Goal: Task Accomplishment & Management: Use online tool/utility

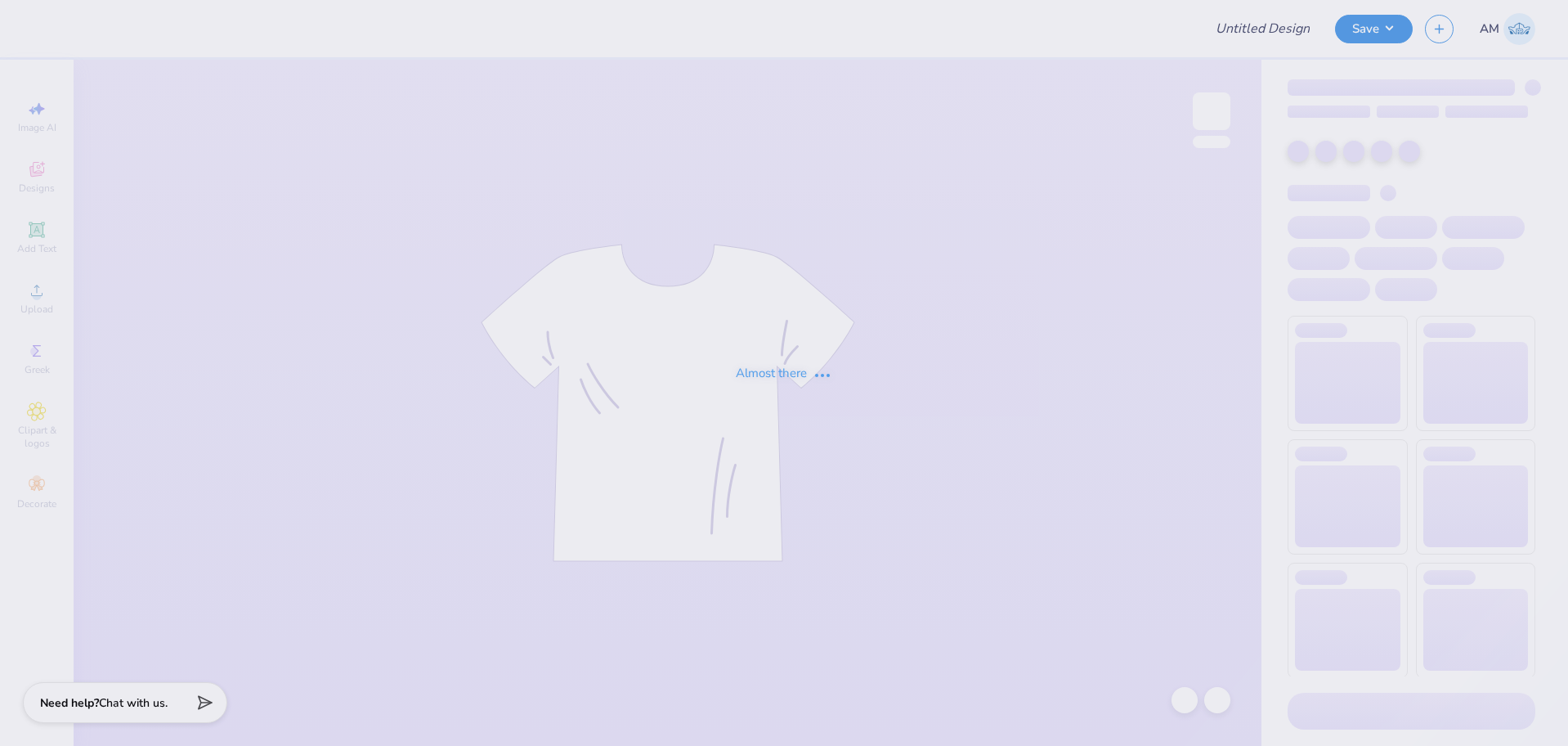
type input "Democracy Prep Design Revamp"
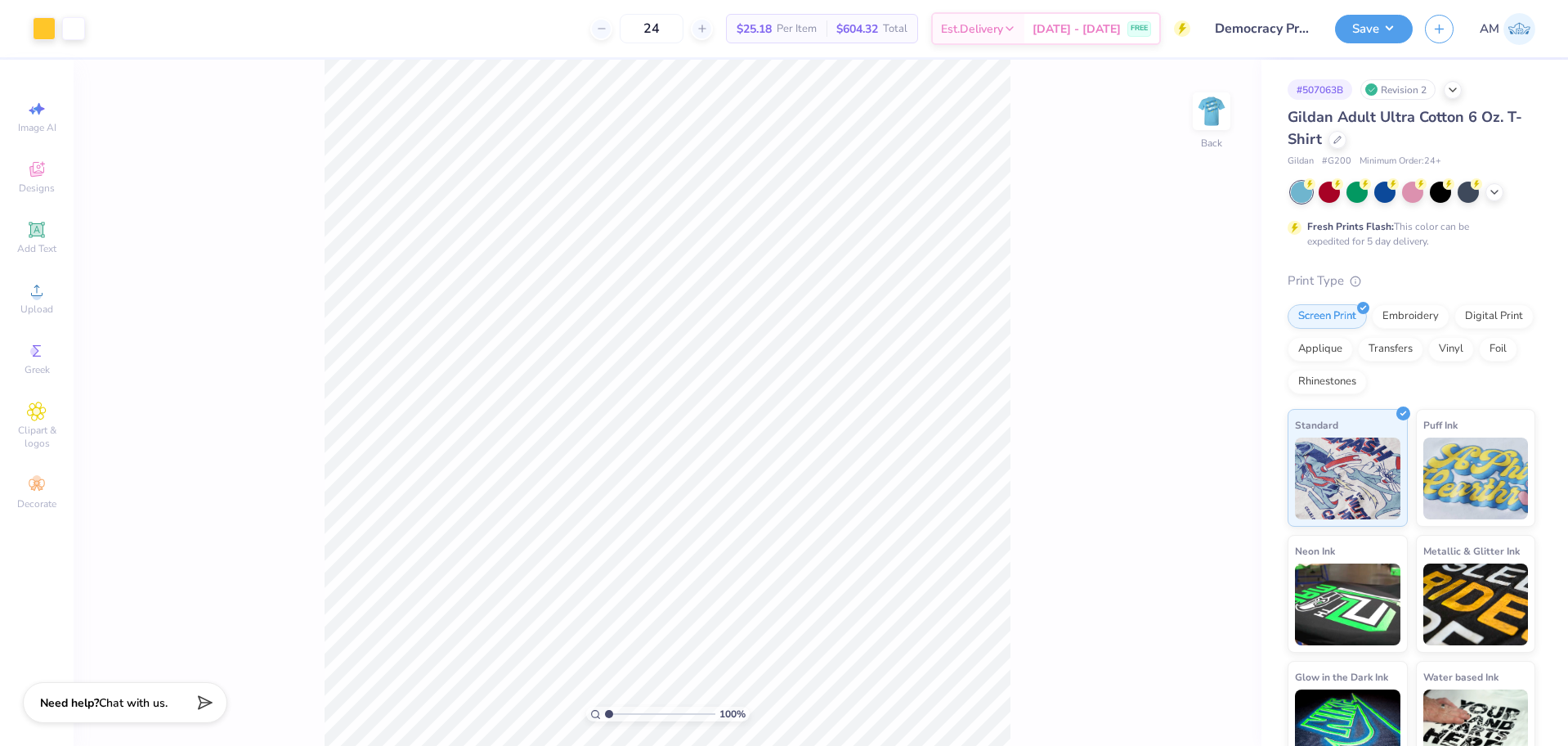
click at [1208, 116] on img at bounding box center [1211, 111] width 33 height 33
click at [1211, 113] on img at bounding box center [1211, 111] width 65 height 65
click at [1210, 124] on img at bounding box center [1211, 111] width 65 height 65
click at [1210, 124] on img at bounding box center [1211, 111] width 33 height 33
click at [1212, 100] on img at bounding box center [1211, 111] width 65 height 65
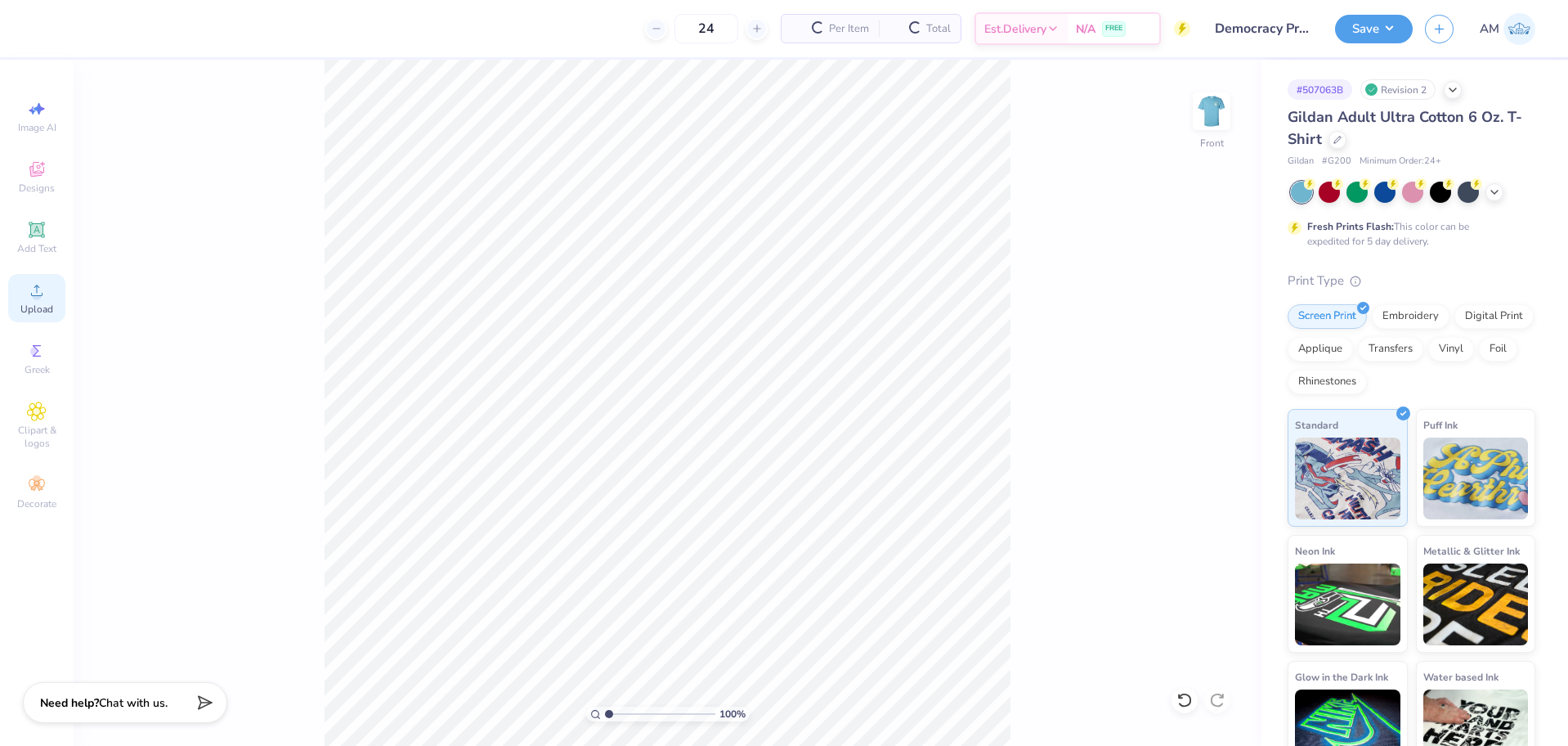
click at [27, 297] on div "Upload" at bounding box center [37, 298] width 58 height 48
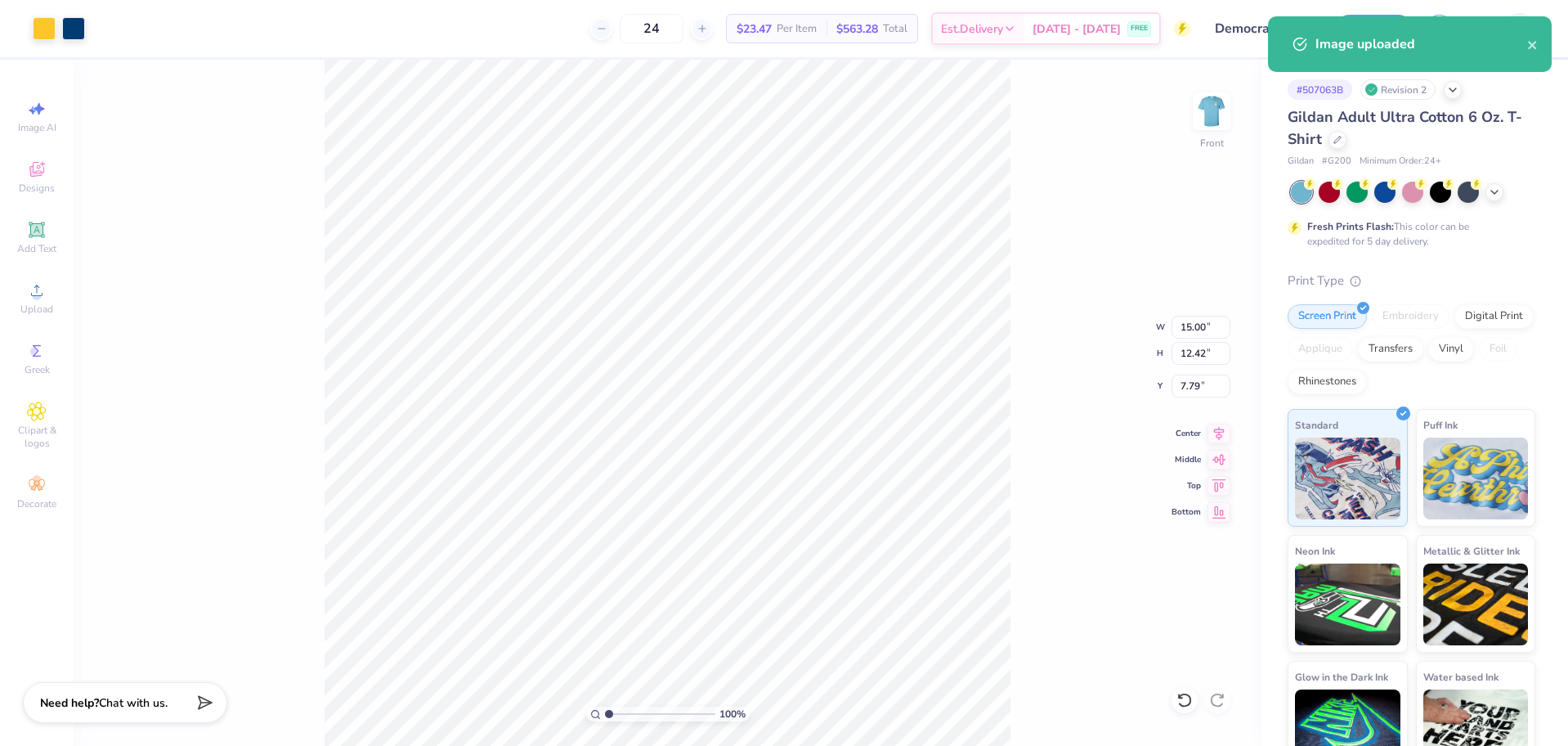
type input "10.40"
type input "8.62"
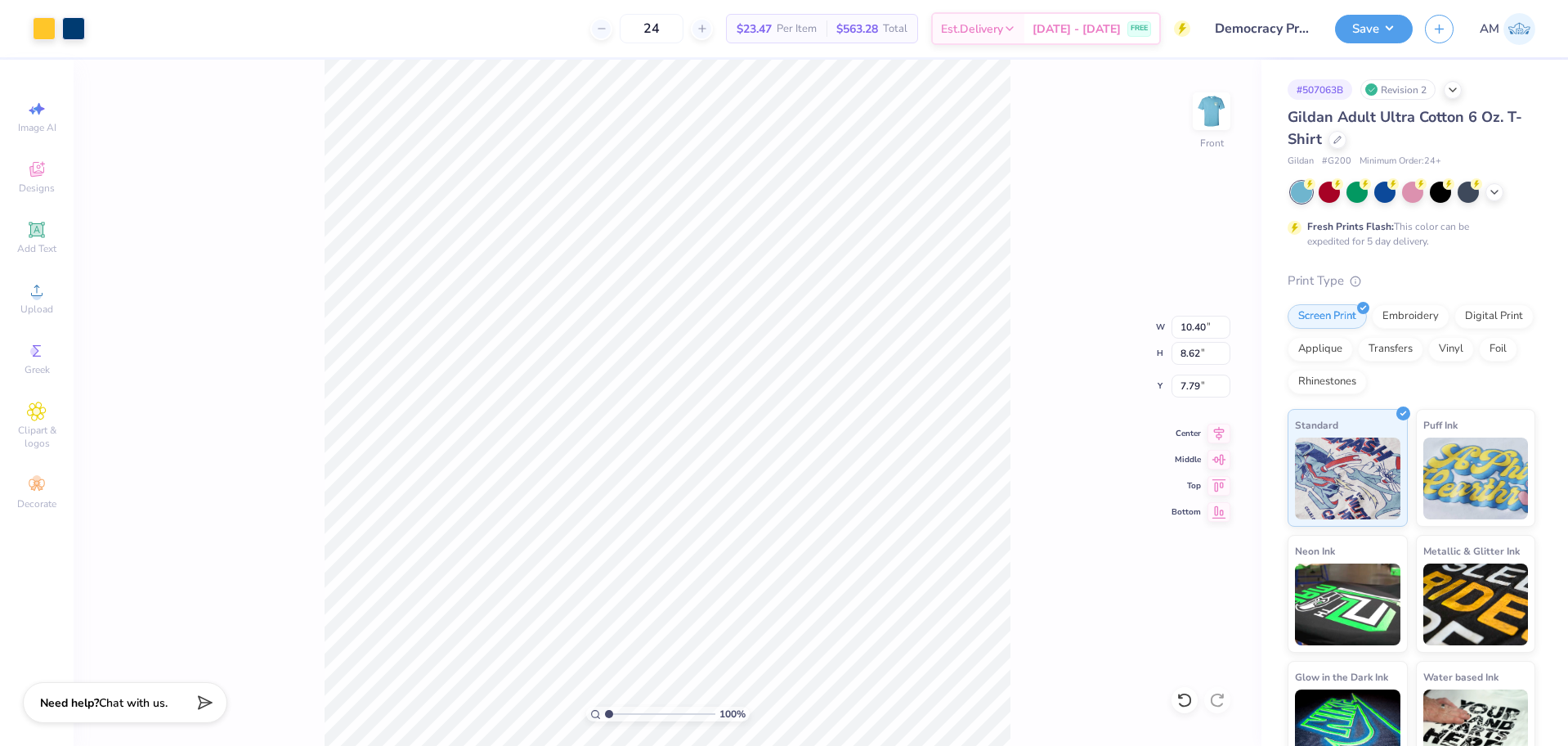
type input "7.64"
click at [1191, 331] on input "10.40" at bounding box center [1200, 327] width 58 height 23
type input "11.00"
type input "9.11"
click at [1188, 383] on input "7.39" at bounding box center [1200, 386] width 58 height 23
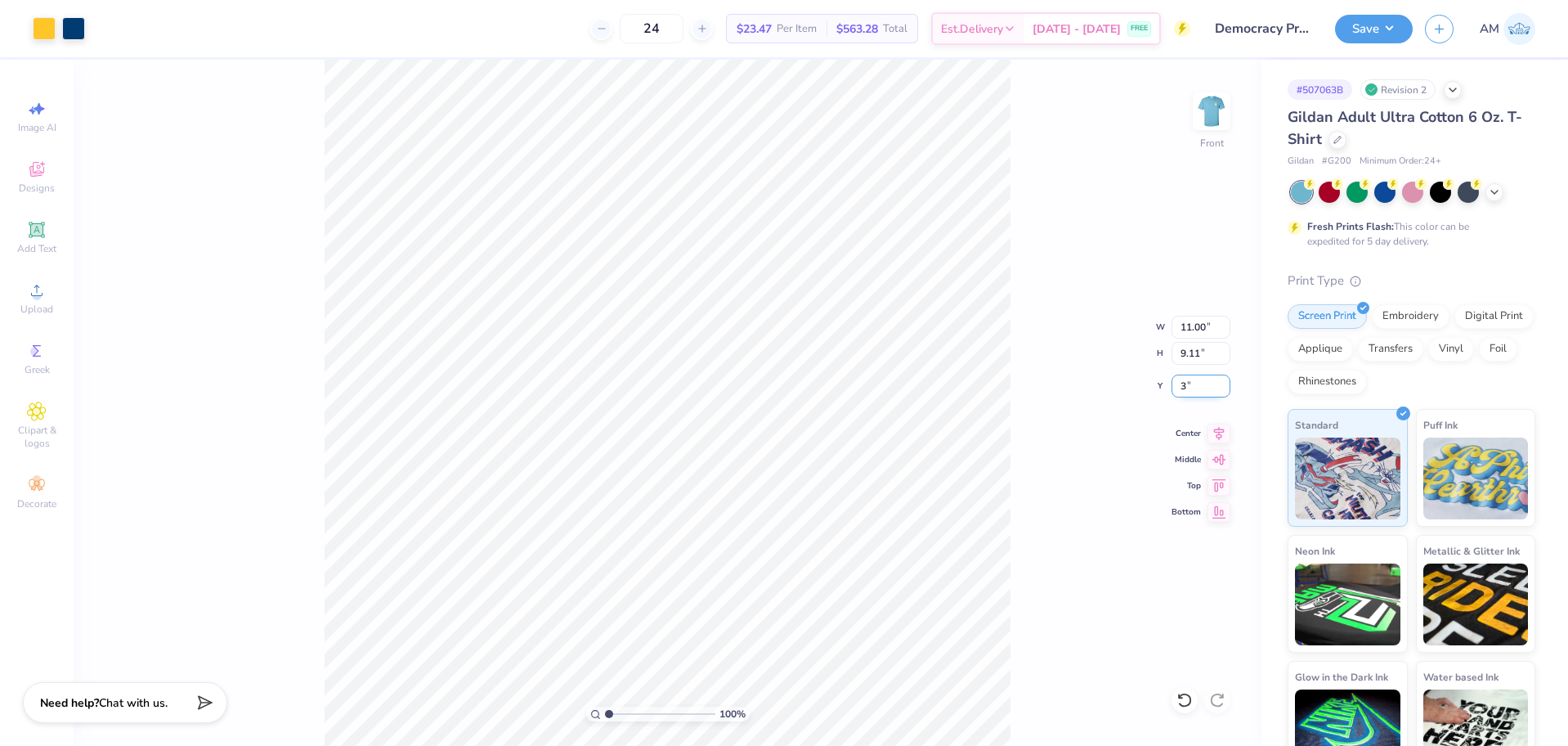
type input "3.00"
click at [1097, 389] on div "100 % Front W 11.00 11.00 " H 9.11 9.11 " Y 3.00 3.00 " Center Middle Top Bottom" at bounding box center [667, 403] width 1188 height 687
click at [1215, 112] on img at bounding box center [1211, 111] width 65 height 65
click at [33, 288] on icon at bounding box center [36, 291] width 19 height 19
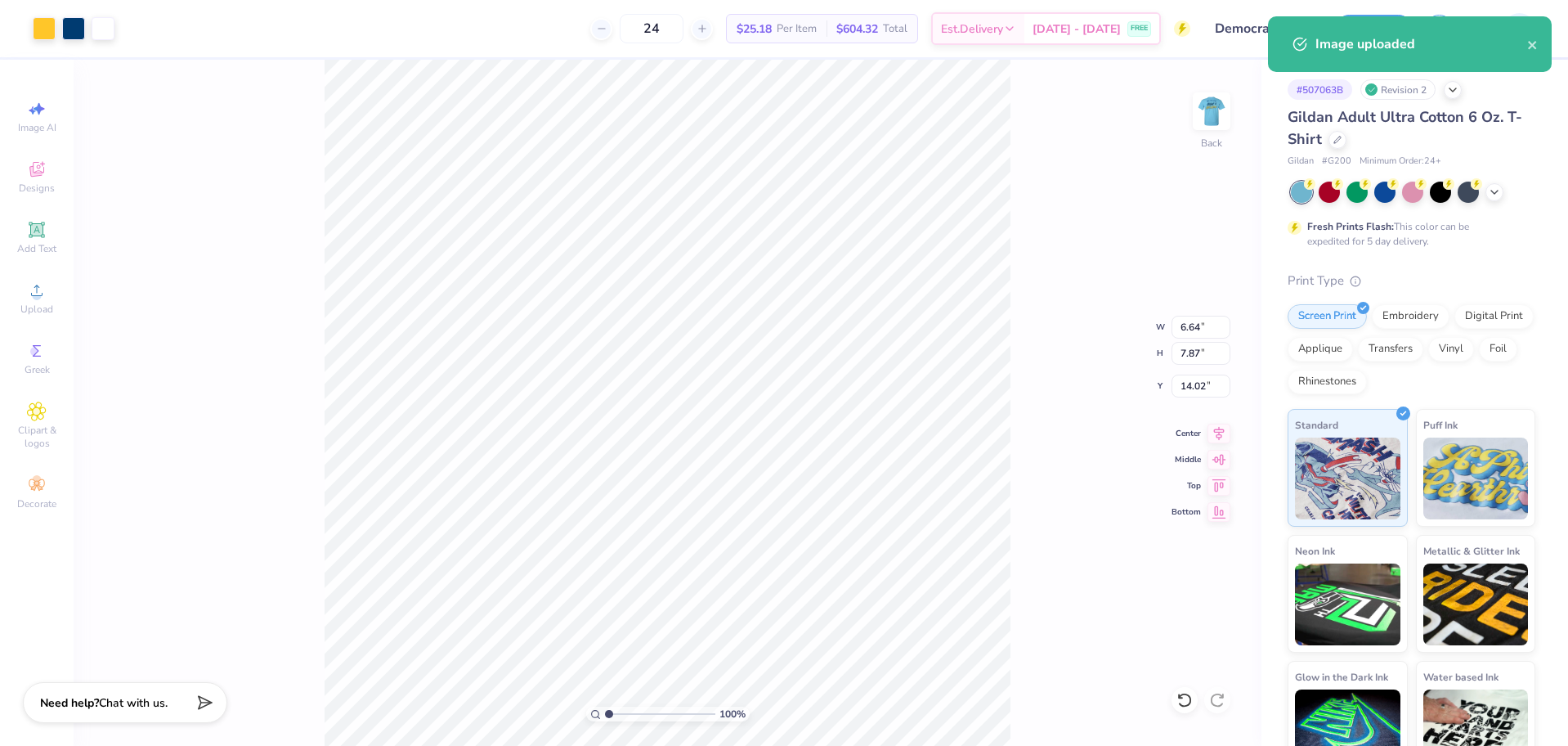
type input "6.64"
type input "7.87"
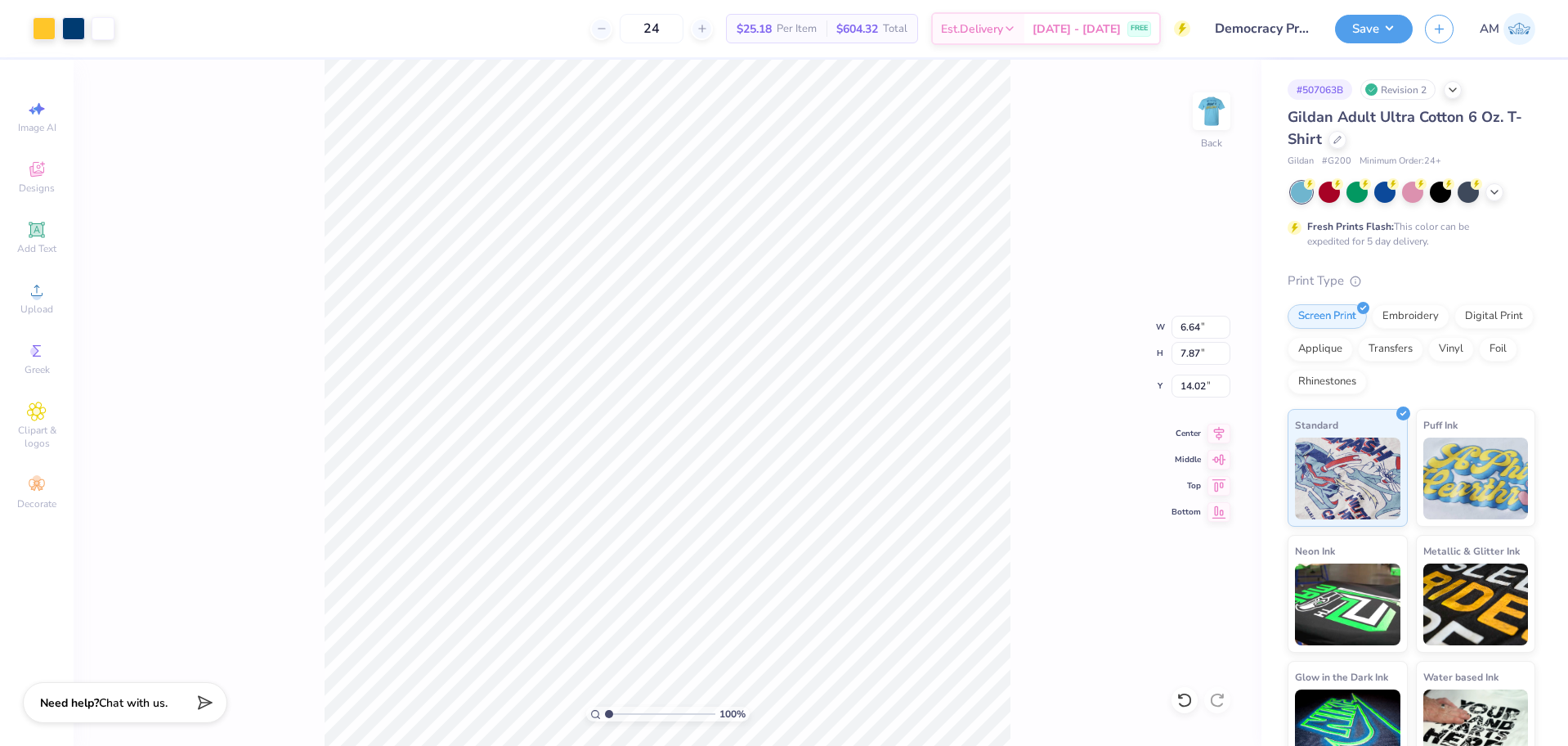
type input "9.06"
type input "4.64"
type input "5.50"
type input "11.43"
click at [1191, 331] on input "4.64" at bounding box center [1200, 327] width 58 height 23
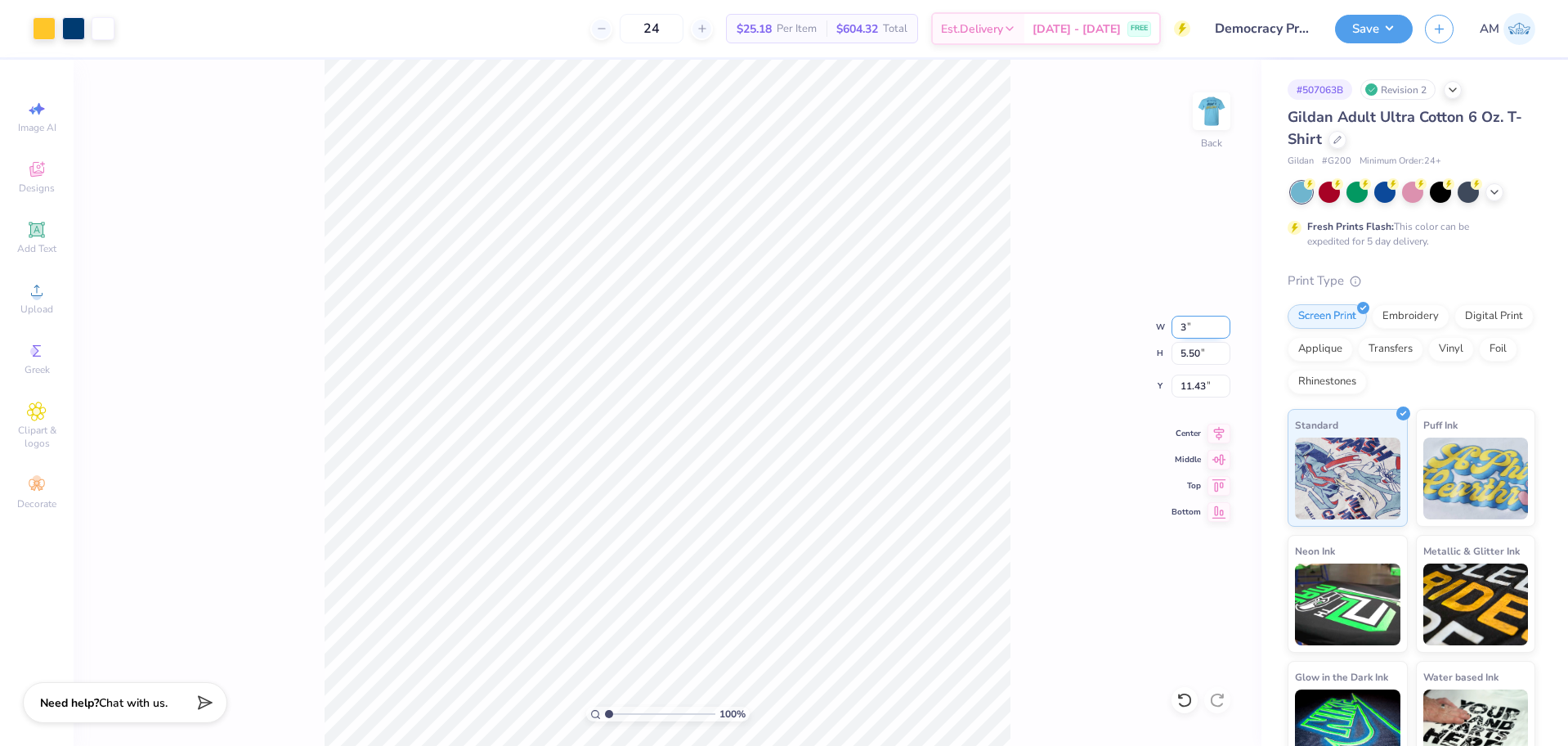
type input "3.00"
type input "3.56"
type input "12.40"
type input "12.22"
click at [804, 497] on li "Group" at bounding box center [822, 499] width 128 height 32
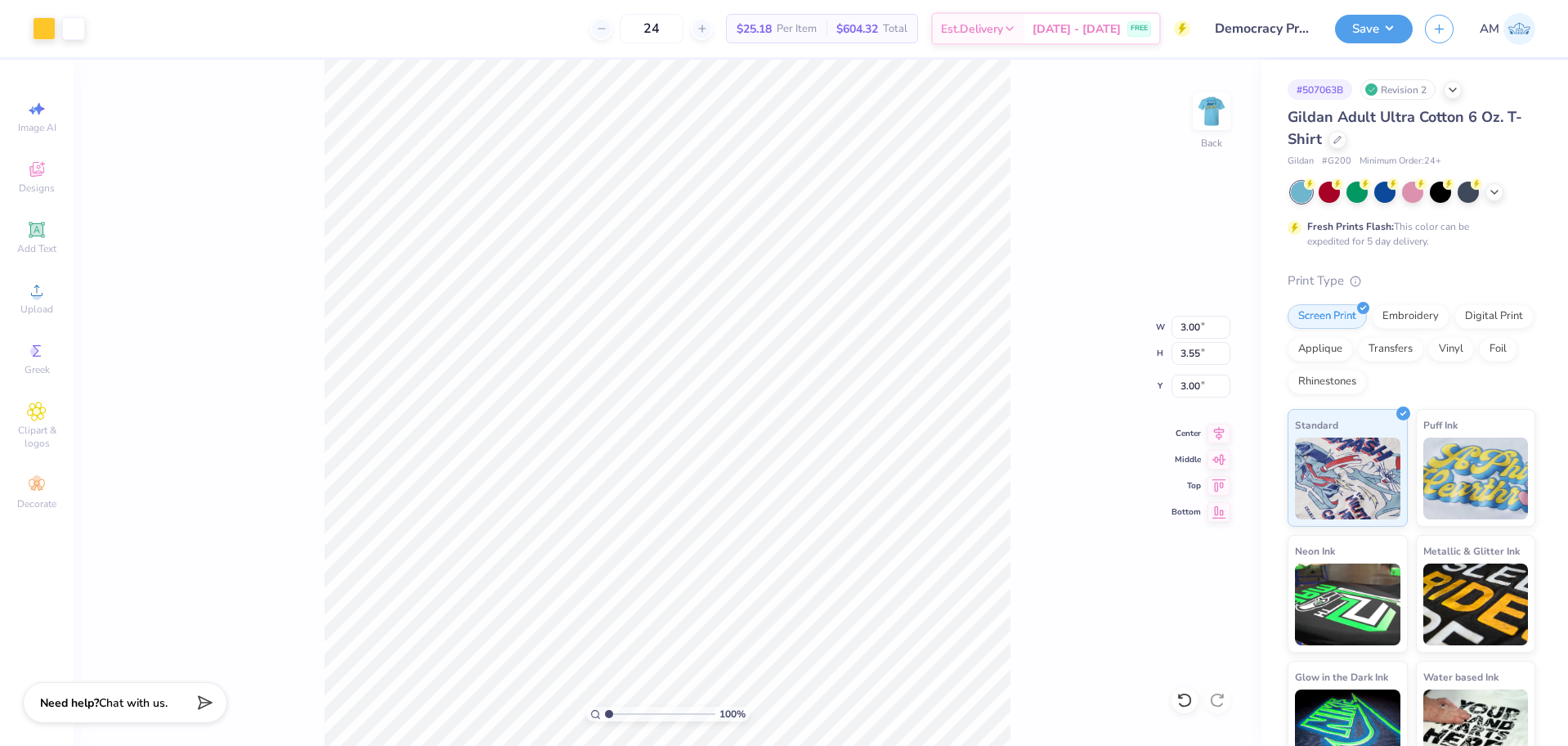
type input "3.56"
type input "12.18"
click at [1194, 383] on input "12.18" at bounding box center [1200, 386] width 58 height 23
type input "3.00"
click at [1200, 118] on img at bounding box center [1211, 111] width 65 height 65
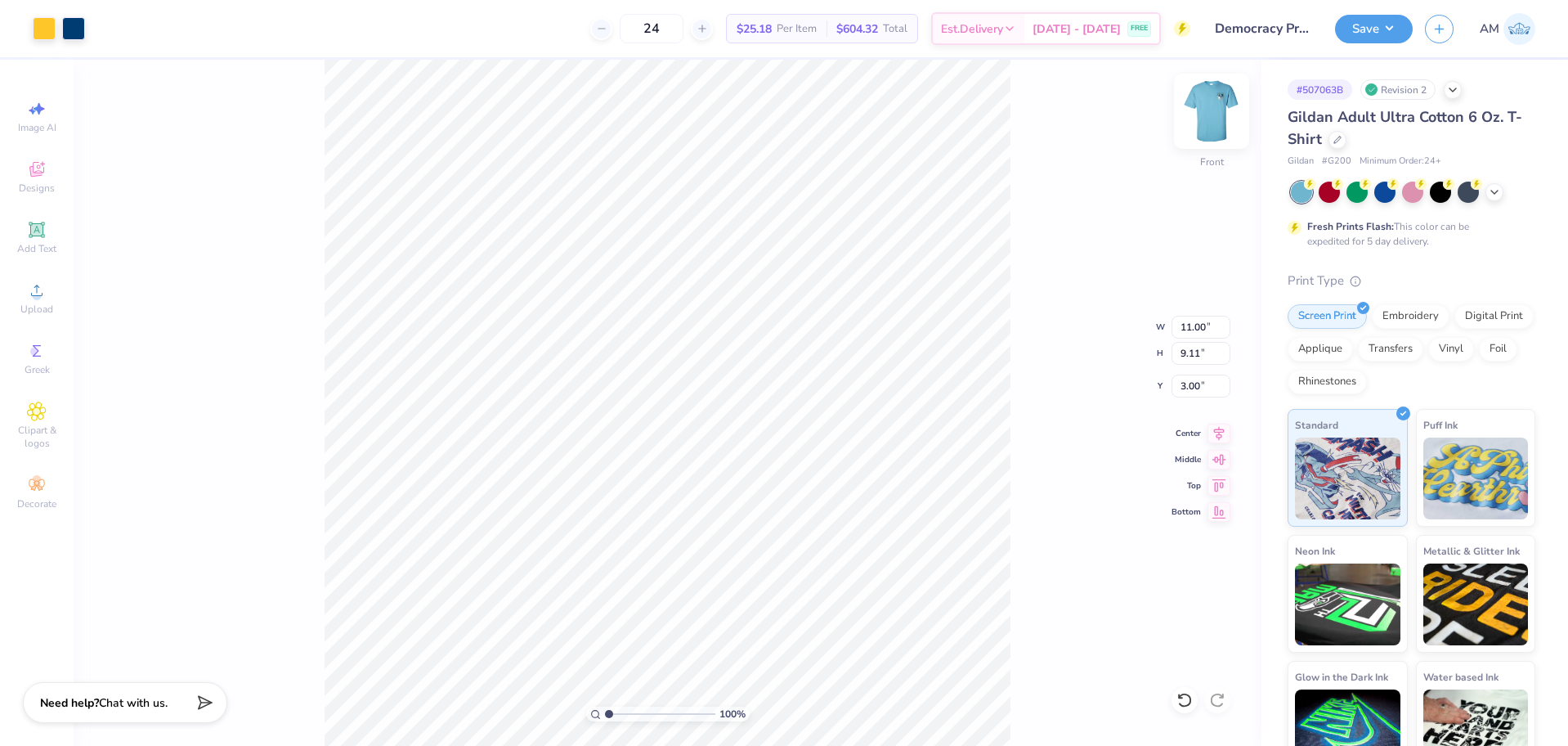
click at [1215, 118] on img at bounding box center [1211, 111] width 65 height 65
click at [1210, 115] on img at bounding box center [1211, 111] width 65 height 65
click at [1220, 109] on img at bounding box center [1211, 111] width 65 height 65
click at [1191, 114] on div "100 % Back W 3.00 3.00 " H 3.56 3.56 " Y 3.00 3.00 " Center Middle Top Bottom" at bounding box center [667, 403] width 1188 height 687
click at [1202, 112] on img at bounding box center [1211, 111] width 65 height 65
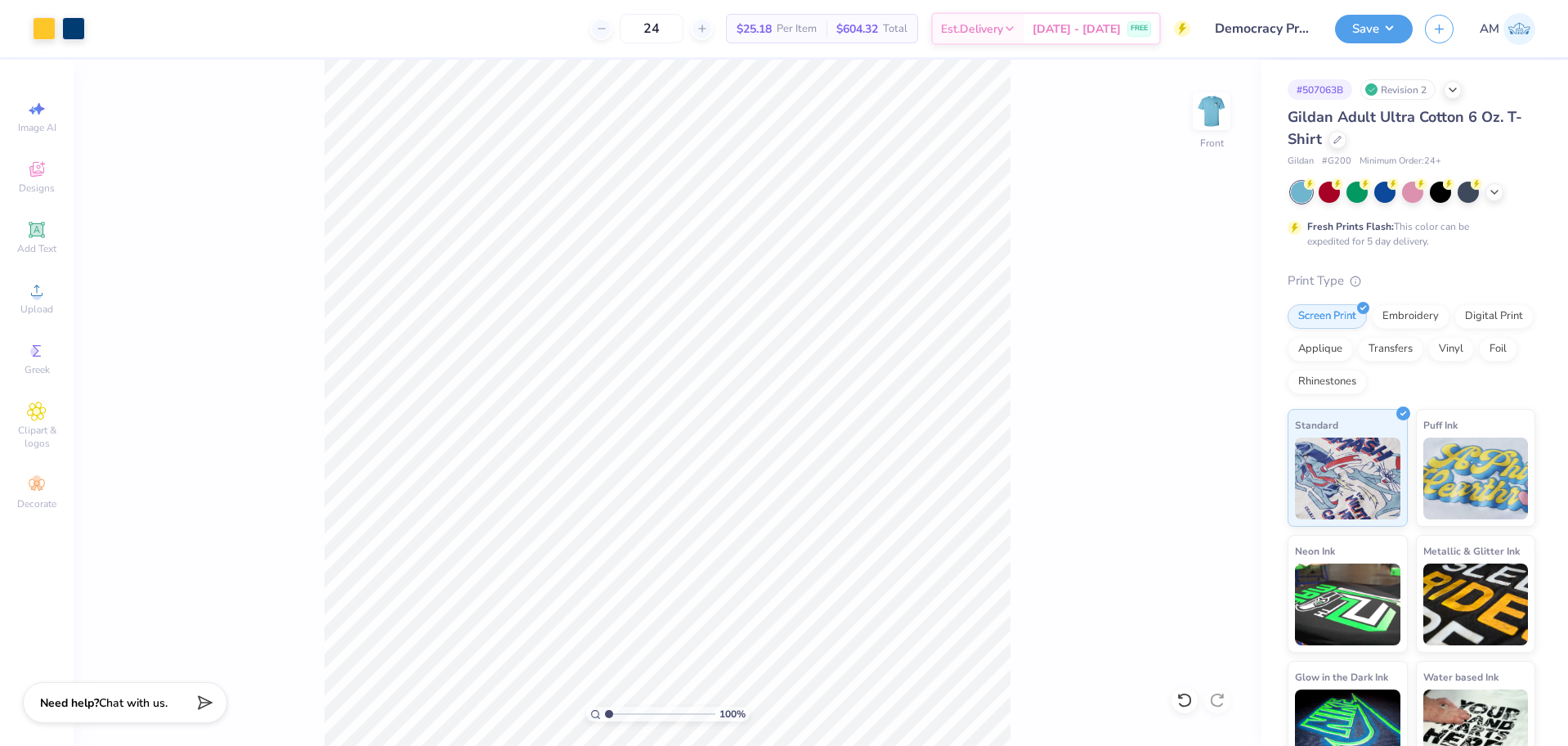
click at [477, 116] on div "100 % Front" at bounding box center [667, 403] width 1188 height 687
click at [1211, 115] on img at bounding box center [1211, 111] width 65 height 65
click at [1213, 114] on img at bounding box center [1211, 111] width 65 height 65
click at [1234, 119] on div "100 % Front W 11.00 11.00 " H 9.11 9.11 " Y 3.00 3.00 " Center Middle Top Bottom" at bounding box center [667, 403] width 1188 height 687
click at [1215, 108] on img at bounding box center [1211, 111] width 65 height 65
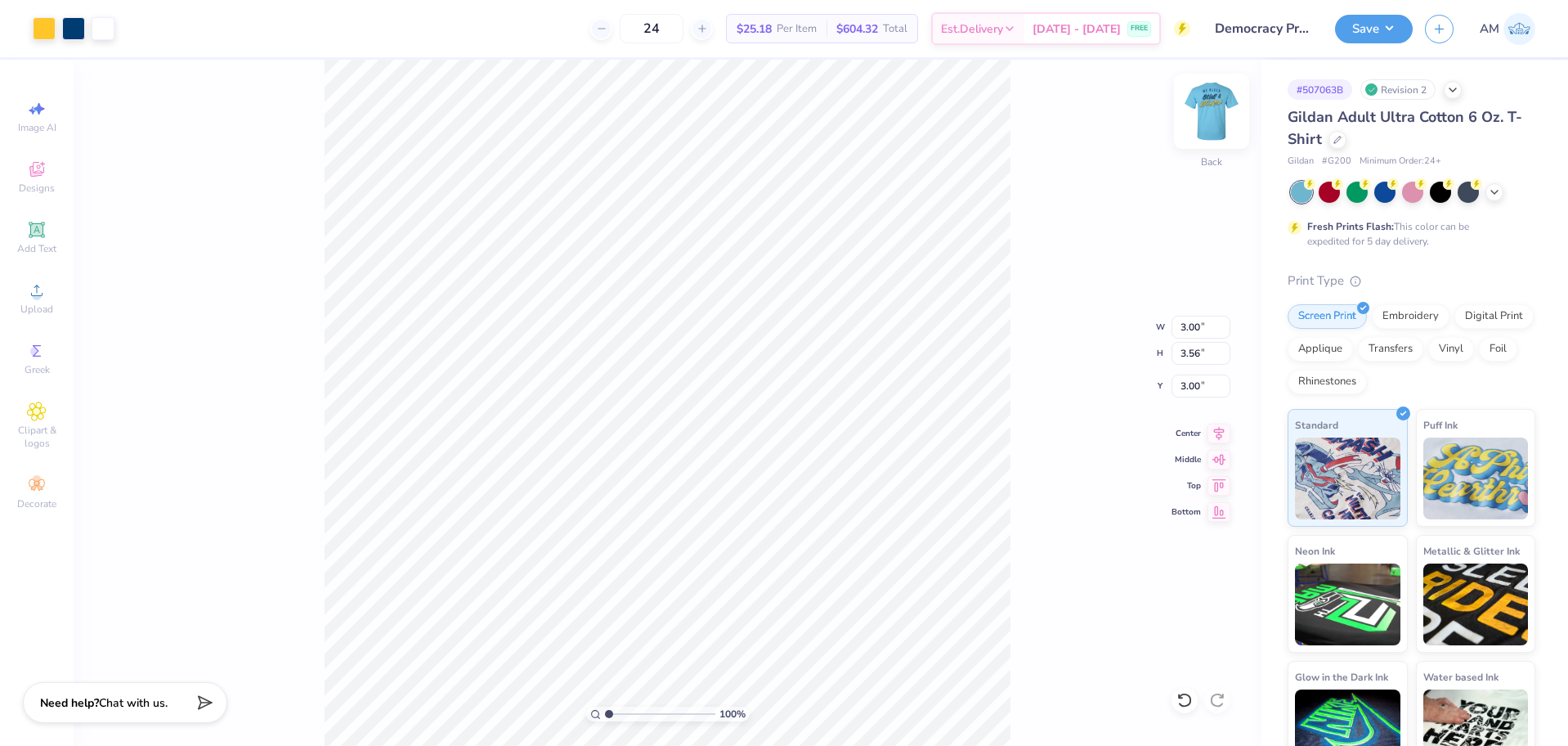
click at [1229, 130] on img at bounding box center [1211, 111] width 65 height 65
click at [1219, 107] on img at bounding box center [1211, 111] width 65 height 65
click at [1217, 101] on img at bounding box center [1211, 111] width 65 height 65
click at [1211, 109] on img at bounding box center [1211, 111] width 65 height 65
click at [1209, 108] on img at bounding box center [1211, 111] width 65 height 65
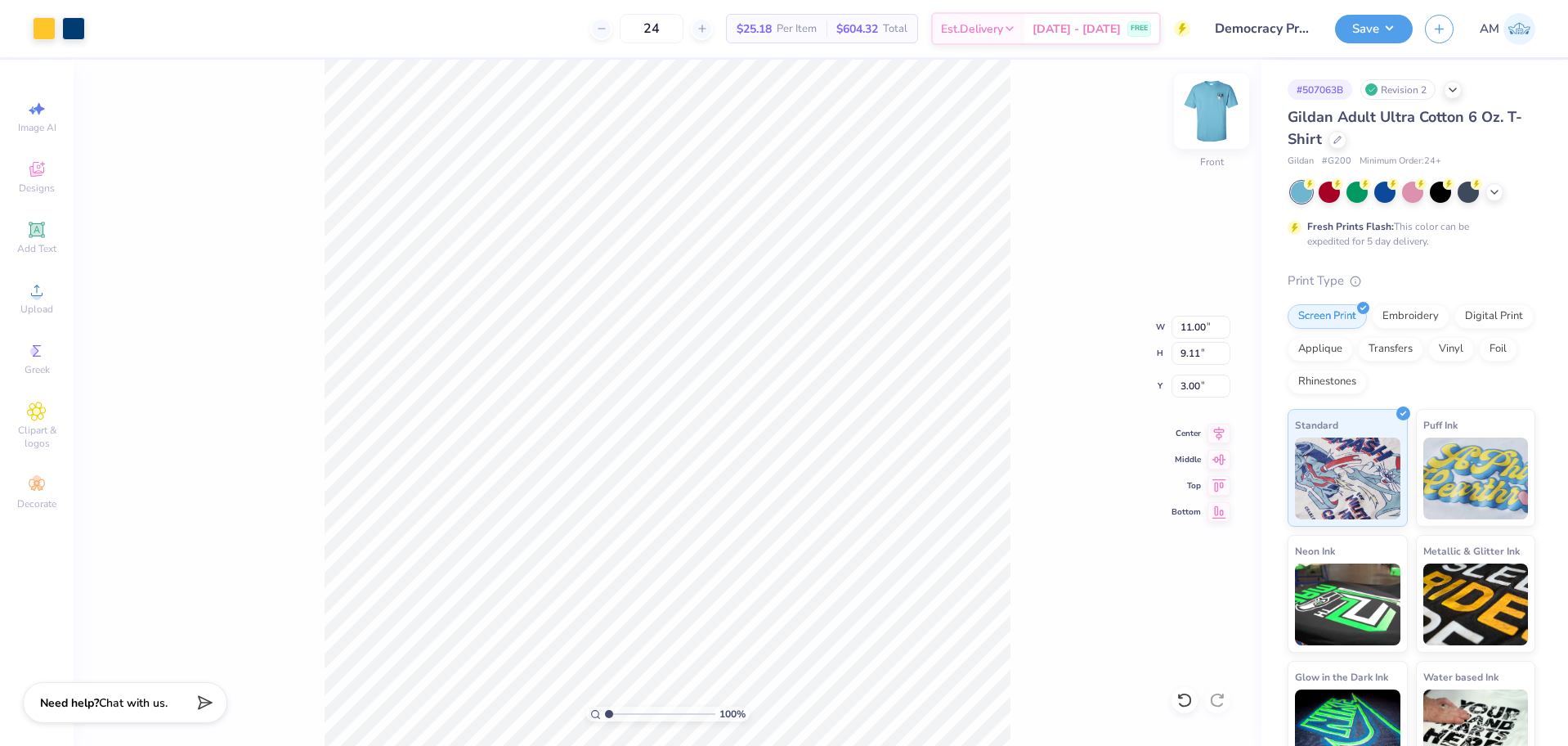
click at [1213, 114] on img at bounding box center [1211, 111] width 65 height 65
click at [1211, 116] on img at bounding box center [1211, 111] width 65 height 65
click at [1368, 28] on button "Save" at bounding box center [1373, 27] width 78 height 29
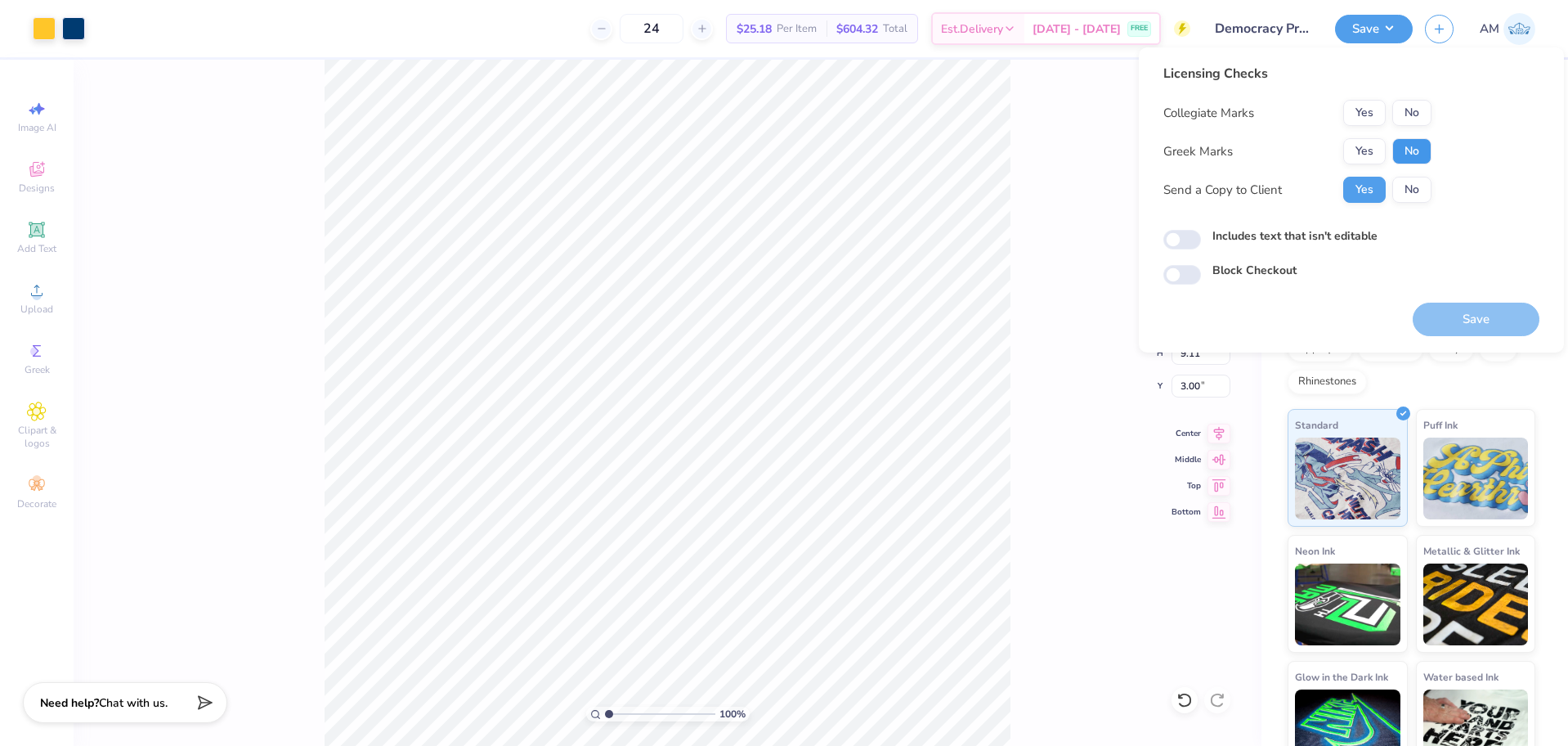
click at [1415, 160] on button "No" at bounding box center [1411, 151] width 39 height 26
click at [1419, 118] on button "No" at bounding box center [1411, 112] width 39 height 26
click at [1182, 242] on input "Includes text that isn't editable" at bounding box center [1182, 240] width 37 height 19
checkbox input "true"
click at [1456, 325] on button "Save" at bounding box center [1476, 319] width 127 height 34
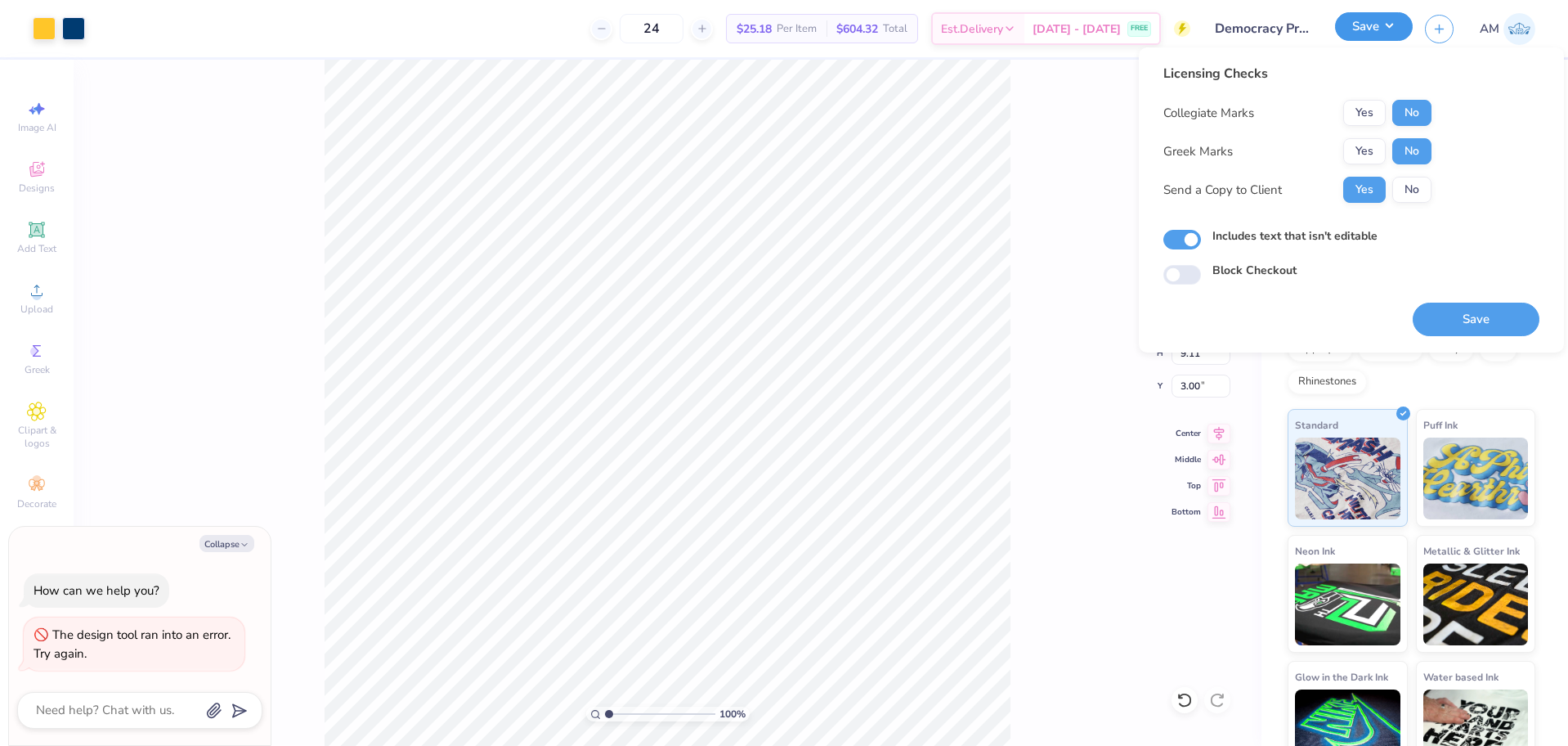
drag, startPoint x: 1386, startPoint y: 25, endPoint x: 1219, endPoint y: 125, distance: 194.7
click at [1386, 25] on button "Save" at bounding box center [1373, 27] width 78 height 29
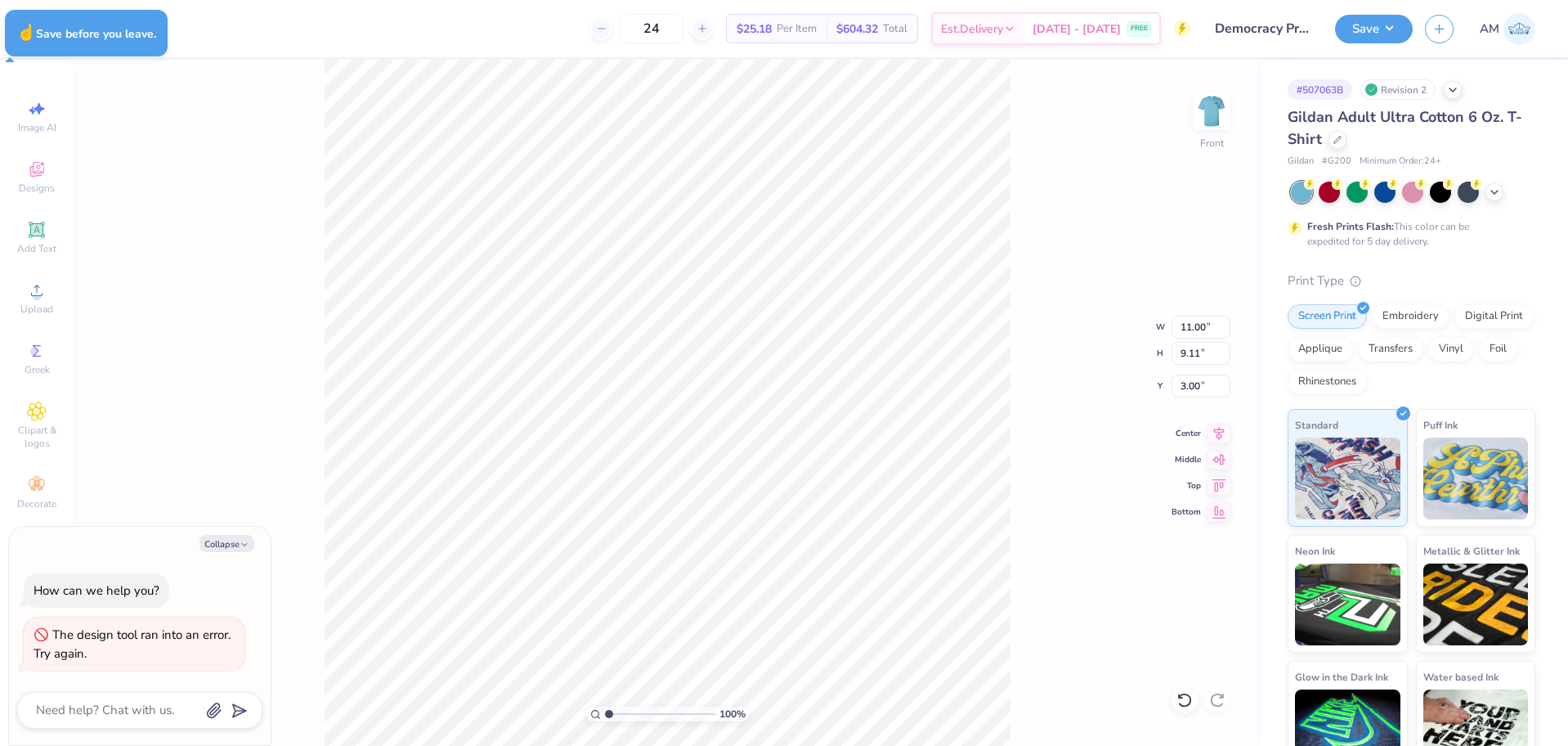
type textarea "x"
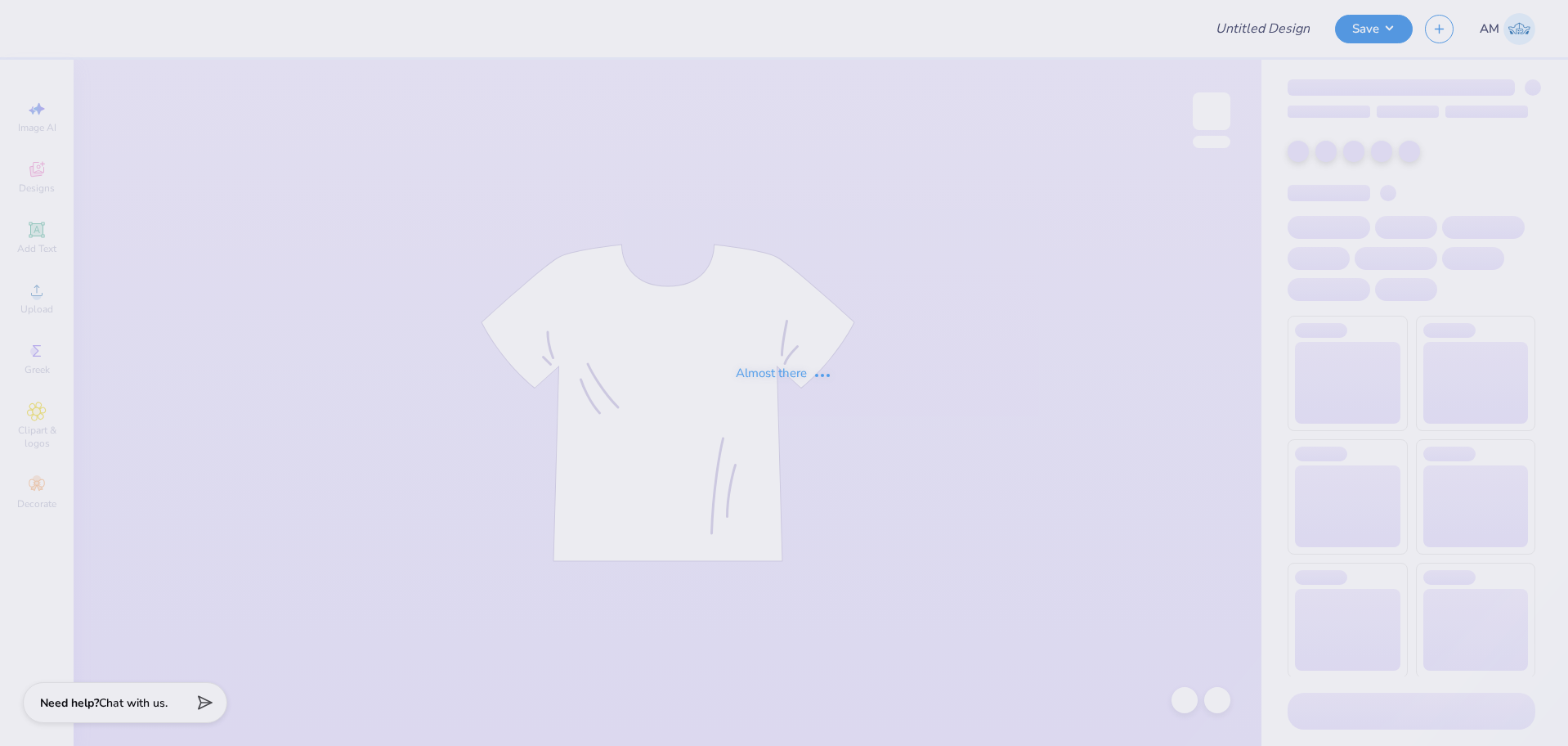
type input "UNC Chi Omega Fall PR"
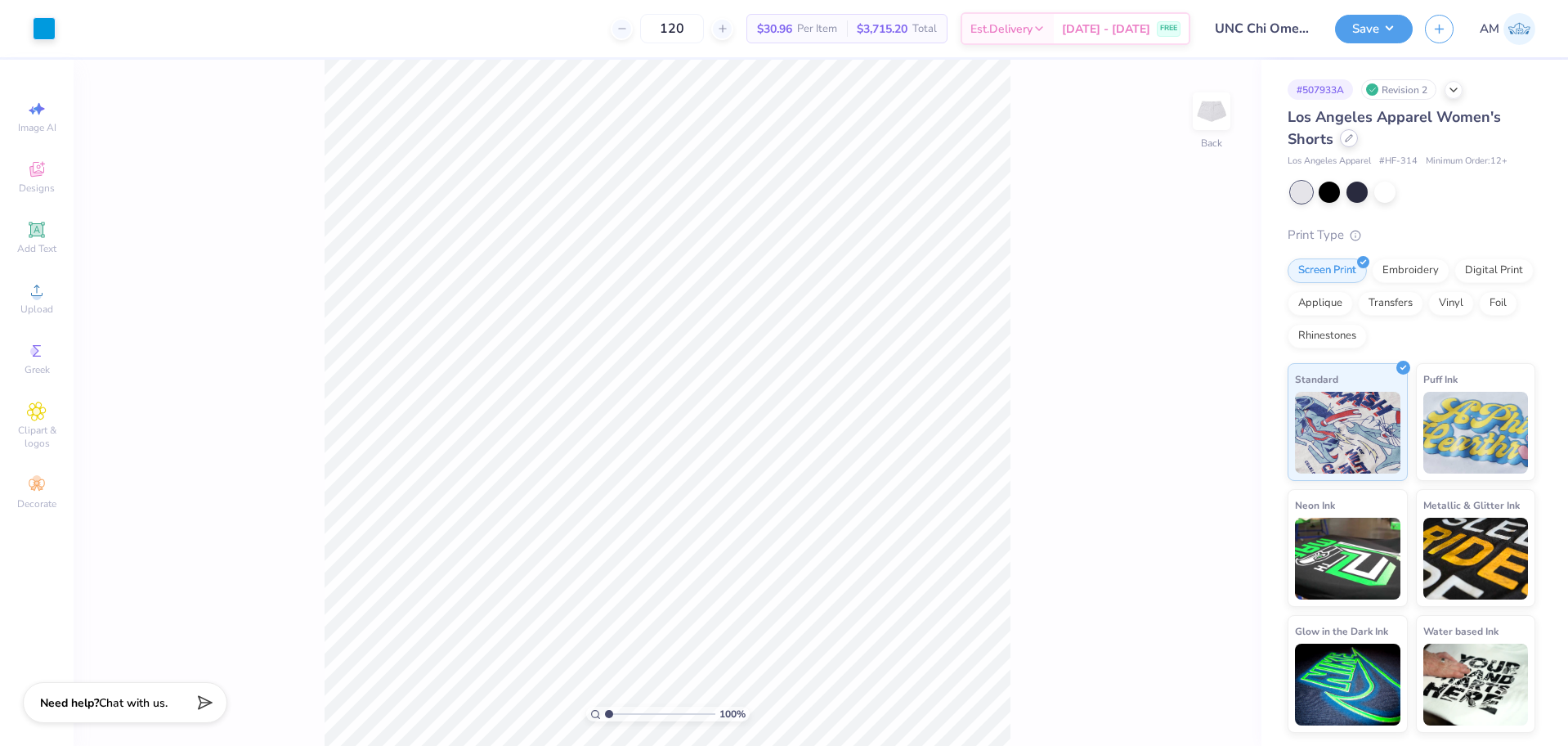
click at [1349, 144] on div at bounding box center [1349, 138] width 18 height 18
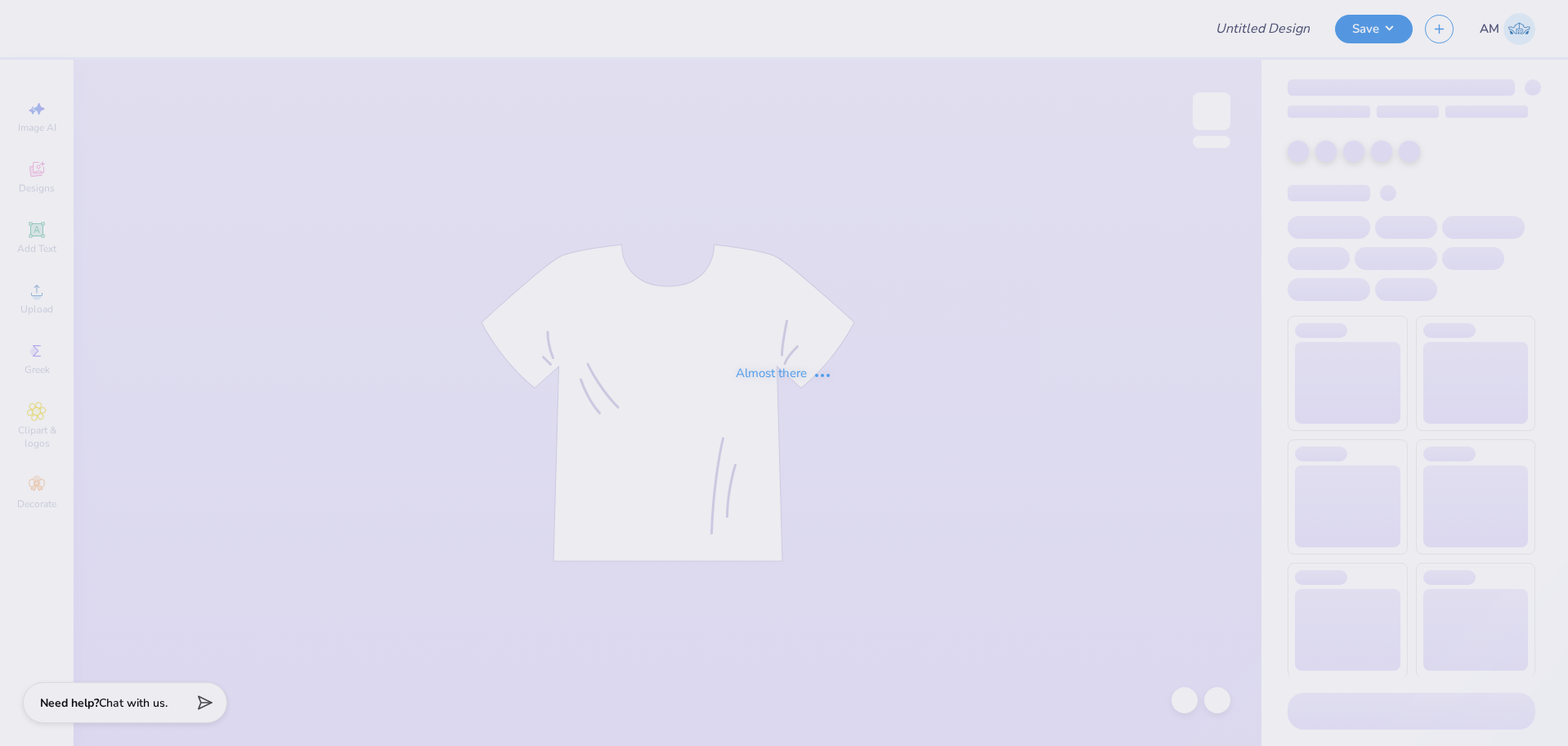
type input "UNC Chi Omega Fall PR"
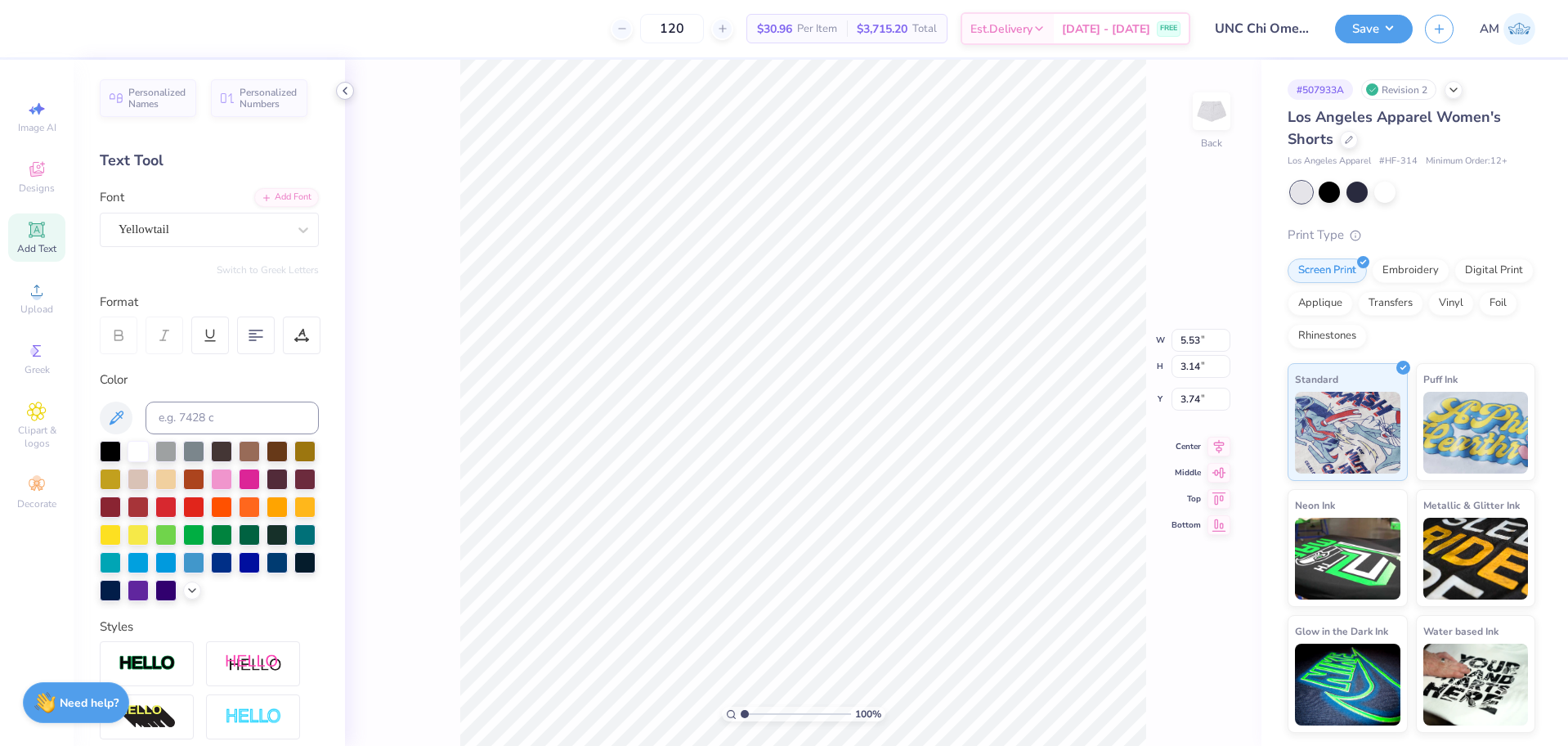
click at [347, 90] on icon at bounding box center [345, 91] width 13 height 13
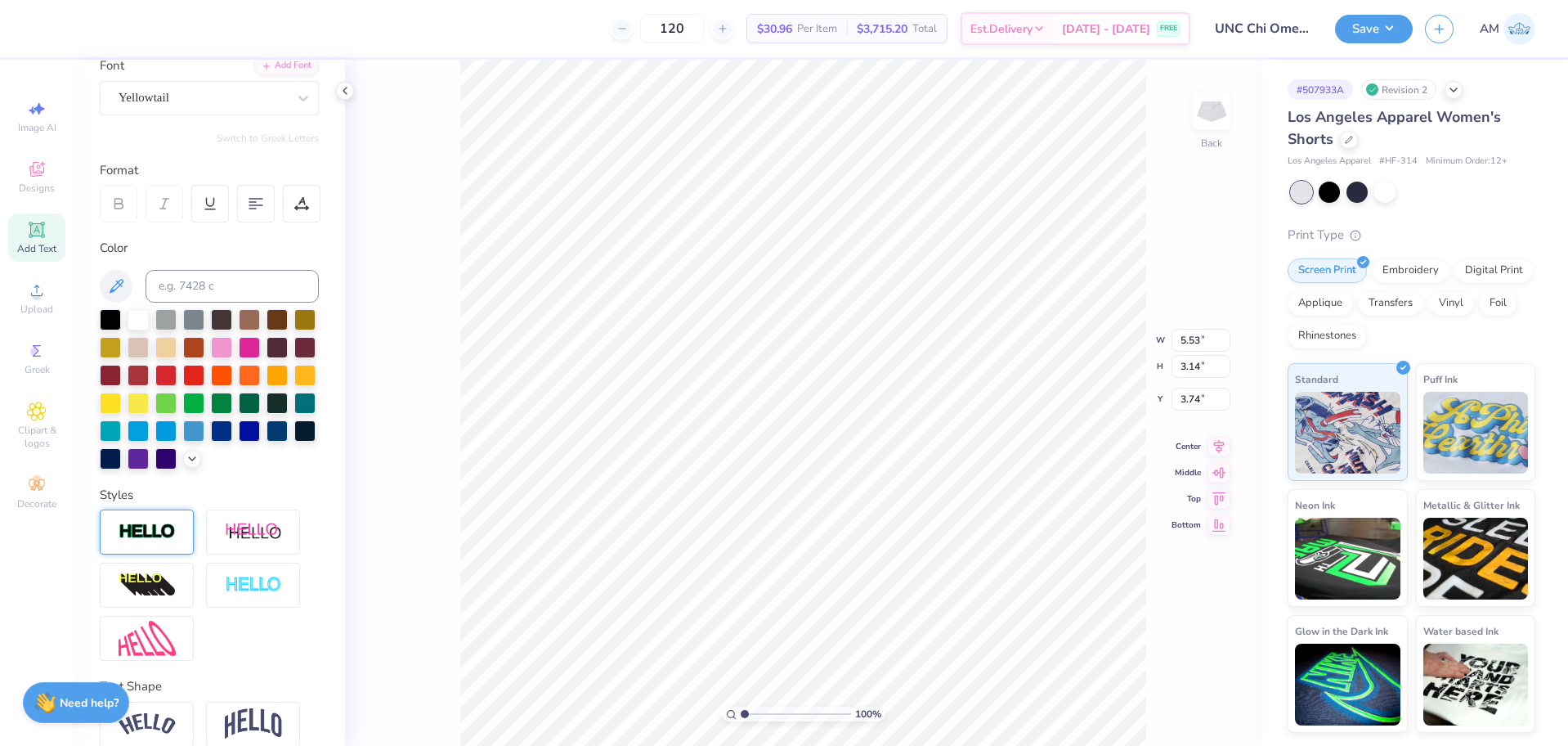
scroll to position [233, 0]
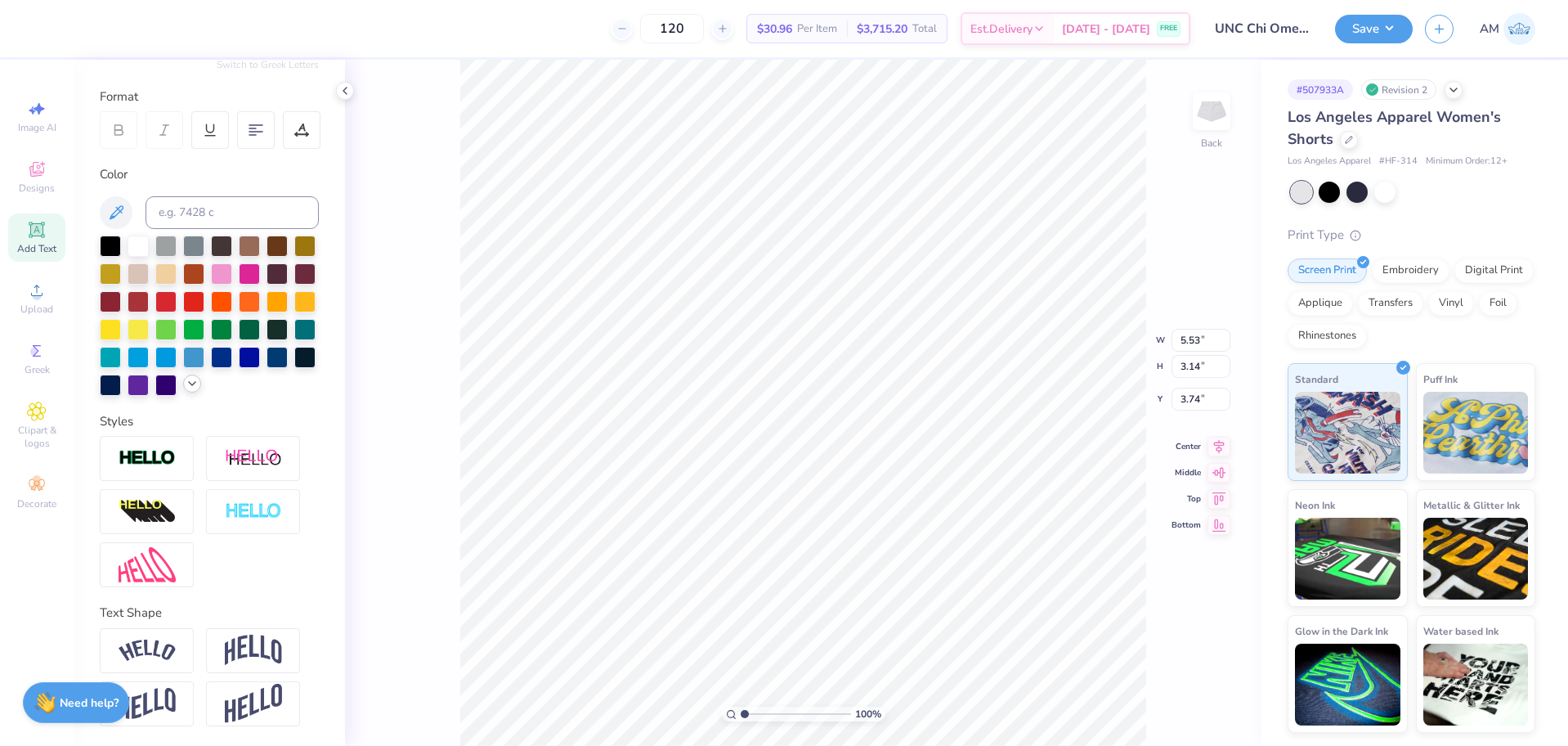
click at [183, 392] on div at bounding box center [192, 384] width 18 height 18
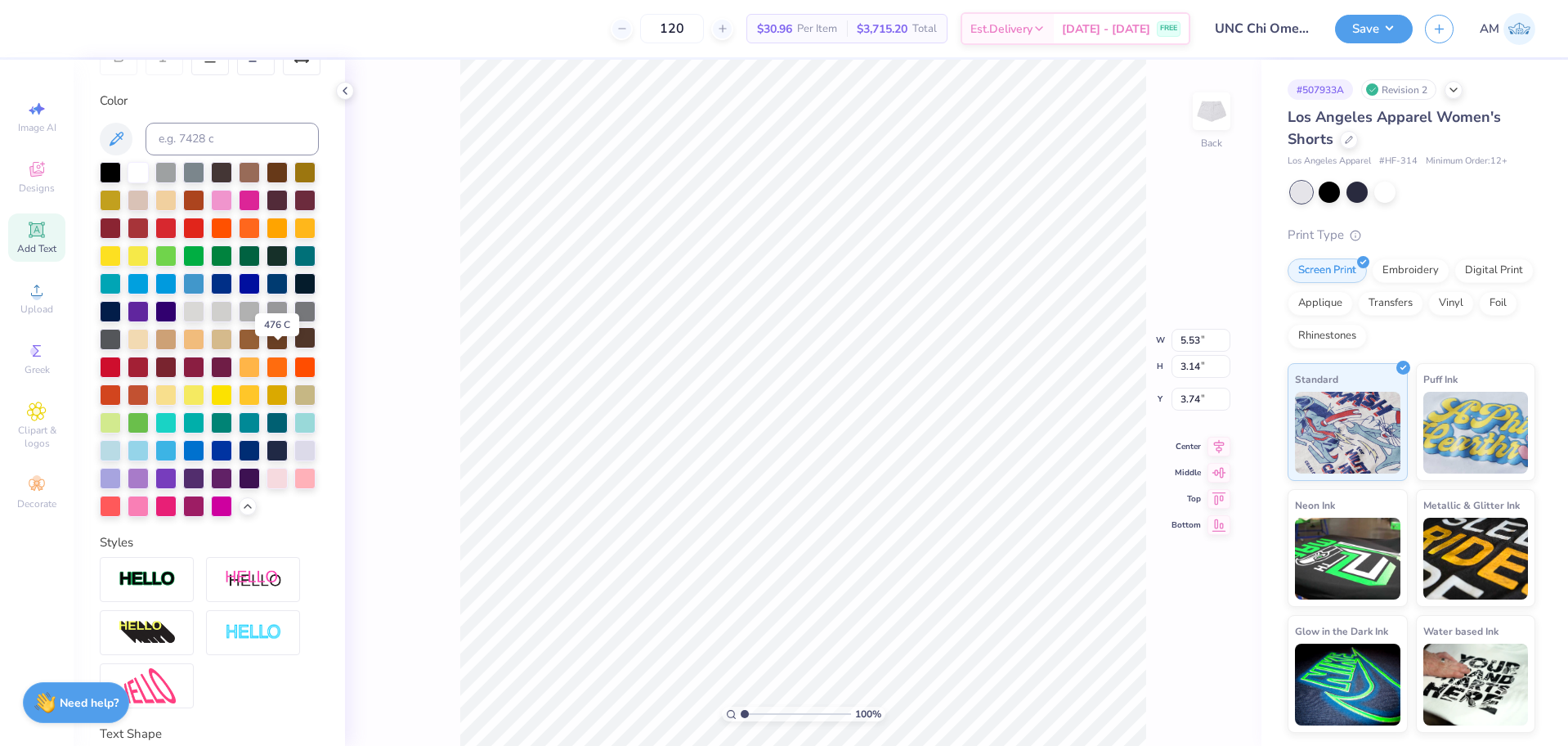
scroll to position [315, 0]
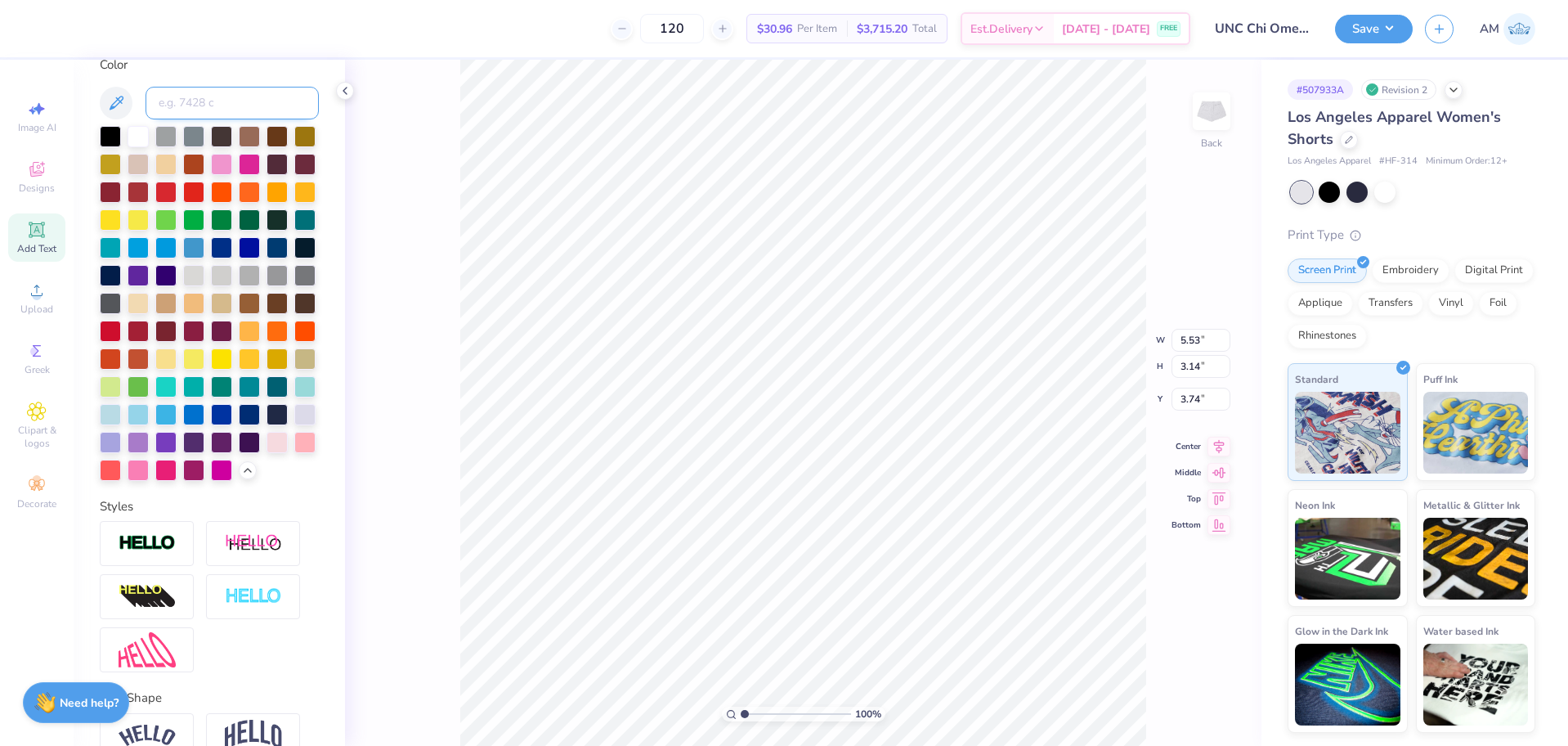
click at [188, 89] on input at bounding box center [232, 103] width 173 height 33
type input "2717"
click at [348, 92] on icon at bounding box center [345, 91] width 13 height 13
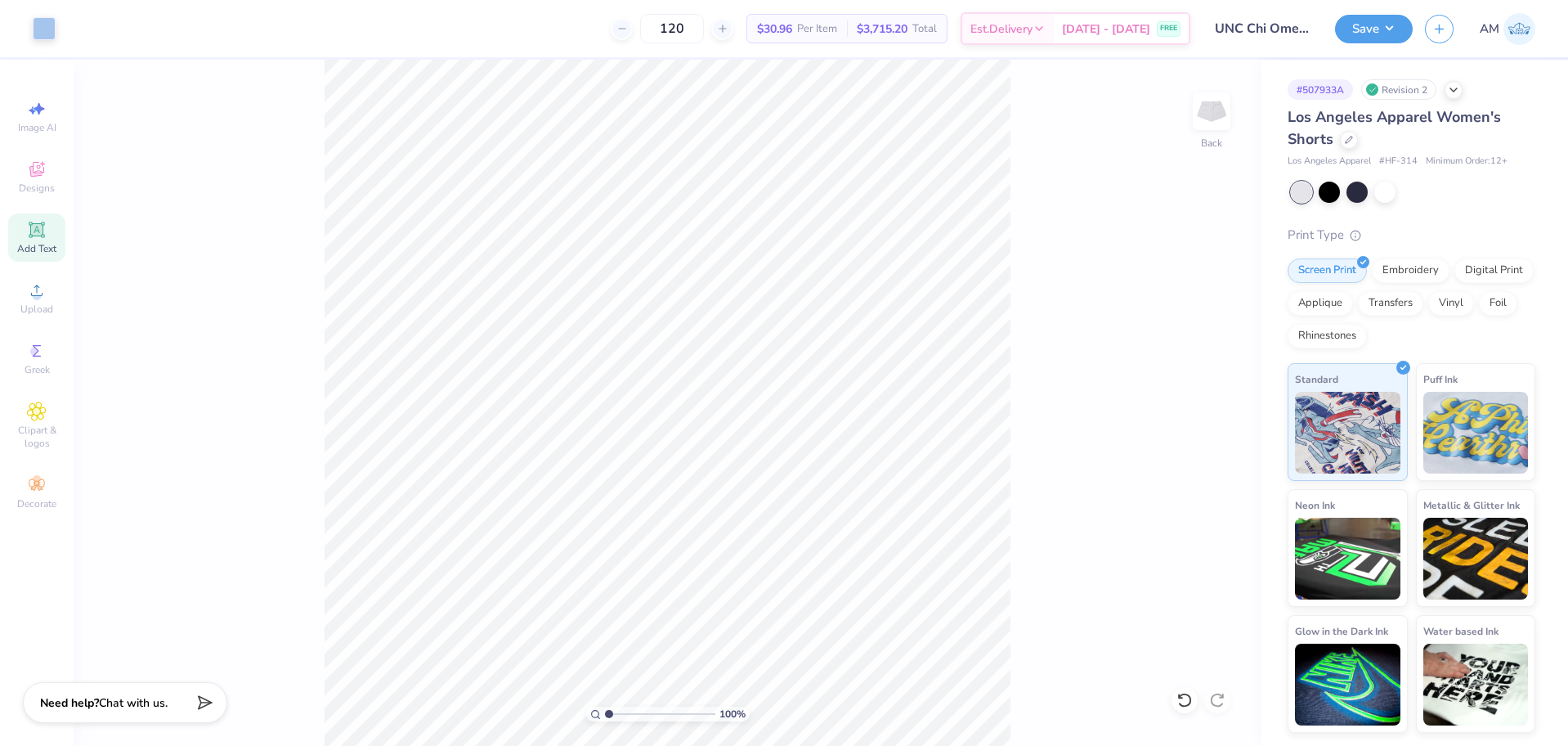
click at [594, 350] on div "100 % Back" at bounding box center [667, 403] width 1188 height 687
drag, startPoint x: 1033, startPoint y: 556, endPoint x: 1045, endPoint y: 578, distance: 25.1
click at [1045, 578] on div "100 % Back" at bounding box center [667, 403] width 1188 height 687
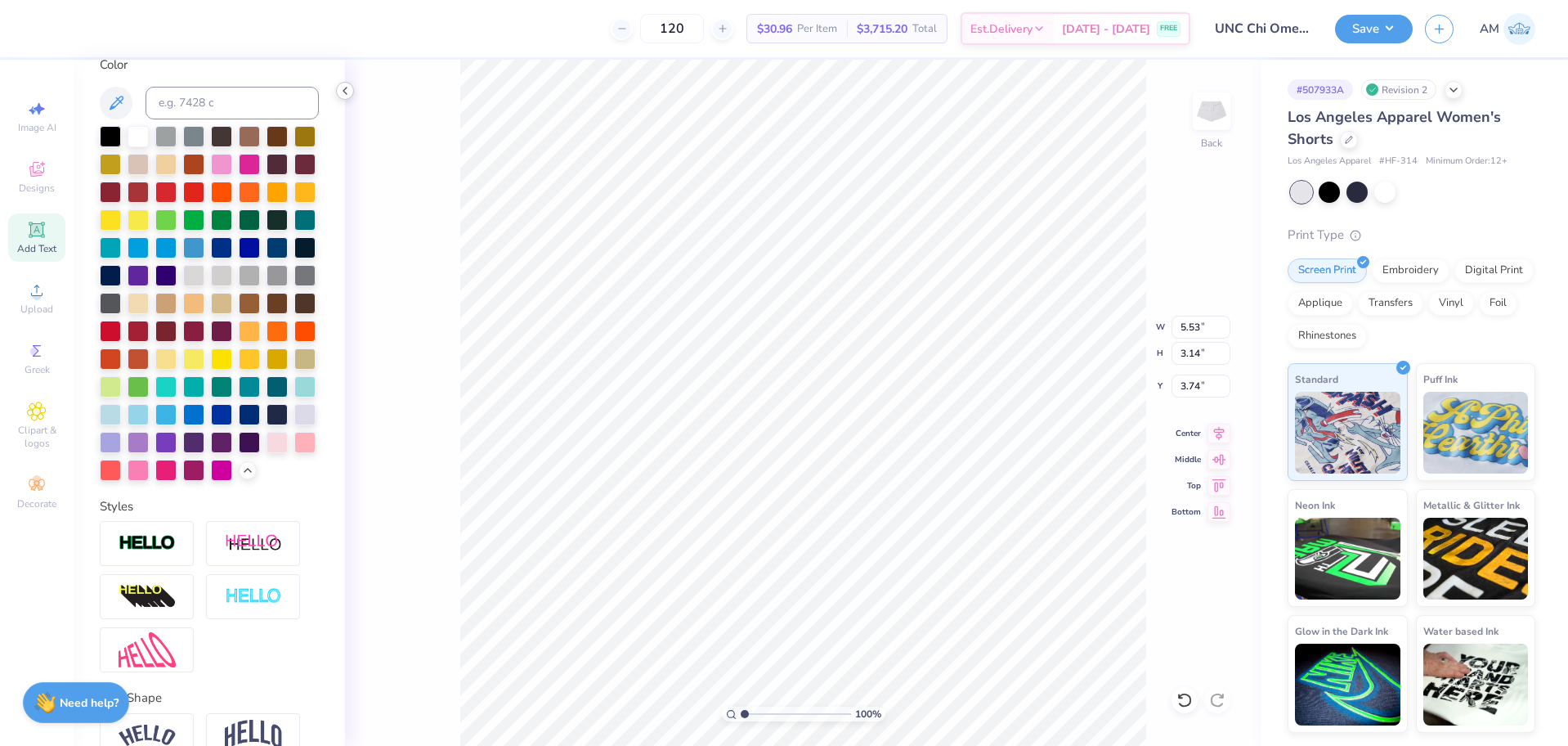
click at [350, 89] on icon at bounding box center [345, 91] width 13 height 13
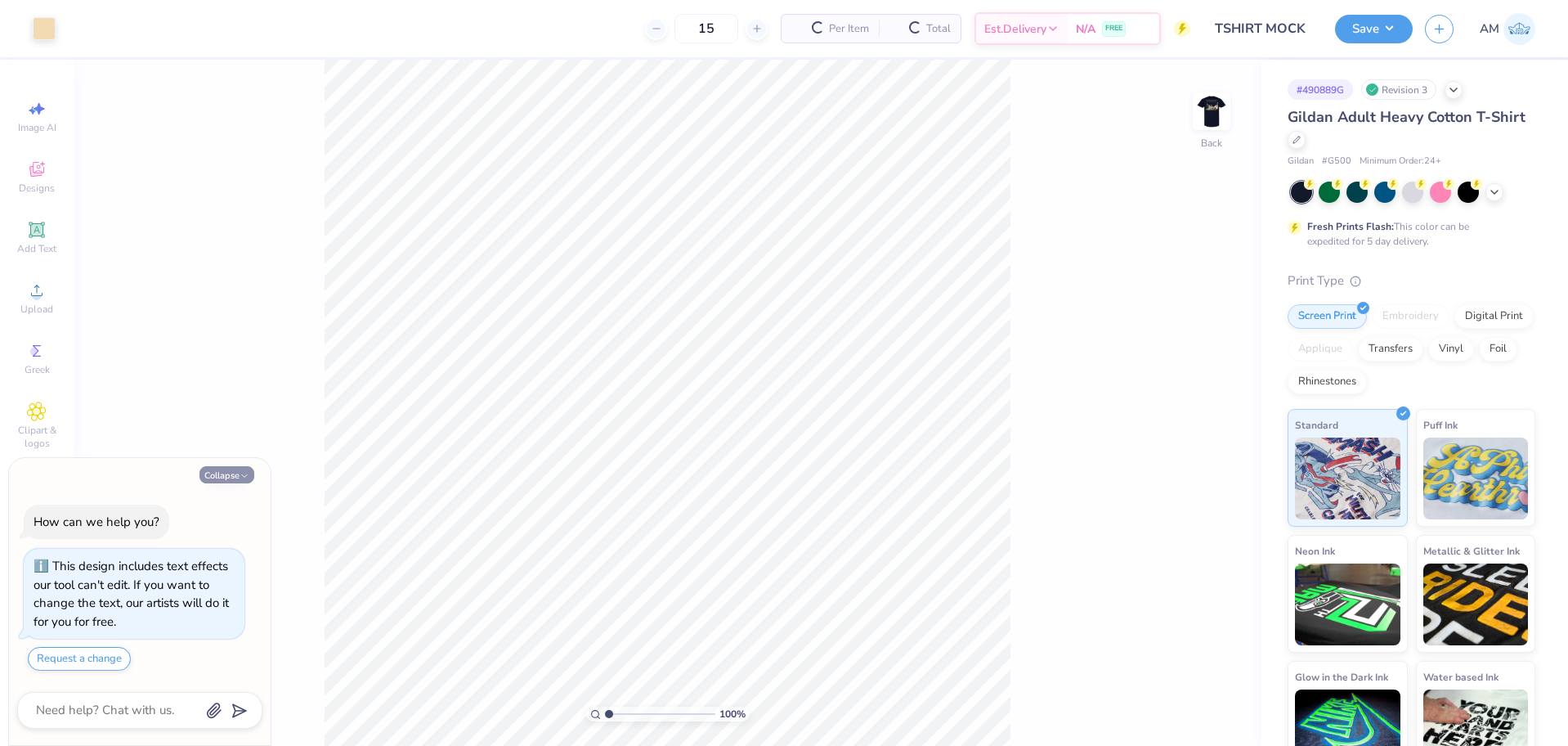
click at [207, 477] on button "Collapse" at bounding box center [226, 475] width 55 height 17
type textarea "x"
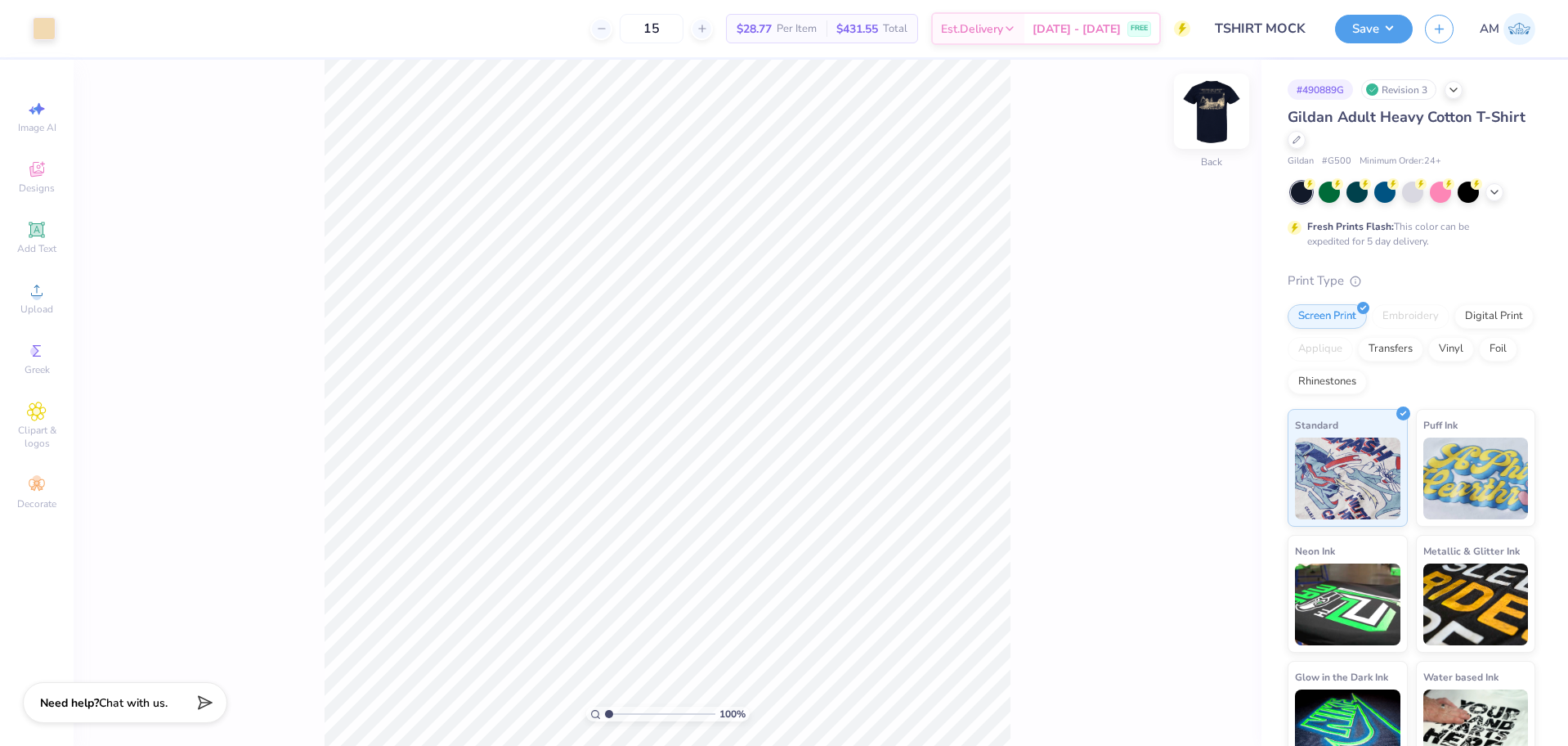
click at [1206, 105] on img at bounding box center [1211, 111] width 65 height 65
click at [1207, 108] on img at bounding box center [1211, 111] width 65 height 65
click at [33, 27] on div at bounding box center [44, 27] width 23 height 23
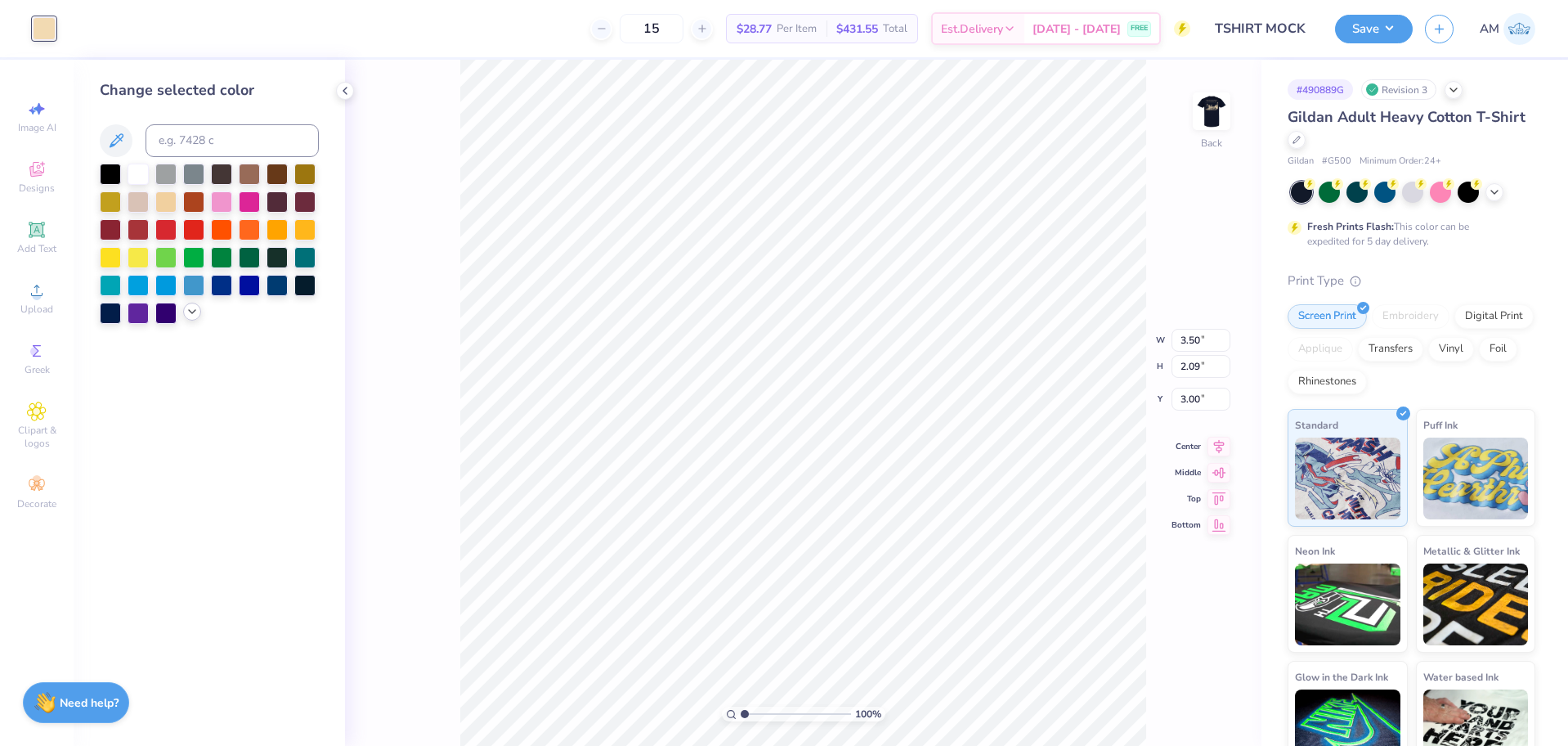
click at [188, 314] on icon at bounding box center [193, 312] width 13 height 13
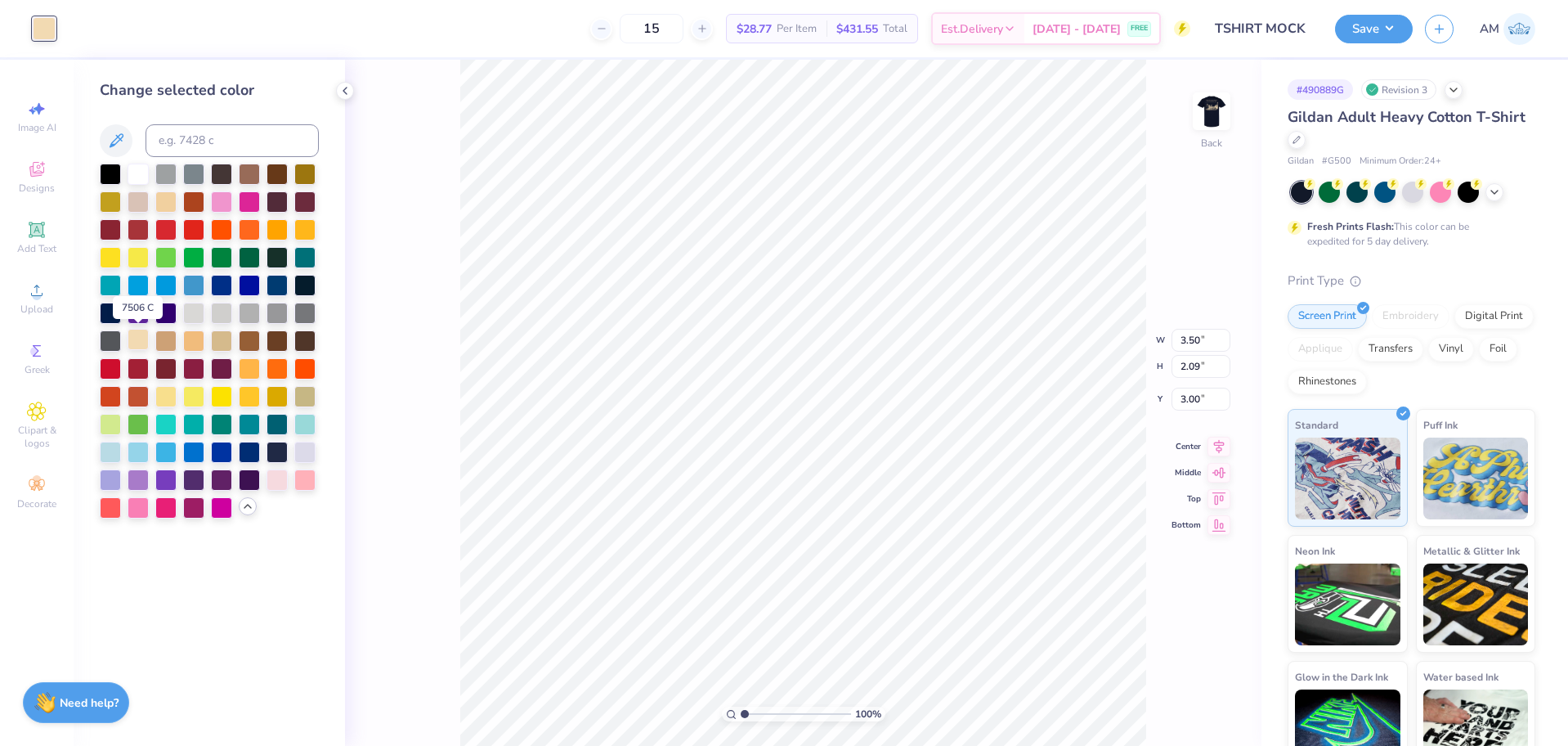
click at [134, 340] on div at bounding box center [138, 339] width 21 height 21
click at [141, 338] on div at bounding box center [138, 339] width 21 height 21
click at [351, 98] on div "100 % Back W 3.50 3.50 " H 2.09 2.09 " Y 3.00 3.00 " Center Middle Top Bottom" at bounding box center [803, 403] width 916 height 687
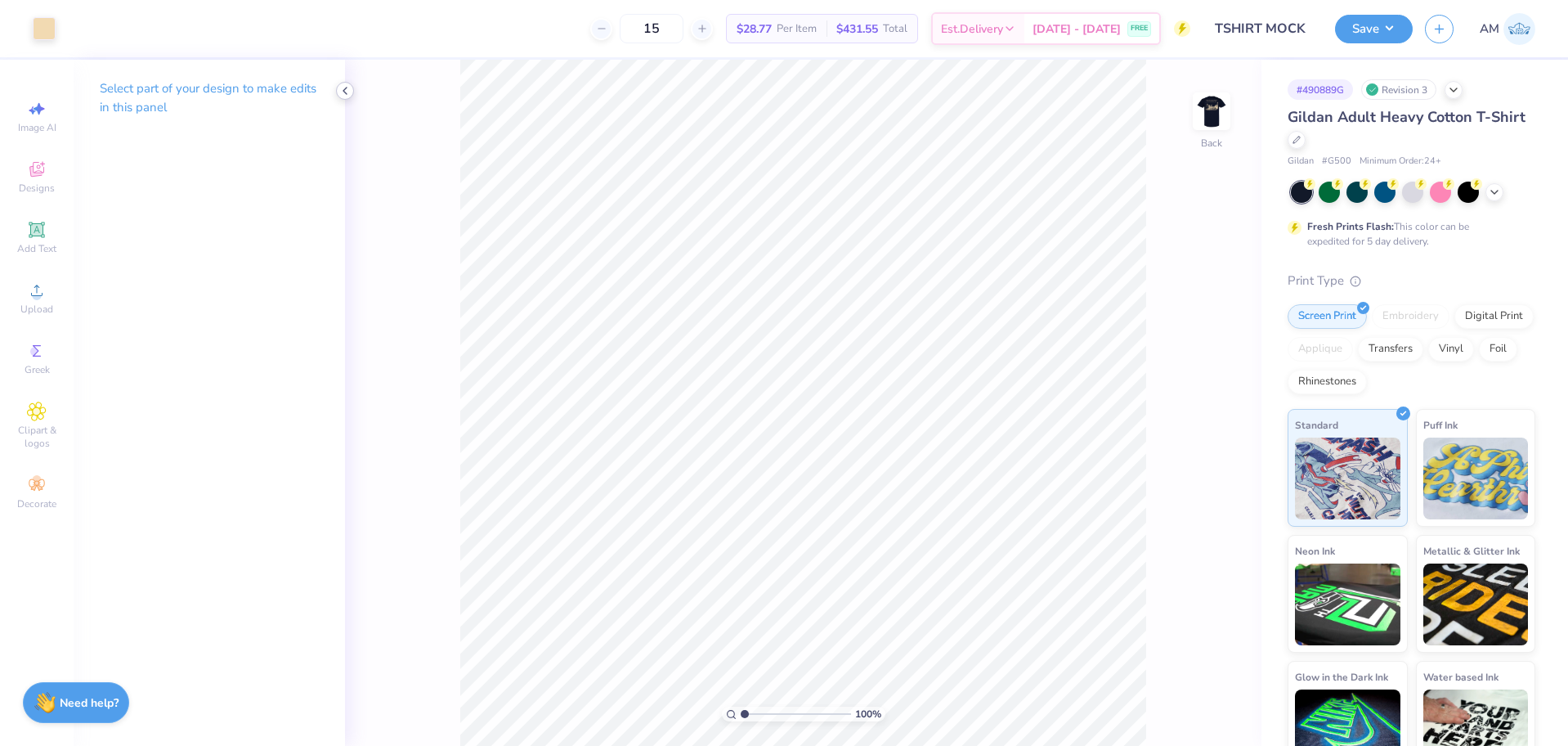
click at [347, 89] on icon at bounding box center [345, 91] width 13 height 13
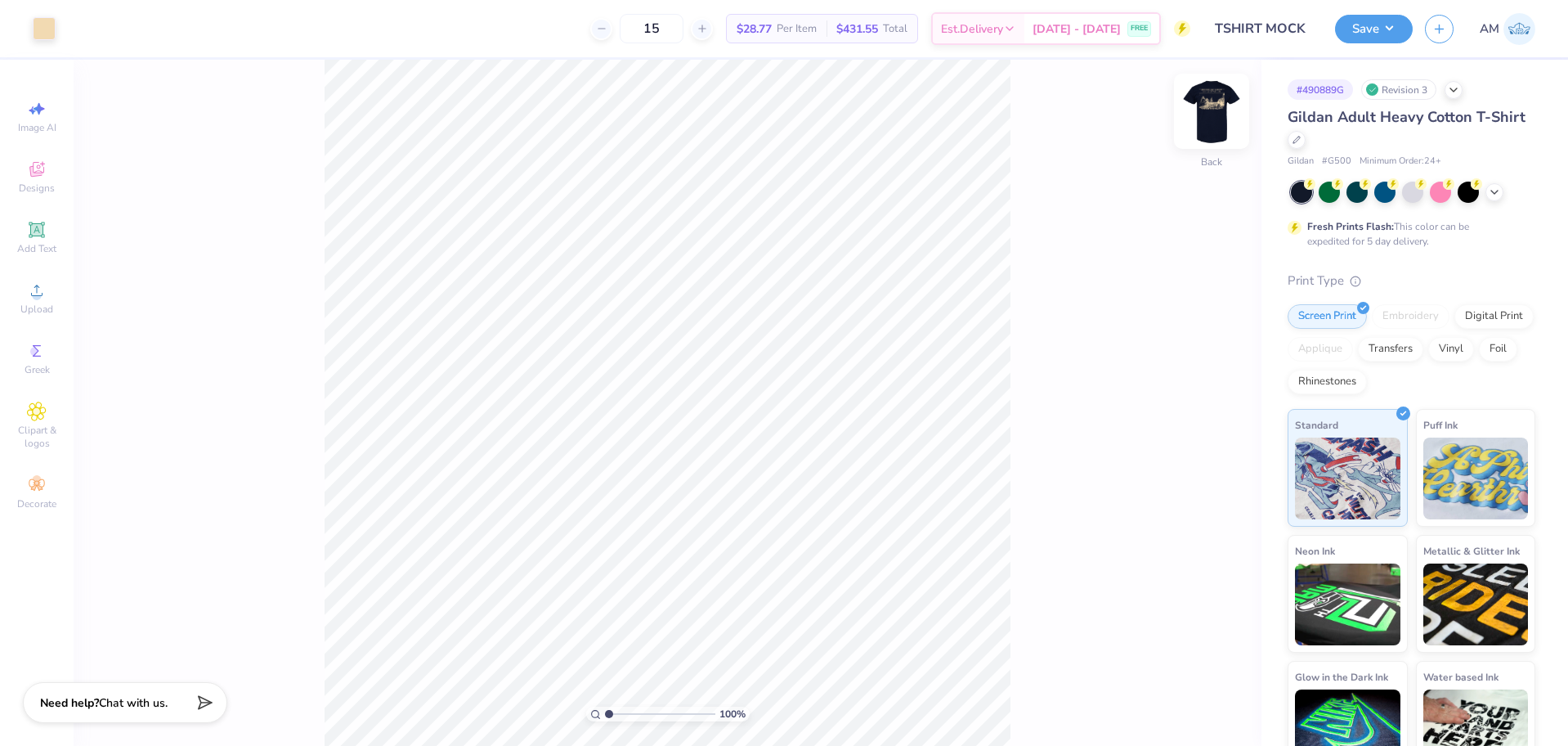
click at [1219, 98] on img at bounding box center [1211, 111] width 65 height 65
click at [1202, 124] on img at bounding box center [1211, 111] width 65 height 65
click at [42, 28] on div at bounding box center [44, 27] width 23 height 23
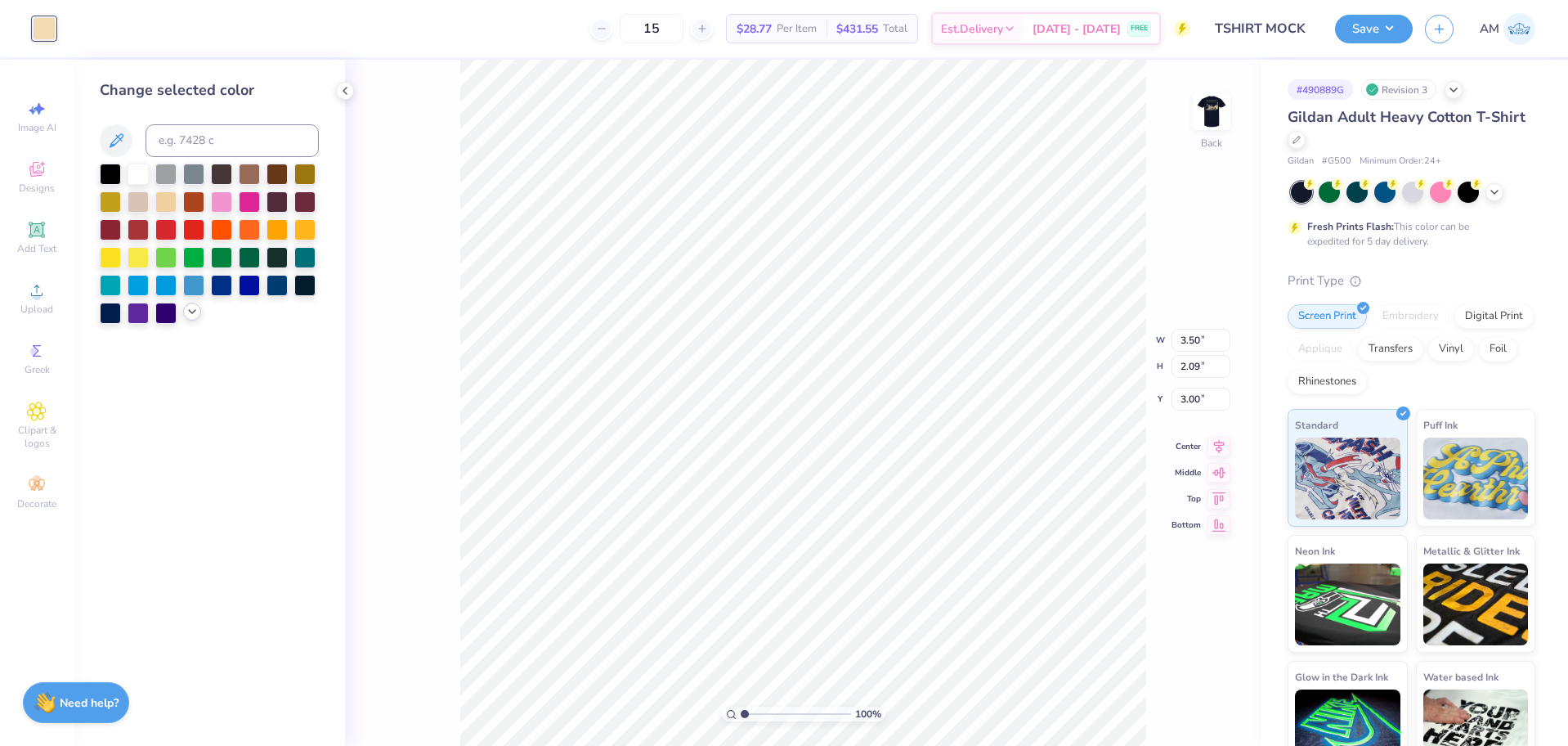
click at [185, 314] on div at bounding box center [192, 312] width 18 height 18
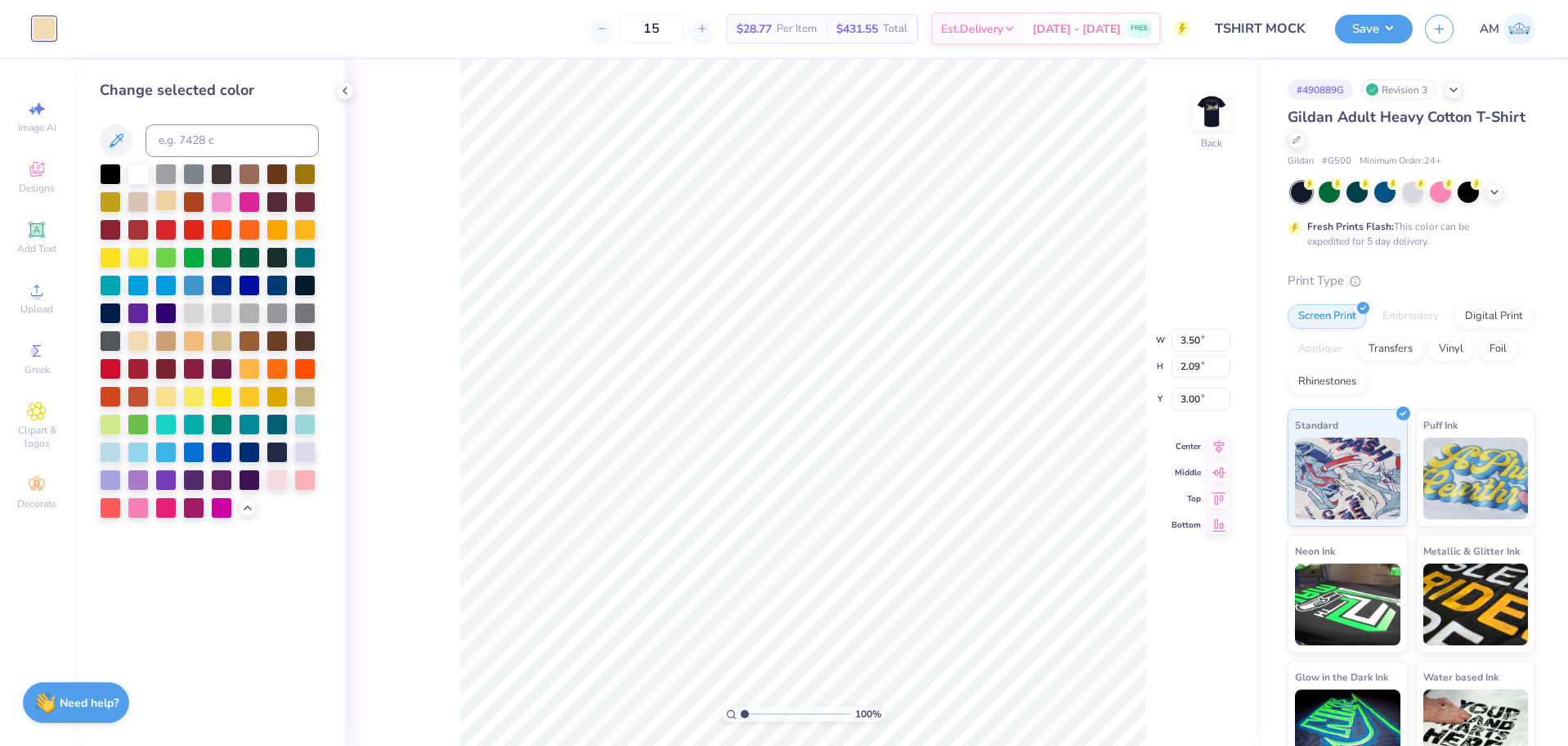
click at [164, 198] on div at bounding box center [166, 200] width 21 height 21
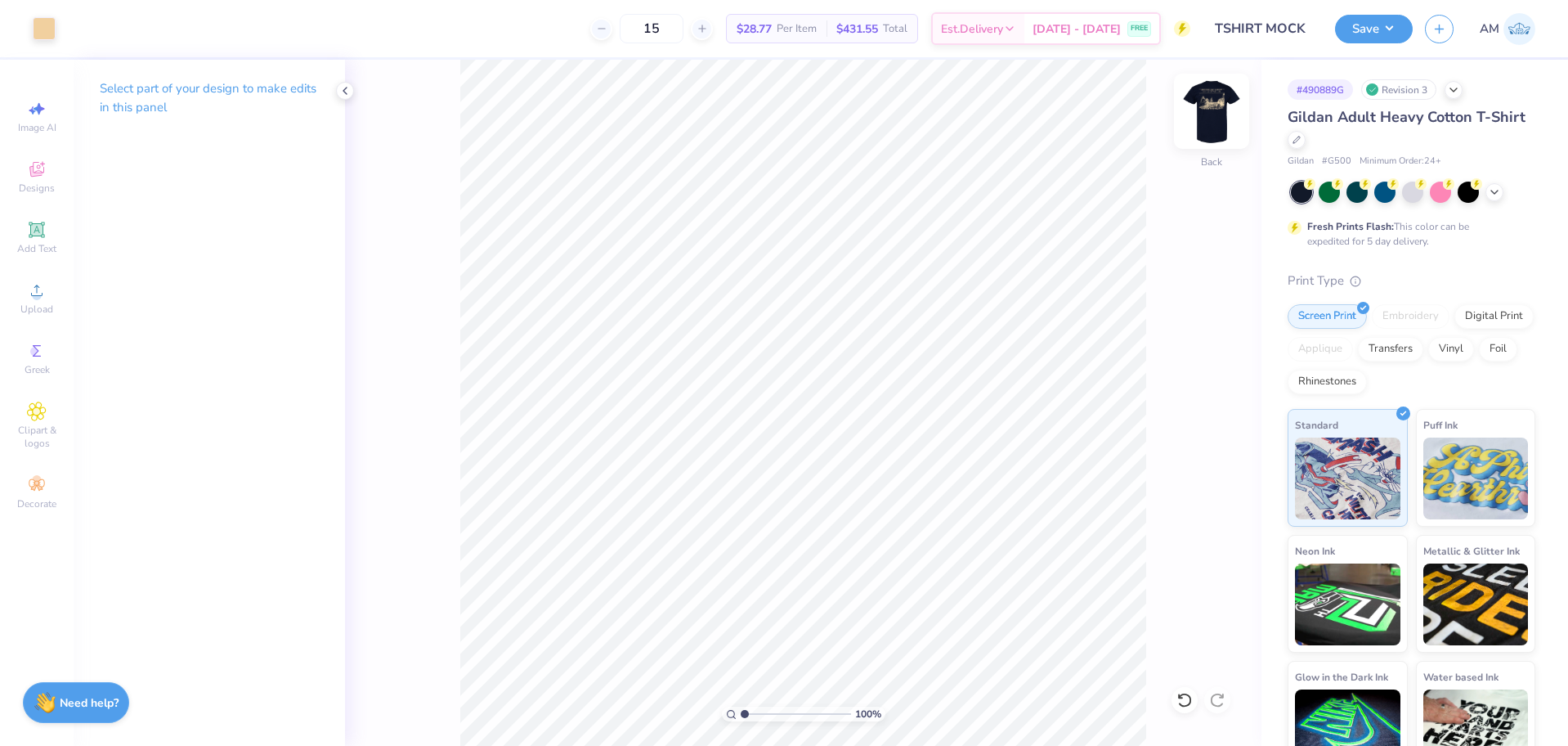
click at [1213, 118] on img at bounding box center [1211, 111] width 65 height 65
click at [51, 32] on div at bounding box center [44, 27] width 23 height 23
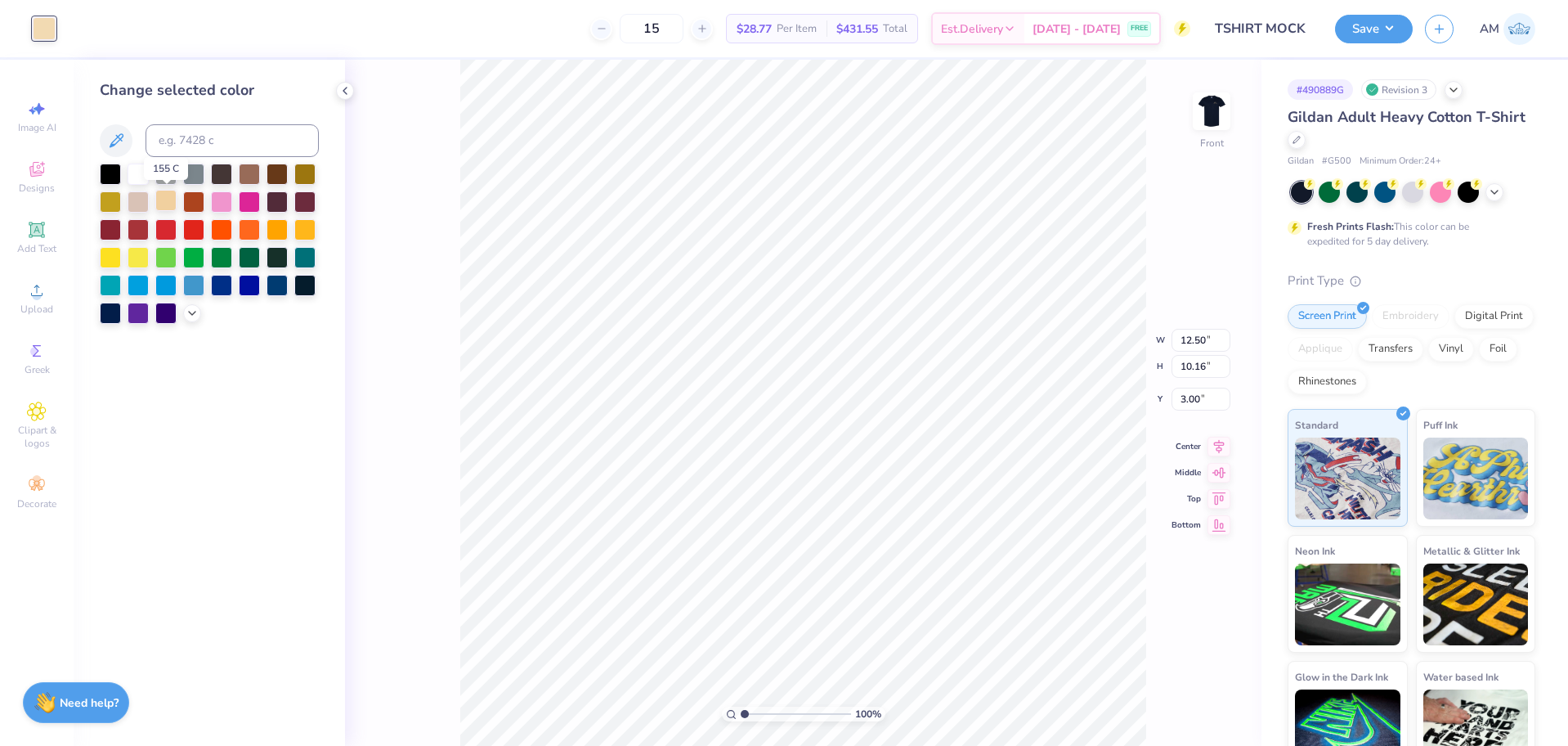
click at [172, 208] on div at bounding box center [166, 200] width 21 height 21
click at [190, 315] on icon at bounding box center [193, 312] width 13 height 13
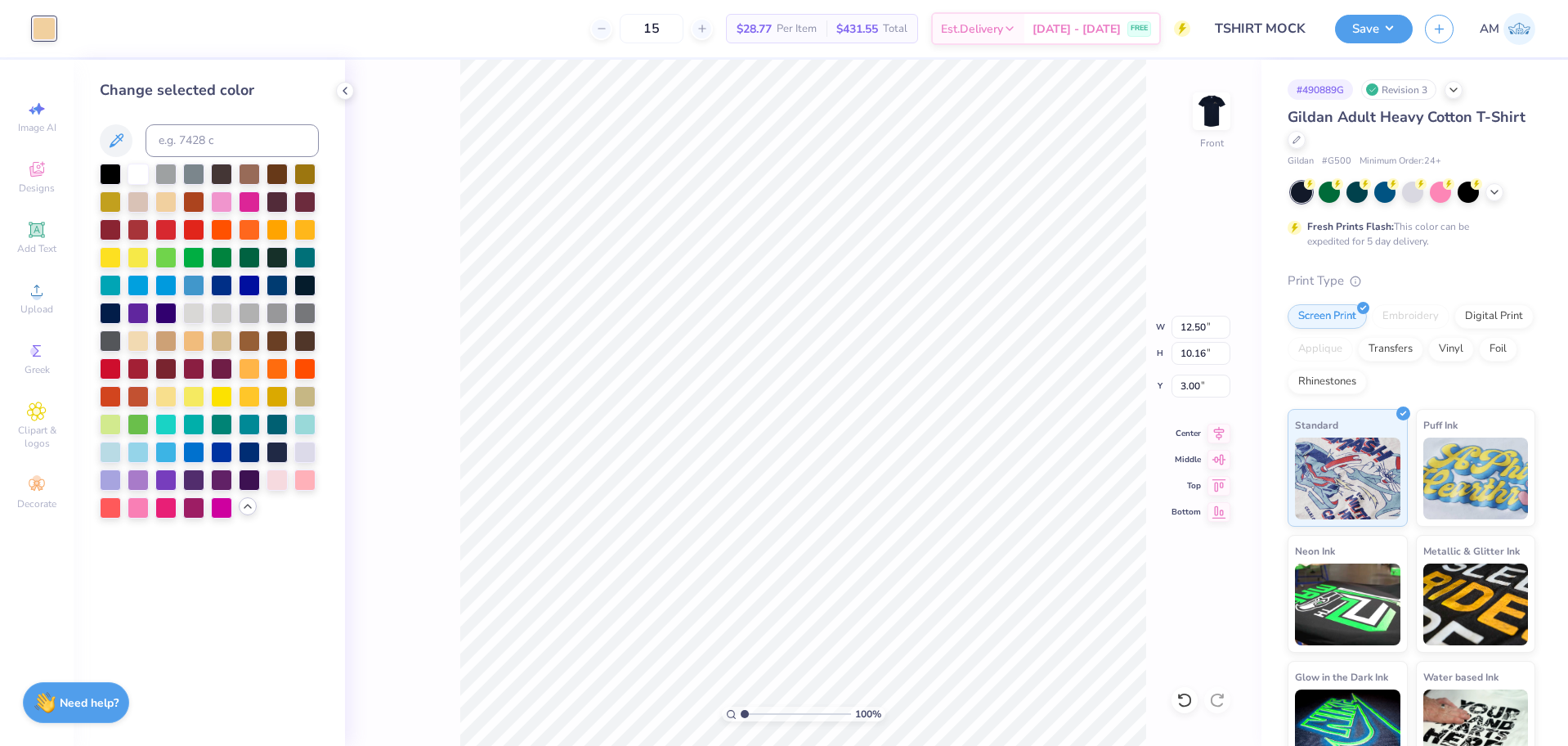
click at [1232, 104] on div "100 % Front W 12.50 12.50 " H 10.16 10.16 " Y 3.00 3.00 " Center Middle Top Bot…" at bounding box center [803, 403] width 916 height 687
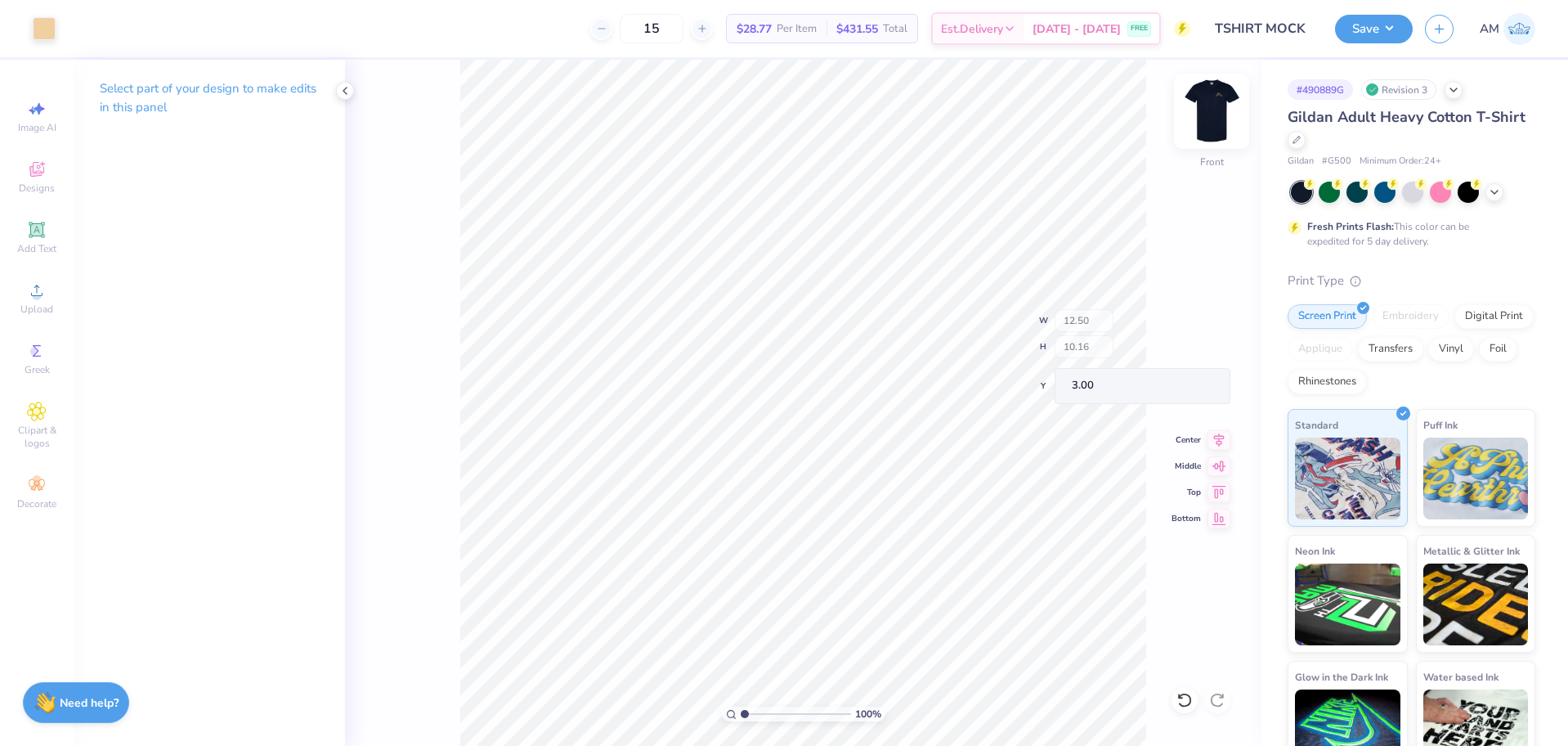
click at [1225, 105] on img at bounding box center [1211, 111] width 65 height 65
click at [37, 27] on div at bounding box center [44, 27] width 23 height 23
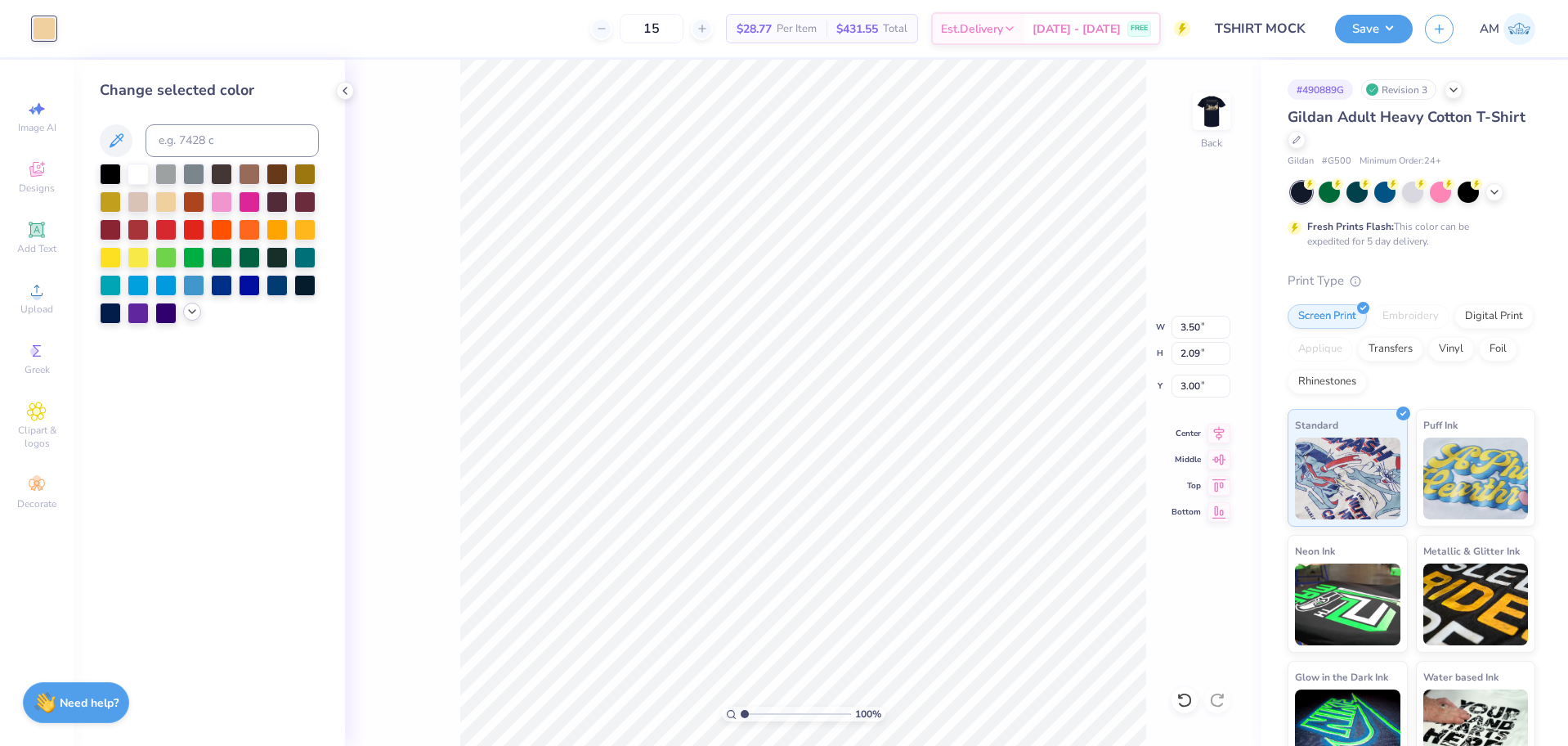
click at [193, 317] on icon at bounding box center [193, 312] width 13 height 13
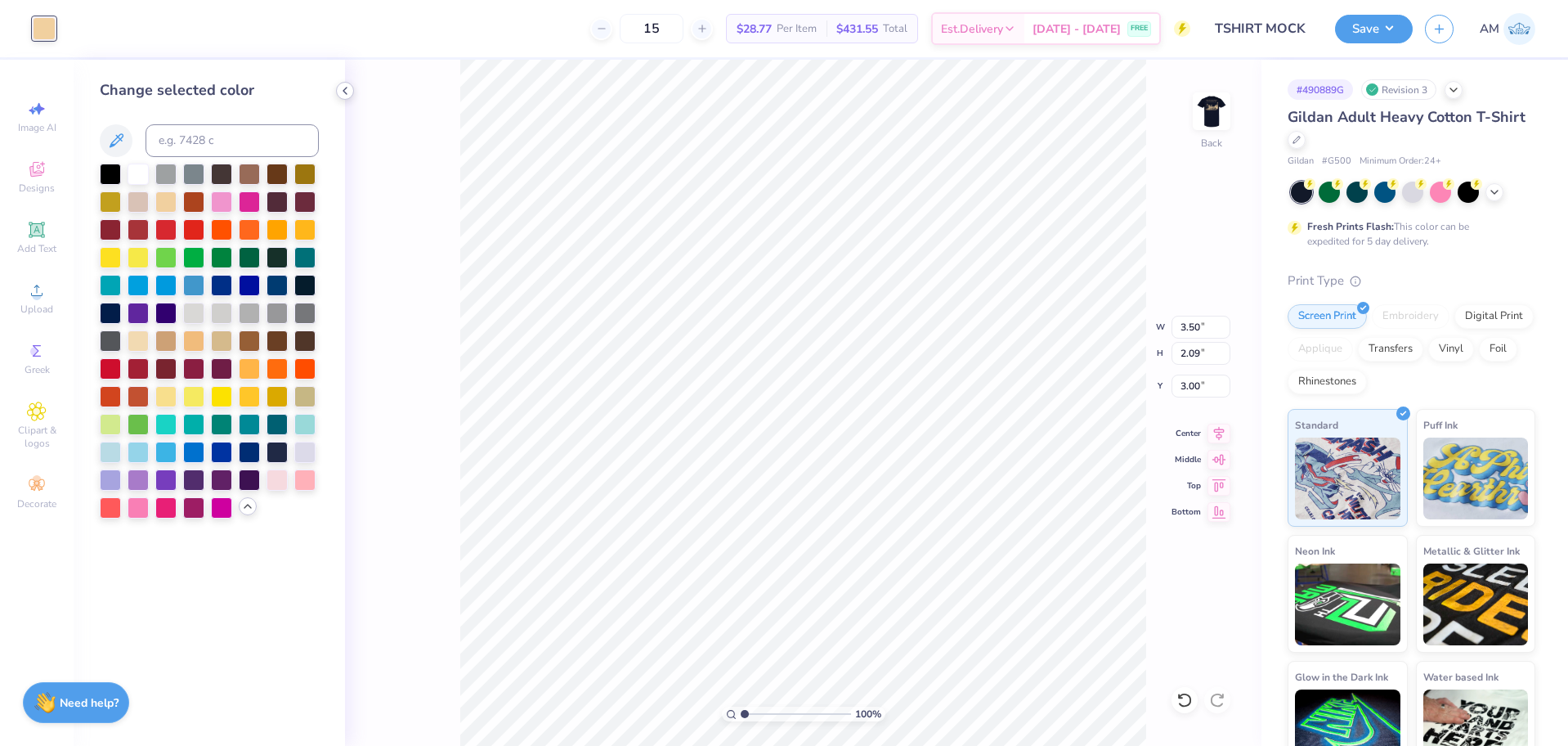
click at [349, 92] on icon at bounding box center [345, 91] width 13 height 13
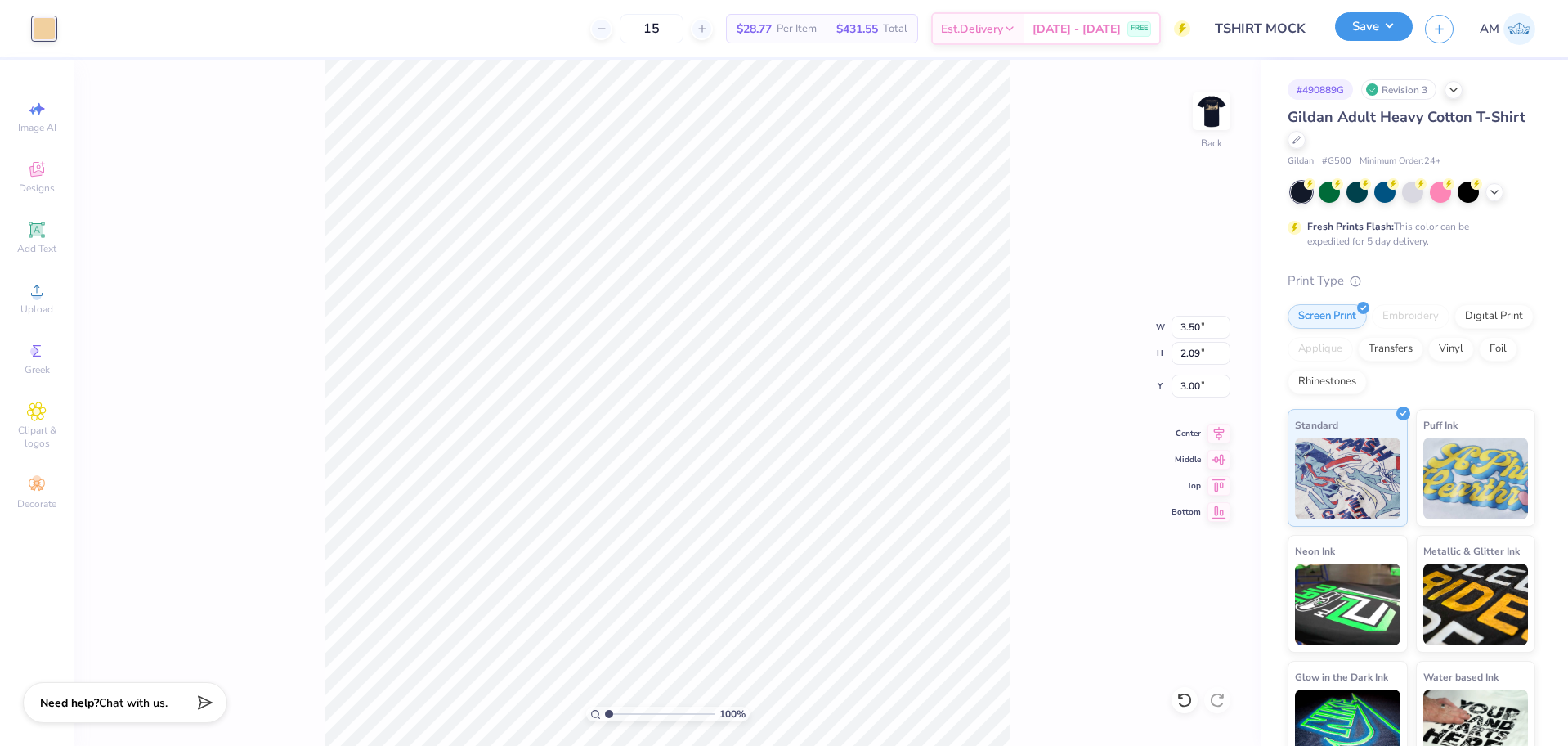
click at [1370, 24] on button "Save" at bounding box center [1373, 27] width 78 height 29
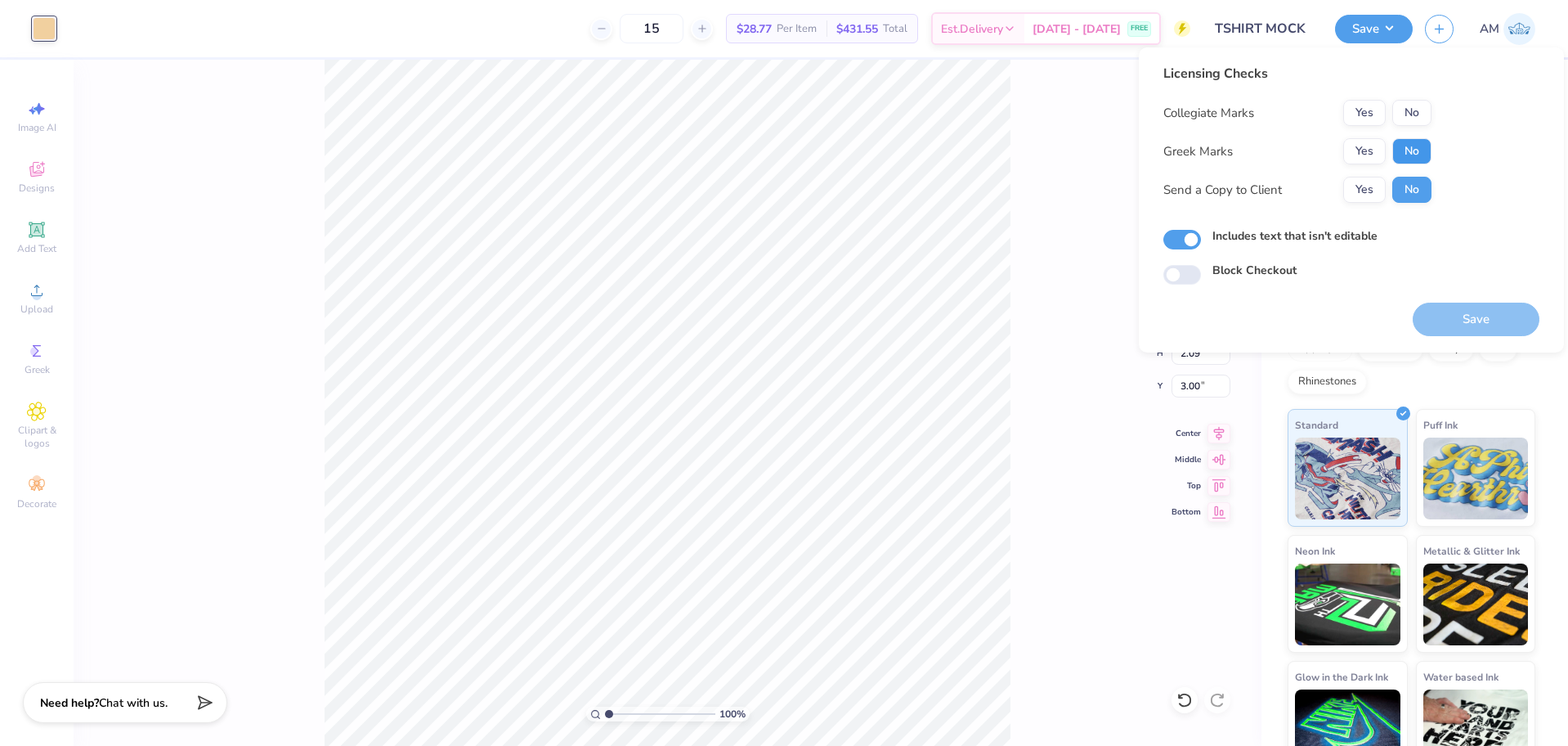
click at [1425, 156] on button "No" at bounding box center [1411, 151] width 39 height 26
click at [1367, 111] on button "Yes" at bounding box center [1364, 112] width 42 height 26
click at [1378, 191] on button "Yes" at bounding box center [1364, 189] width 42 height 26
click at [1450, 326] on button "Save" at bounding box center [1476, 319] width 127 height 34
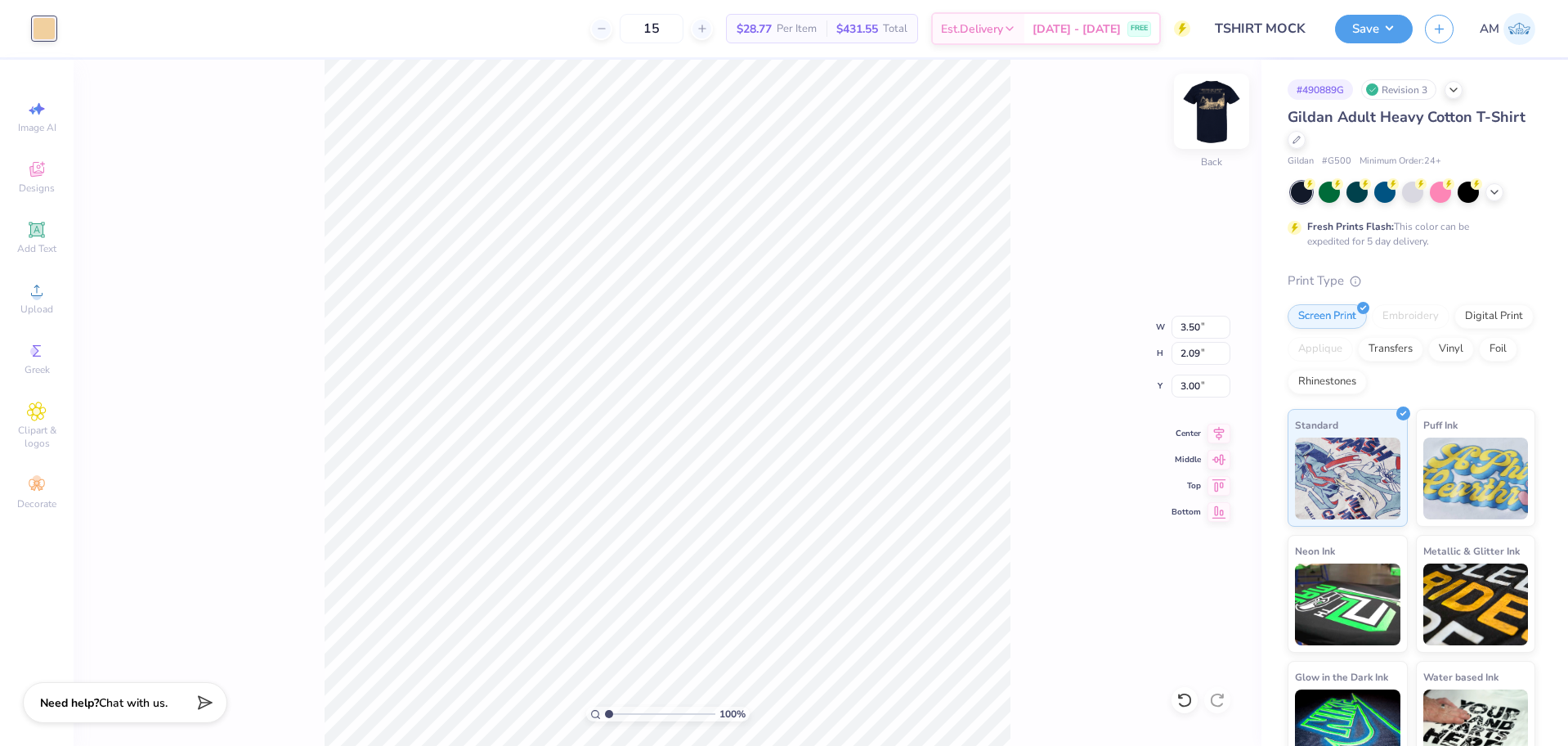
click at [1211, 110] on img at bounding box center [1211, 111] width 65 height 65
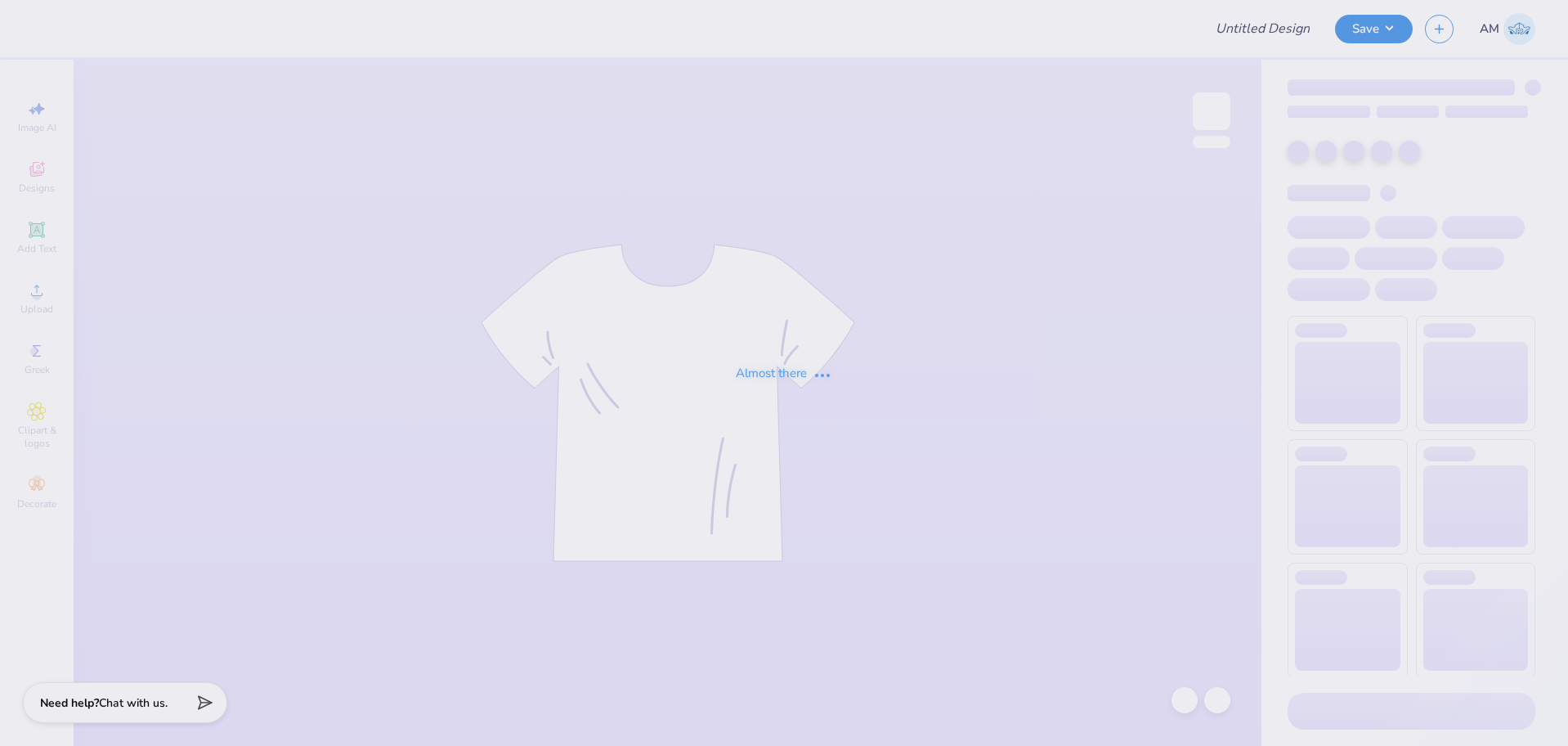
type input "Democracy Prep Design Revamp"
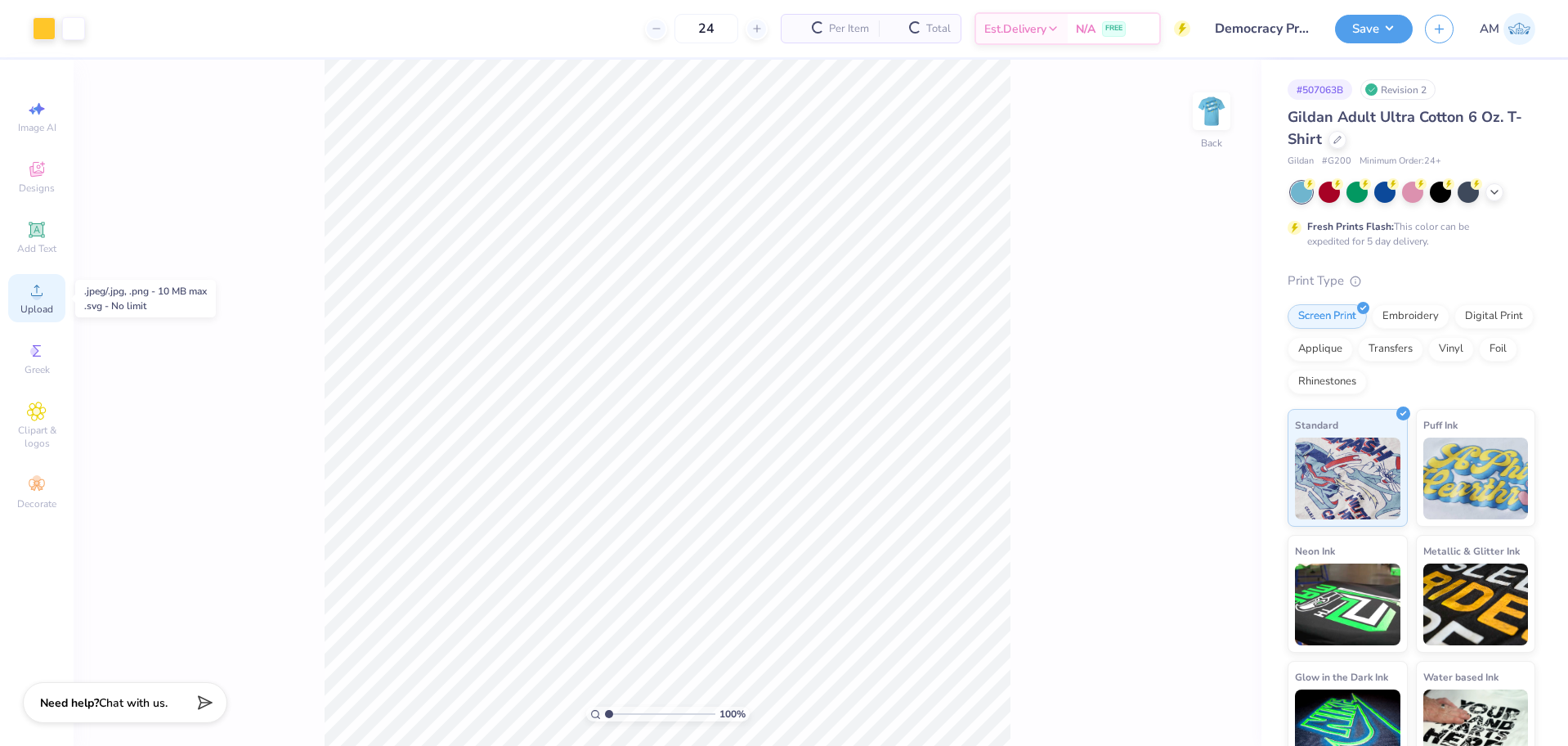
click at [44, 302] on div "Upload" at bounding box center [37, 298] width 58 height 48
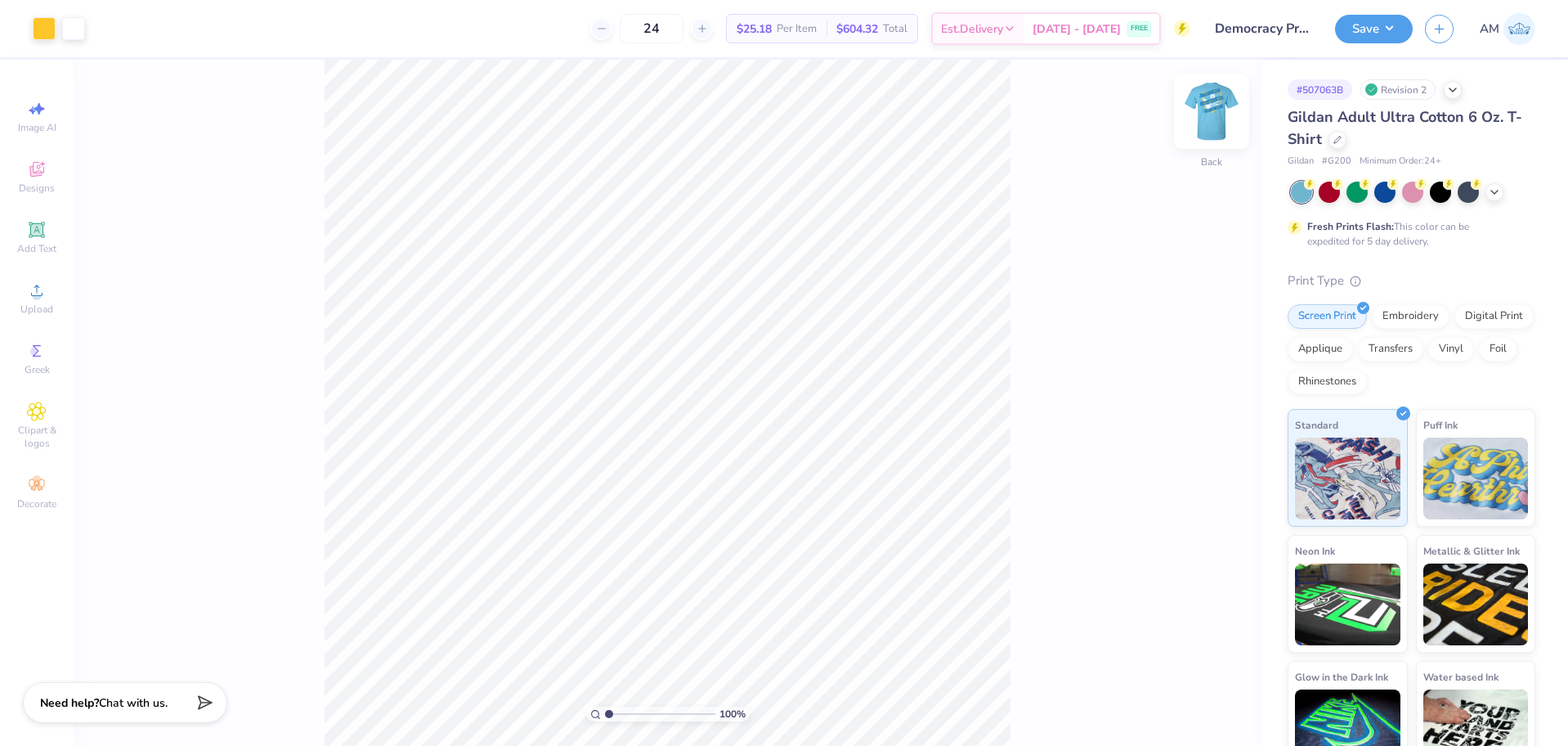
click at [1220, 94] on img at bounding box center [1211, 111] width 65 height 65
click at [45, 305] on span "Upload" at bounding box center [36, 310] width 33 height 13
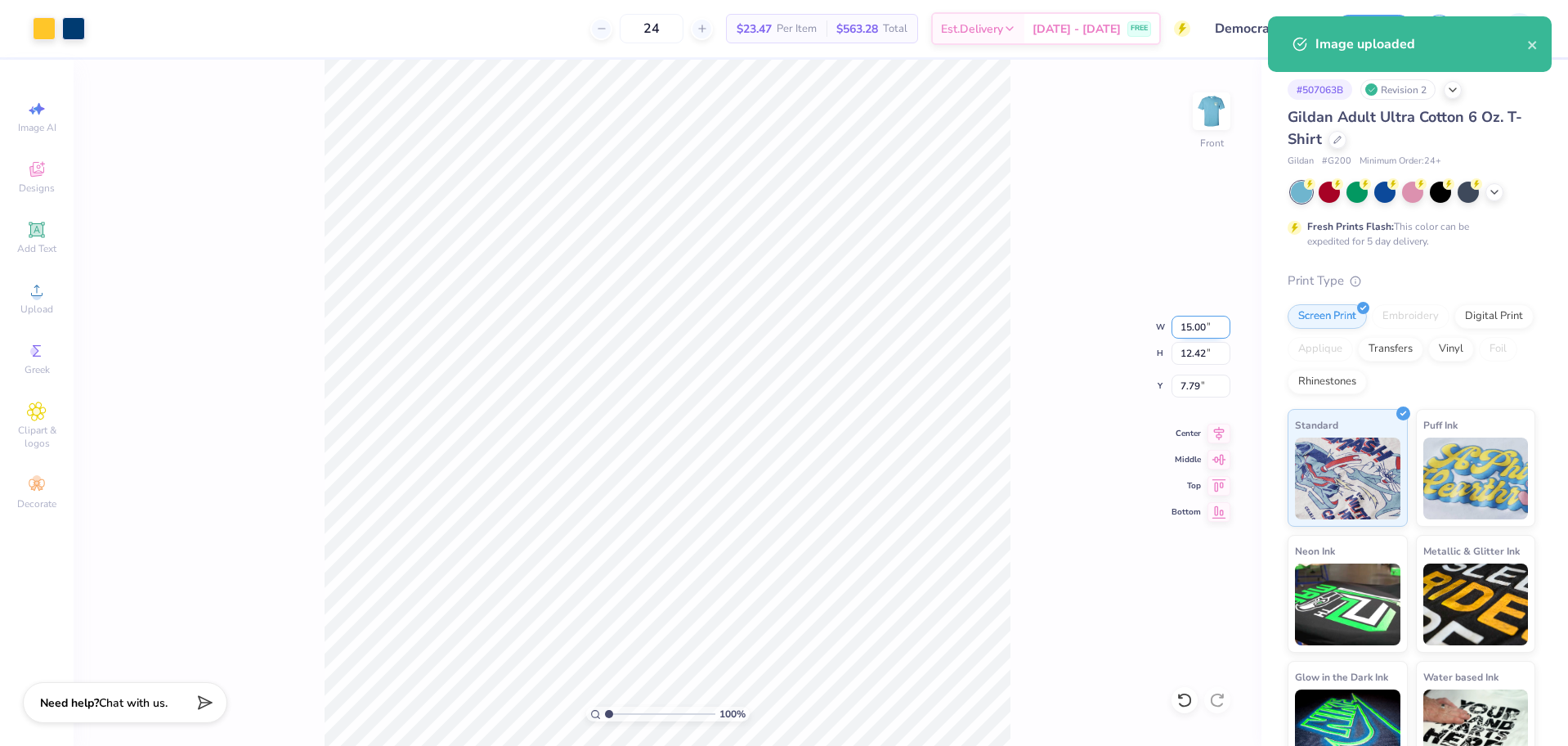
click at [1188, 322] on input "15.00" at bounding box center [1200, 327] width 58 height 23
type input "11.00"
type input "9.11"
click at [1193, 389] on input "9.44" at bounding box center [1200, 386] width 58 height 23
type input "3.00"
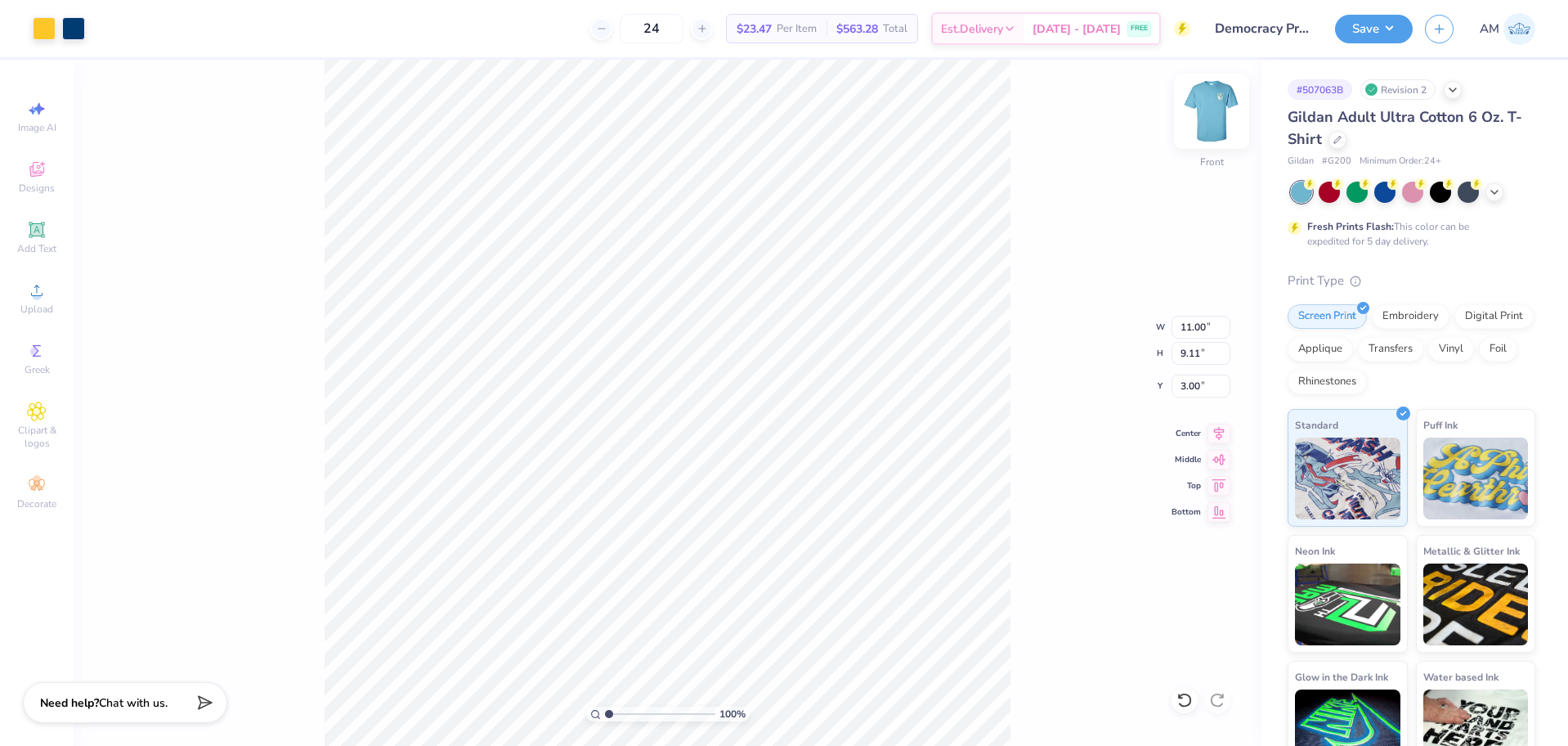
click at [1203, 106] on img at bounding box center [1211, 111] width 65 height 65
click at [29, 292] on icon at bounding box center [36, 291] width 19 height 19
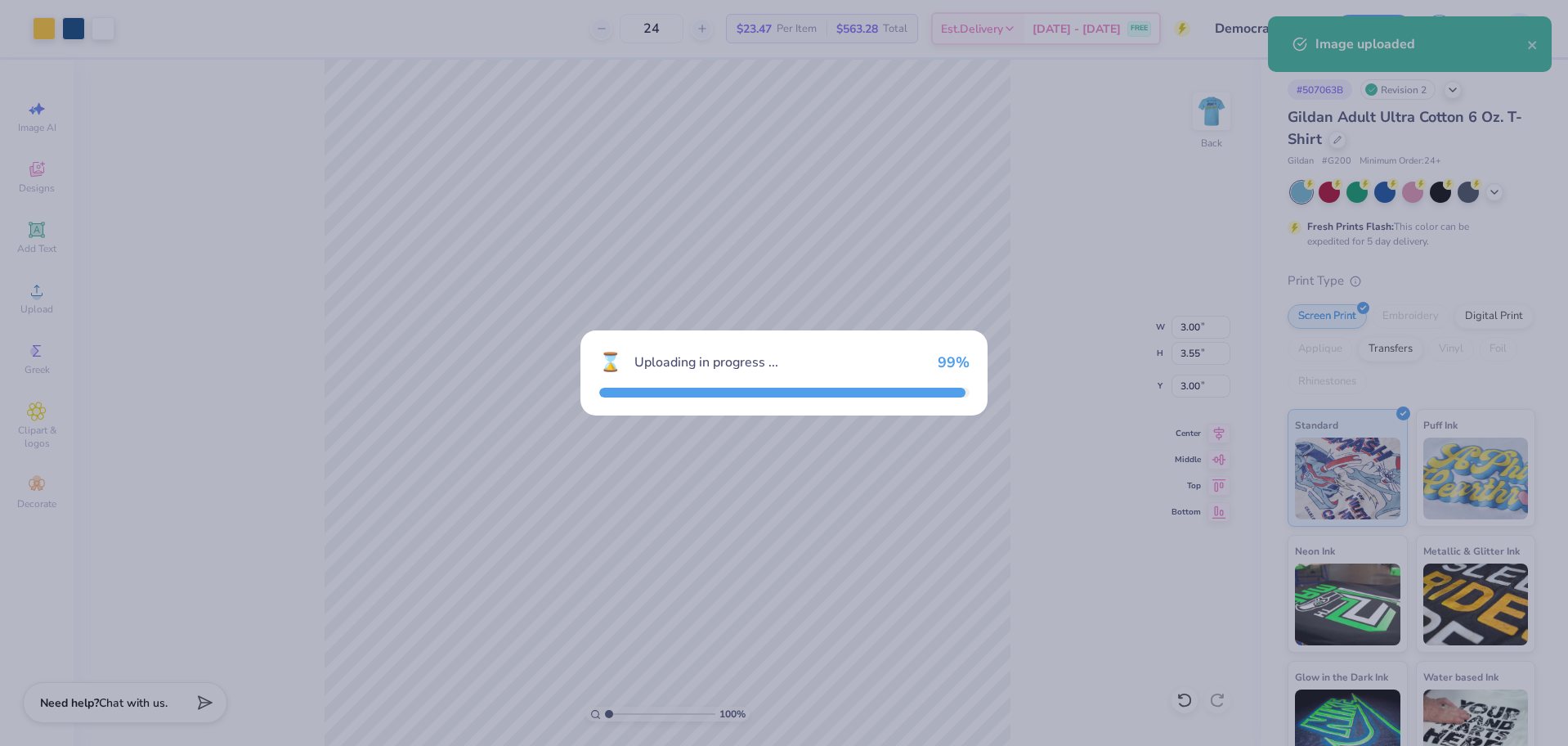
type input "15.00"
type input "17.80"
type input "4.10"
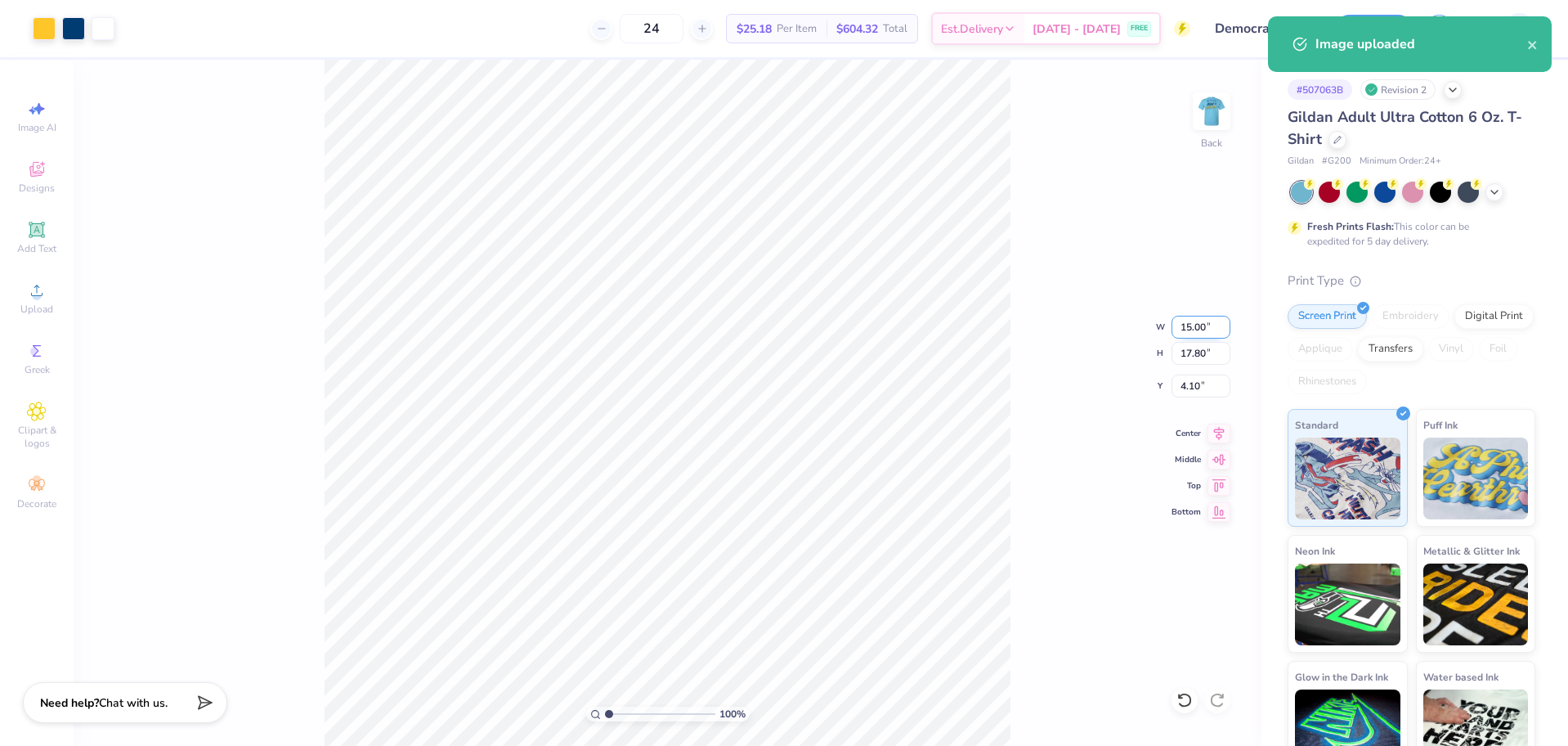
click at [1191, 325] on input "15.00" at bounding box center [1200, 327] width 58 height 23
type input "3.00"
type input "3.56"
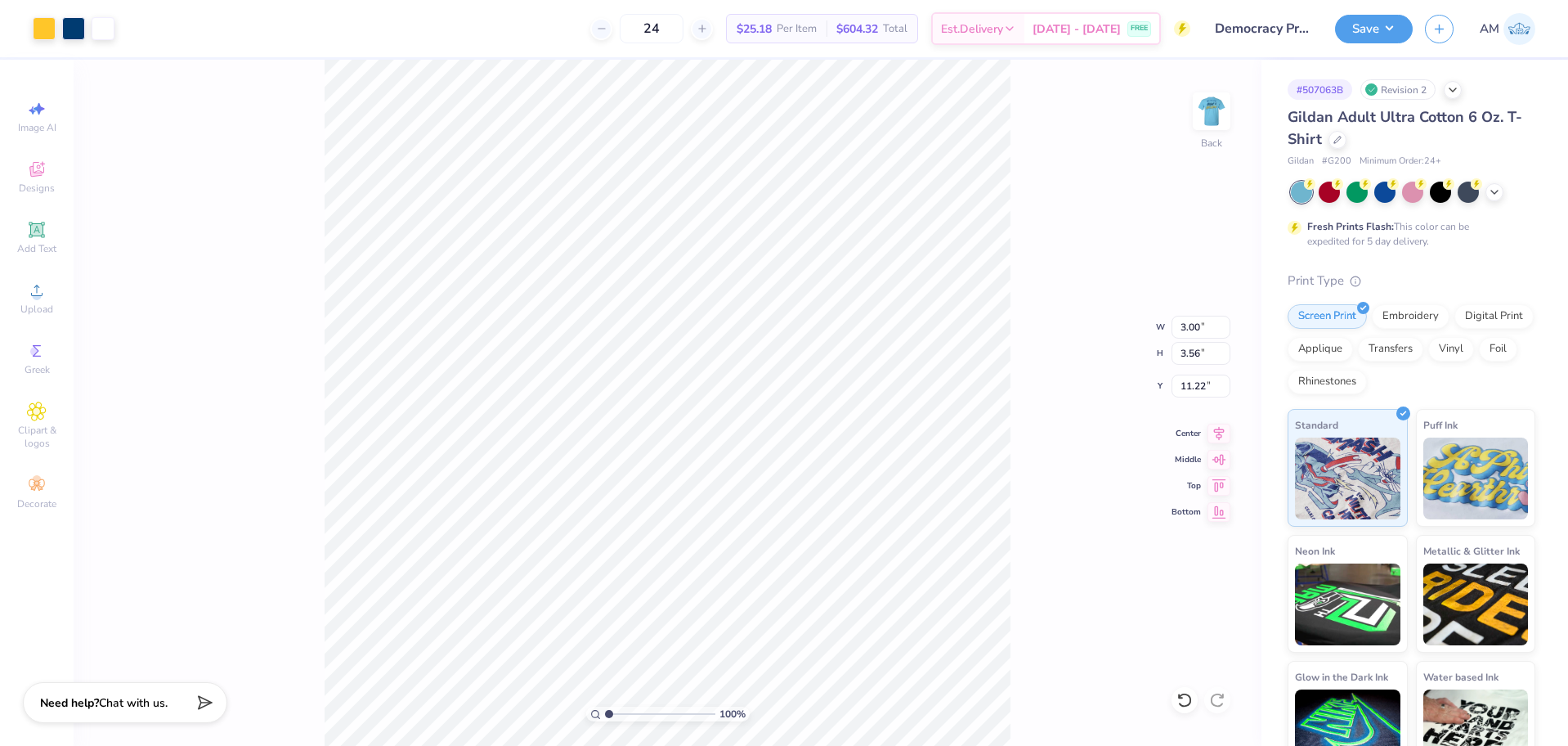
type input "10.85"
type input "2.92"
type input "3.08"
type input "3.37"
click at [1187, 384] on input "10.85" at bounding box center [1200, 386] width 58 height 23
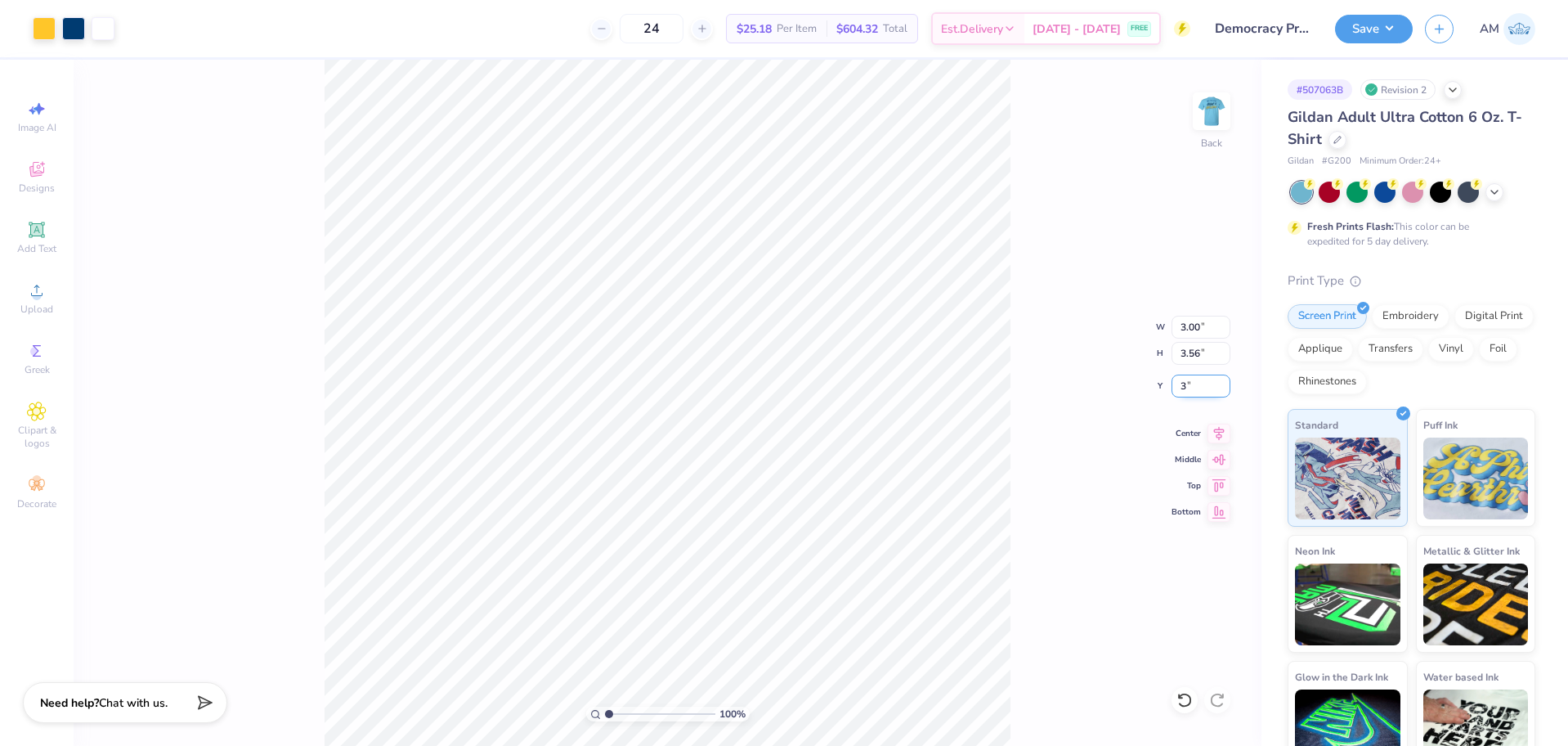
type input "3.00"
click at [1383, 24] on button "Save" at bounding box center [1373, 27] width 78 height 29
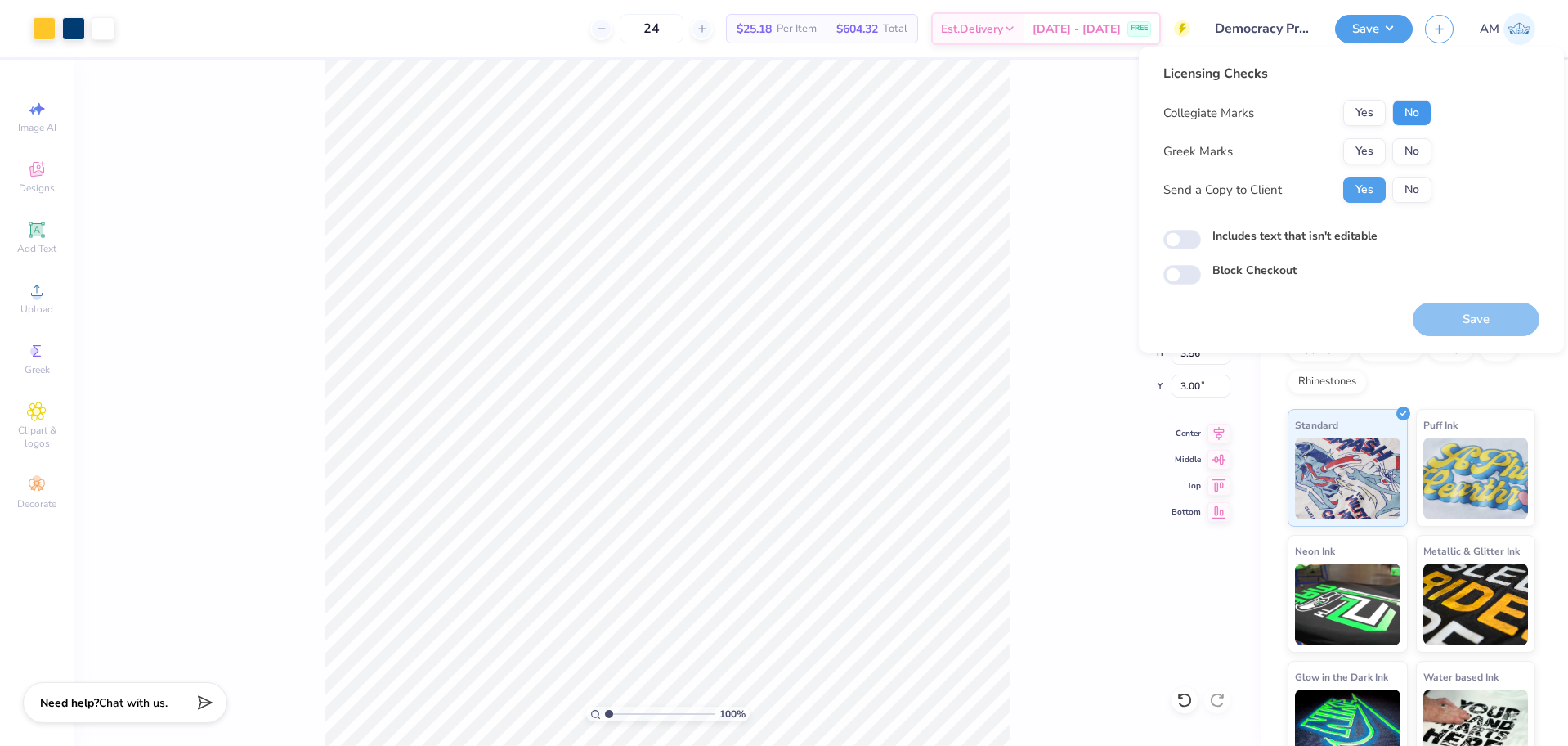
click at [1409, 116] on button "No" at bounding box center [1411, 112] width 39 height 26
click at [1406, 145] on button "No" at bounding box center [1411, 151] width 39 height 26
click at [1195, 243] on input "Includes text that isn't editable" at bounding box center [1182, 240] width 37 height 19
checkbox input "true"
click at [1441, 319] on button "Save" at bounding box center [1476, 319] width 127 height 34
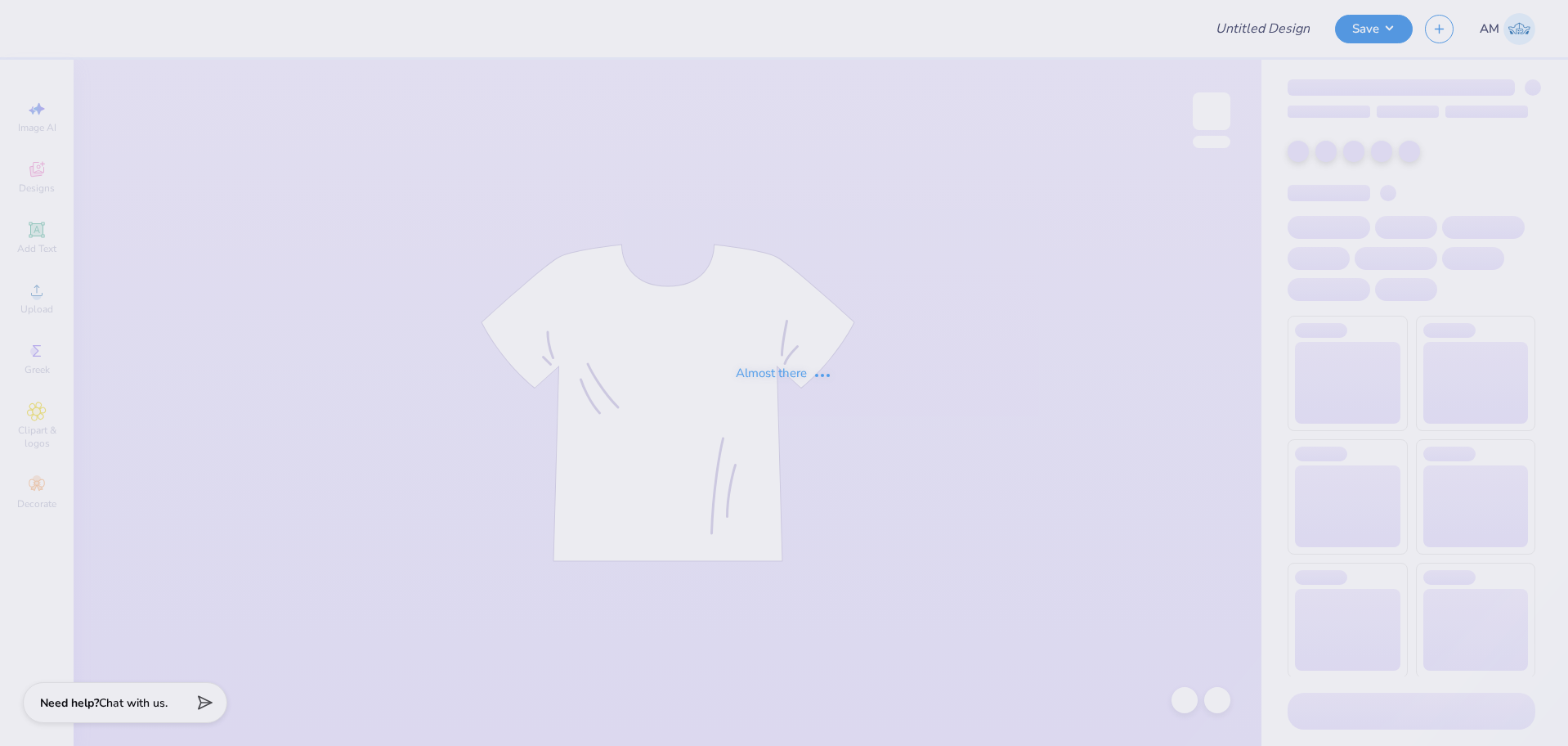
type input "UNC Chi Omega Fall PR"
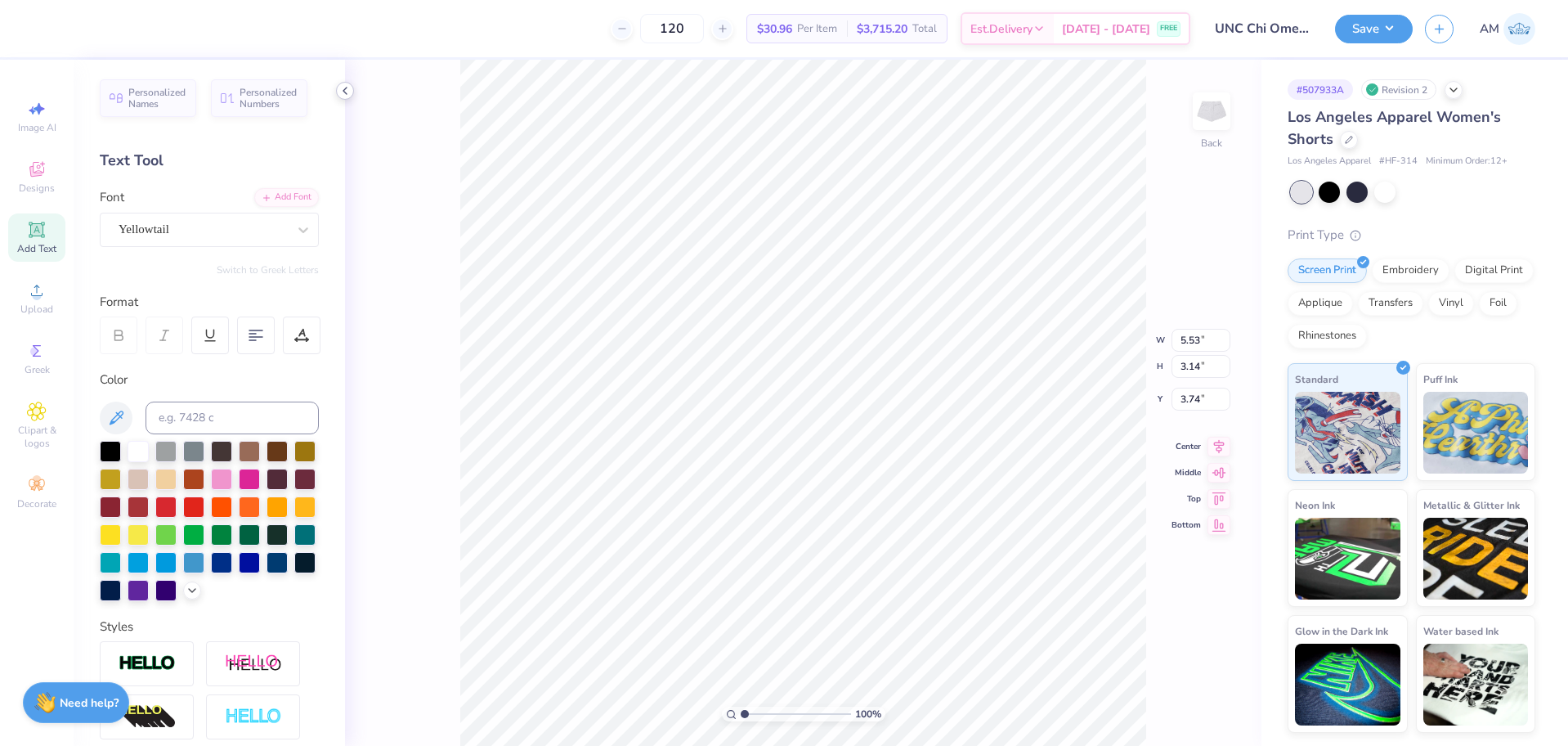
click at [344, 89] on icon at bounding box center [345, 91] width 13 height 13
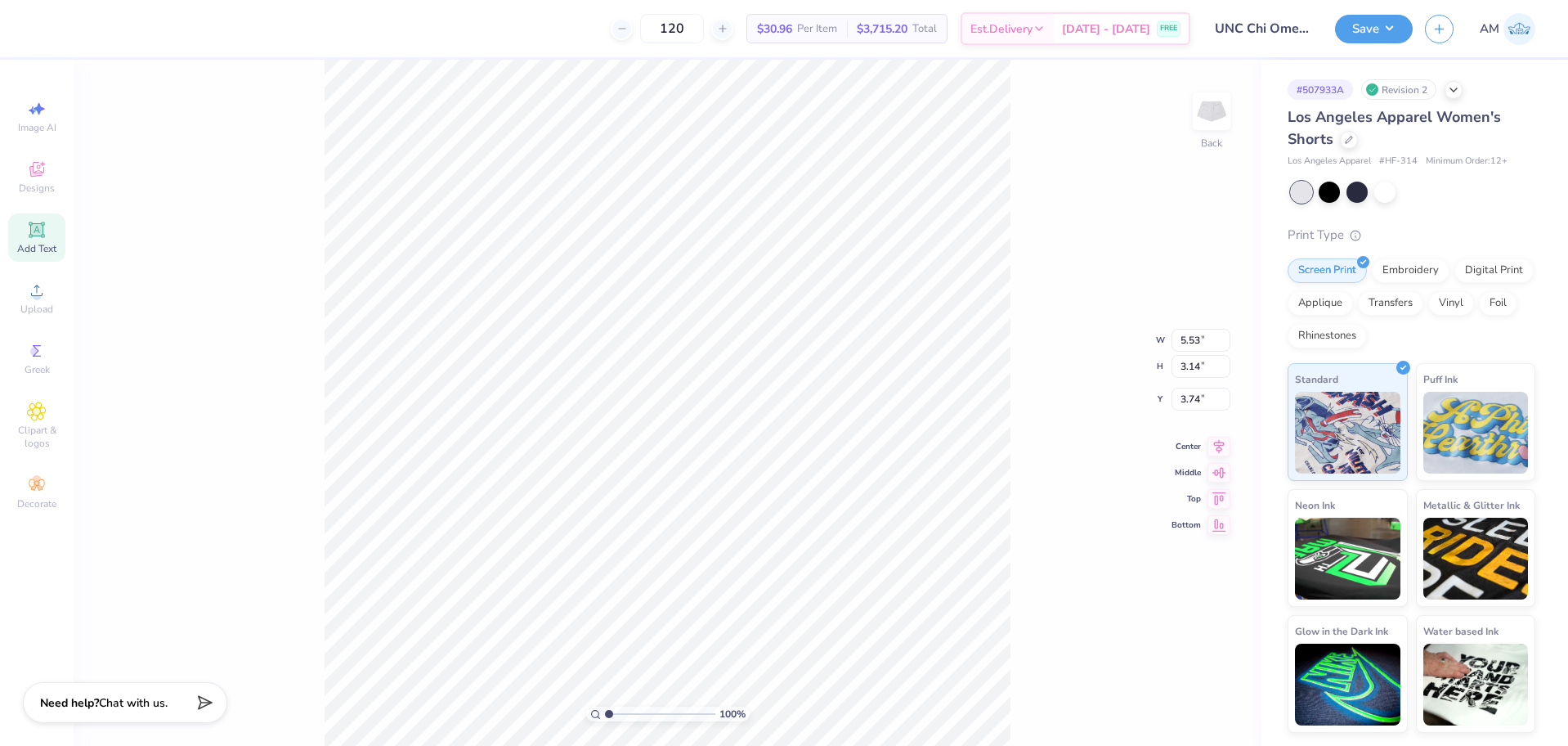
click at [668, 345] on div "100 % Back W 5.53 5.53 " H 3.14 3.14 " Y 3.74 3.74 " Center Middle Top Bottom" at bounding box center [667, 403] width 1188 height 687
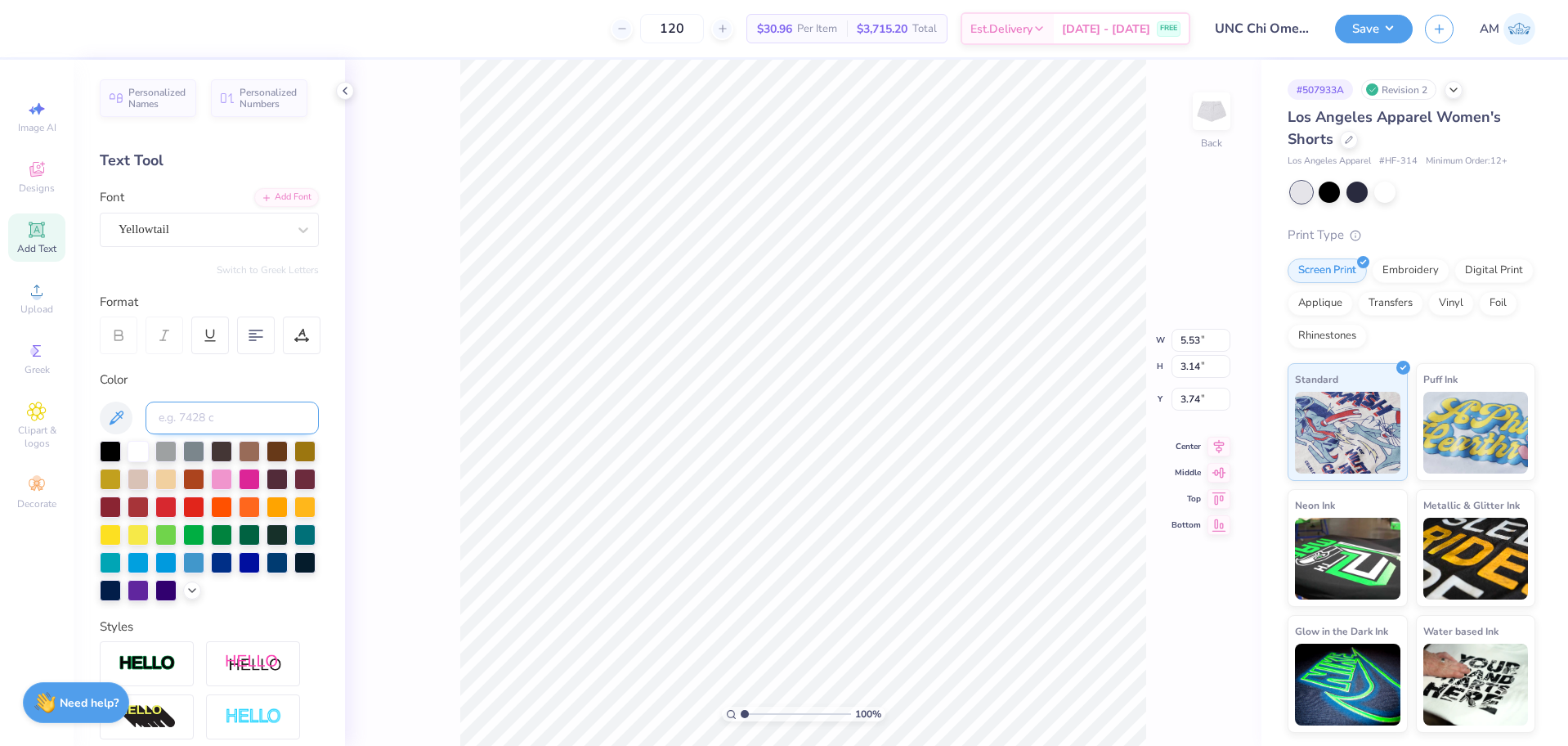
click at [211, 403] on input at bounding box center [232, 418] width 173 height 33
type input "2717"
click at [341, 88] on icon at bounding box center [345, 91] width 13 height 13
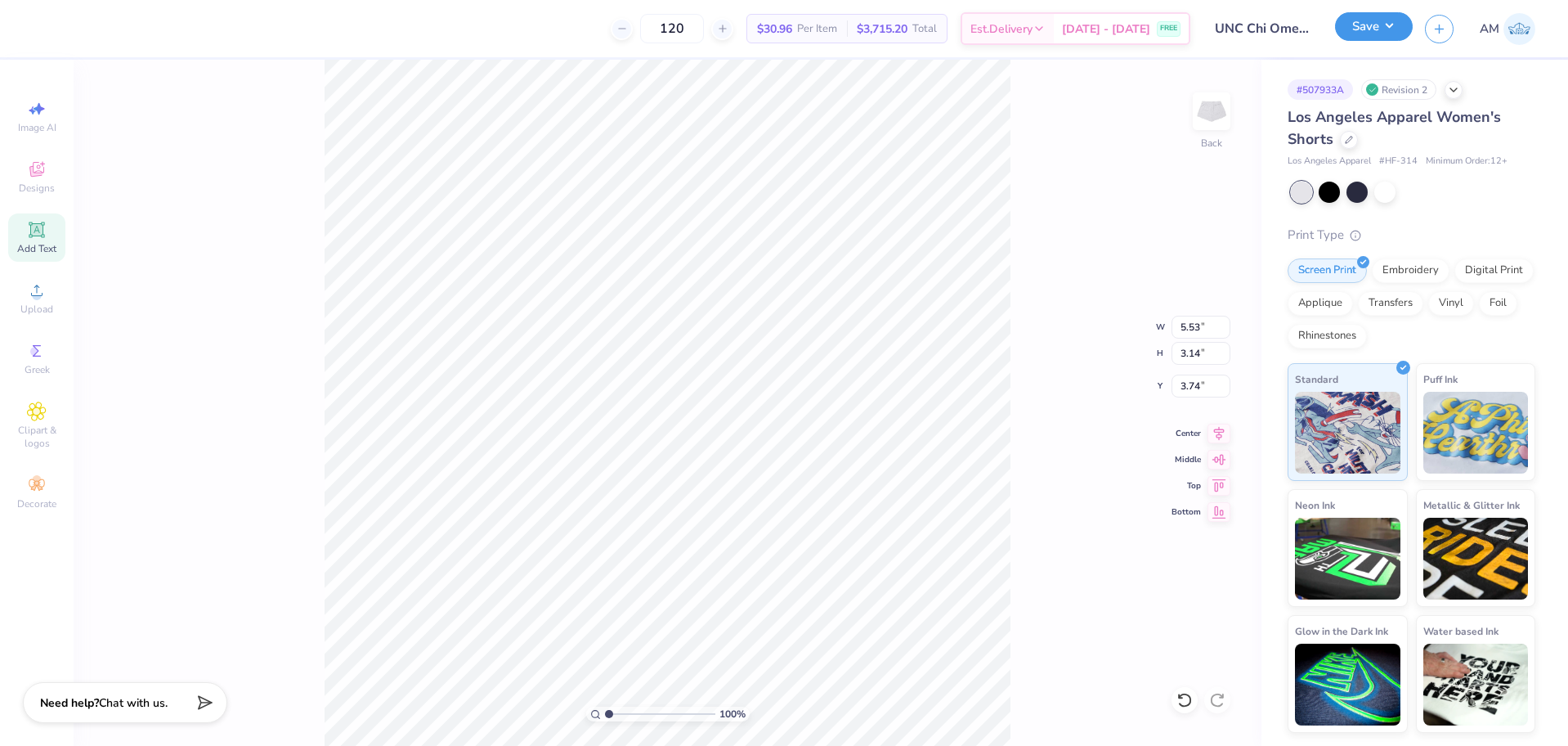
click at [1389, 40] on button "Save" at bounding box center [1373, 27] width 78 height 29
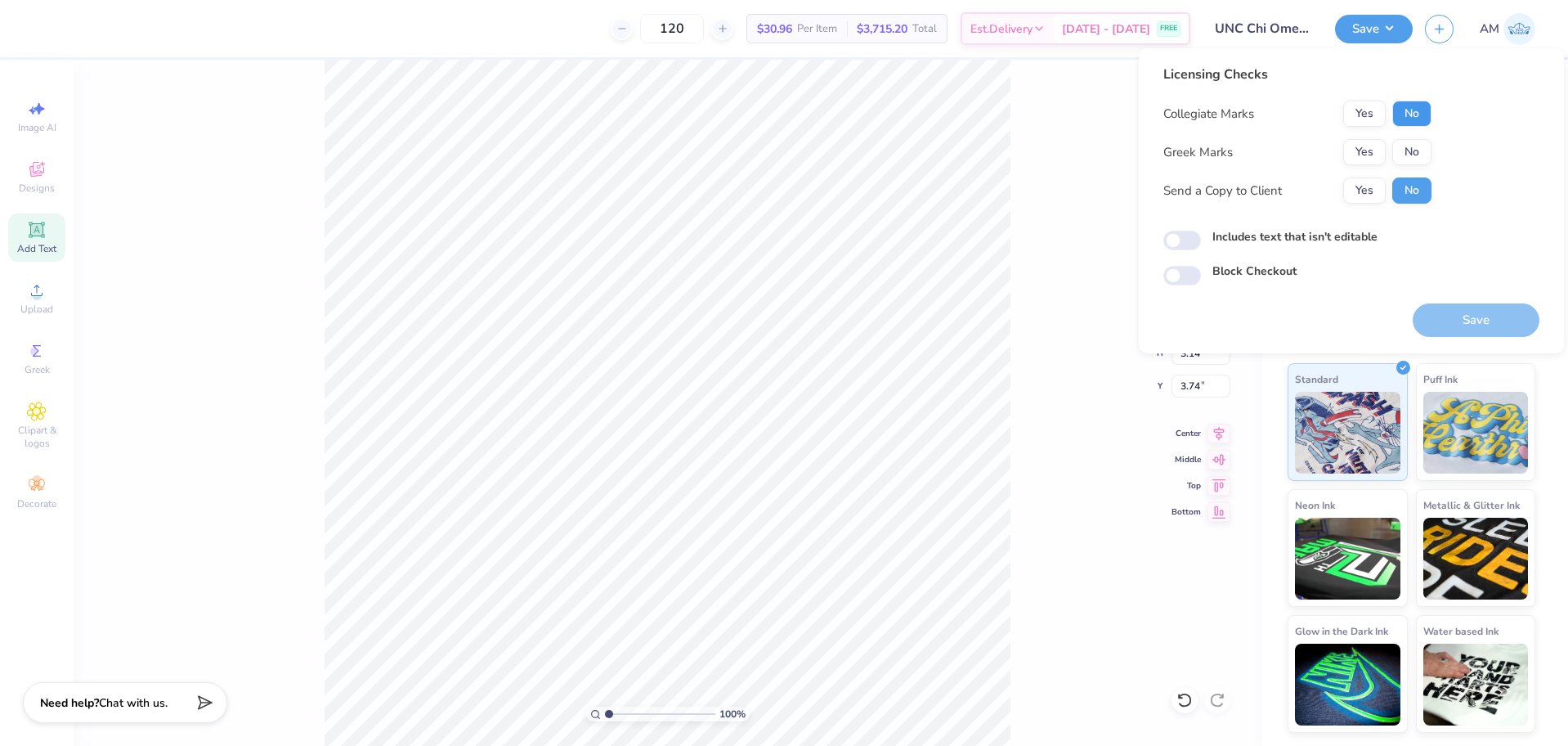
click at [1425, 112] on button "No" at bounding box center [1411, 113] width 39 height 26
click at [1418, 157] on button "No" at bounding box center [1411, 152] width 39 height 26
click at [1363, 192] on button "Yes" at bounding box center [1364, 190] width 42 height 26
click at [1183, 239] on input "Includes text that isn't editable" at bounding box center [1182, 241] width 37 height 19
click at [1186, 243] on input "Includes text that isn't editable" at bounding box center [1182, 241] width 37 height 19
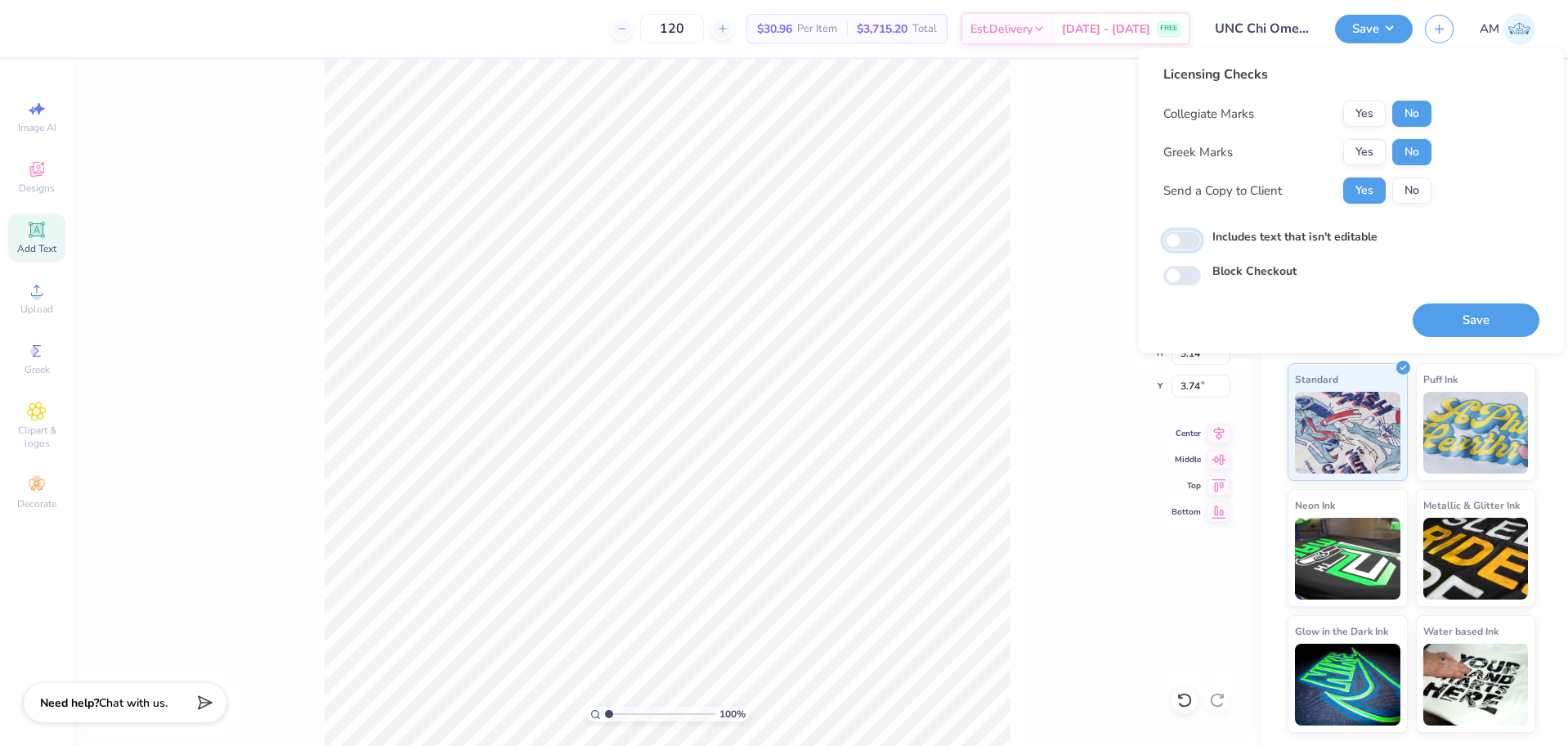
checkbox input "false"
click at [1447, 314] on button "Save" at bounding box center [1476, 319] width 127 height 34
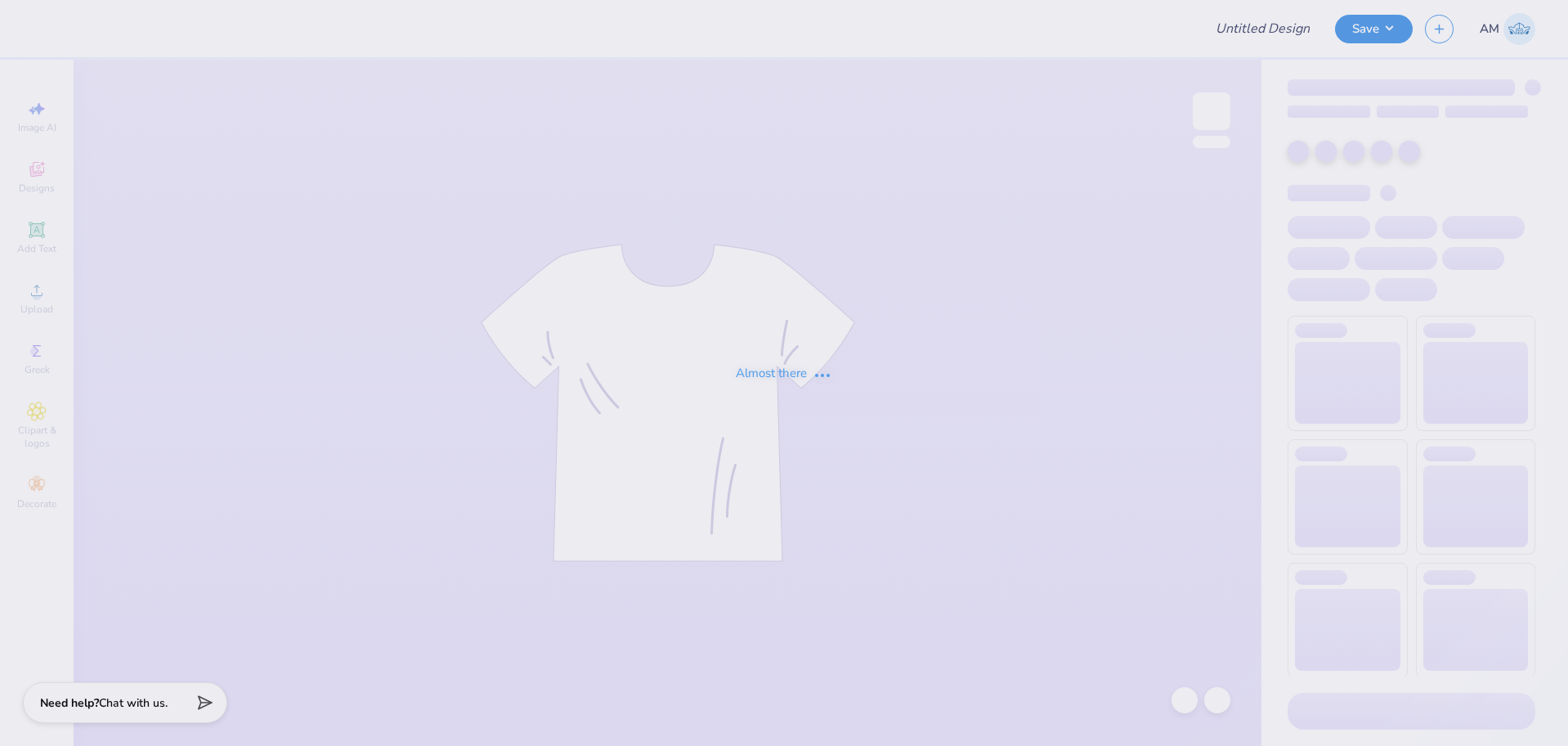
type input "Democracy Prep Design Revamp"
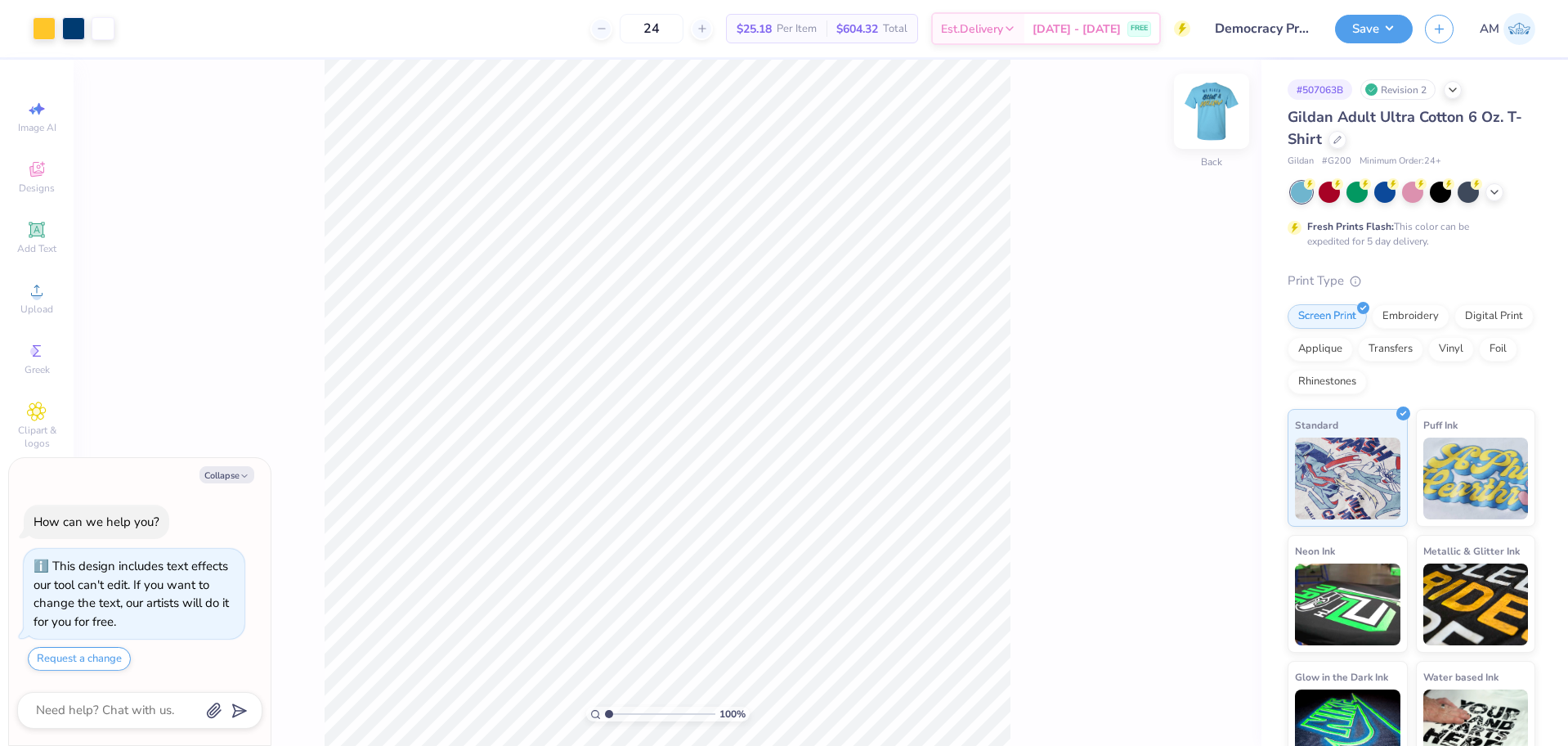
click at [1196, 115] on img at bounding box center [1211, 111] width 65 height 65
type textarea "x"
